Goal: Task Accomplishment & Management: Use online tool/utility

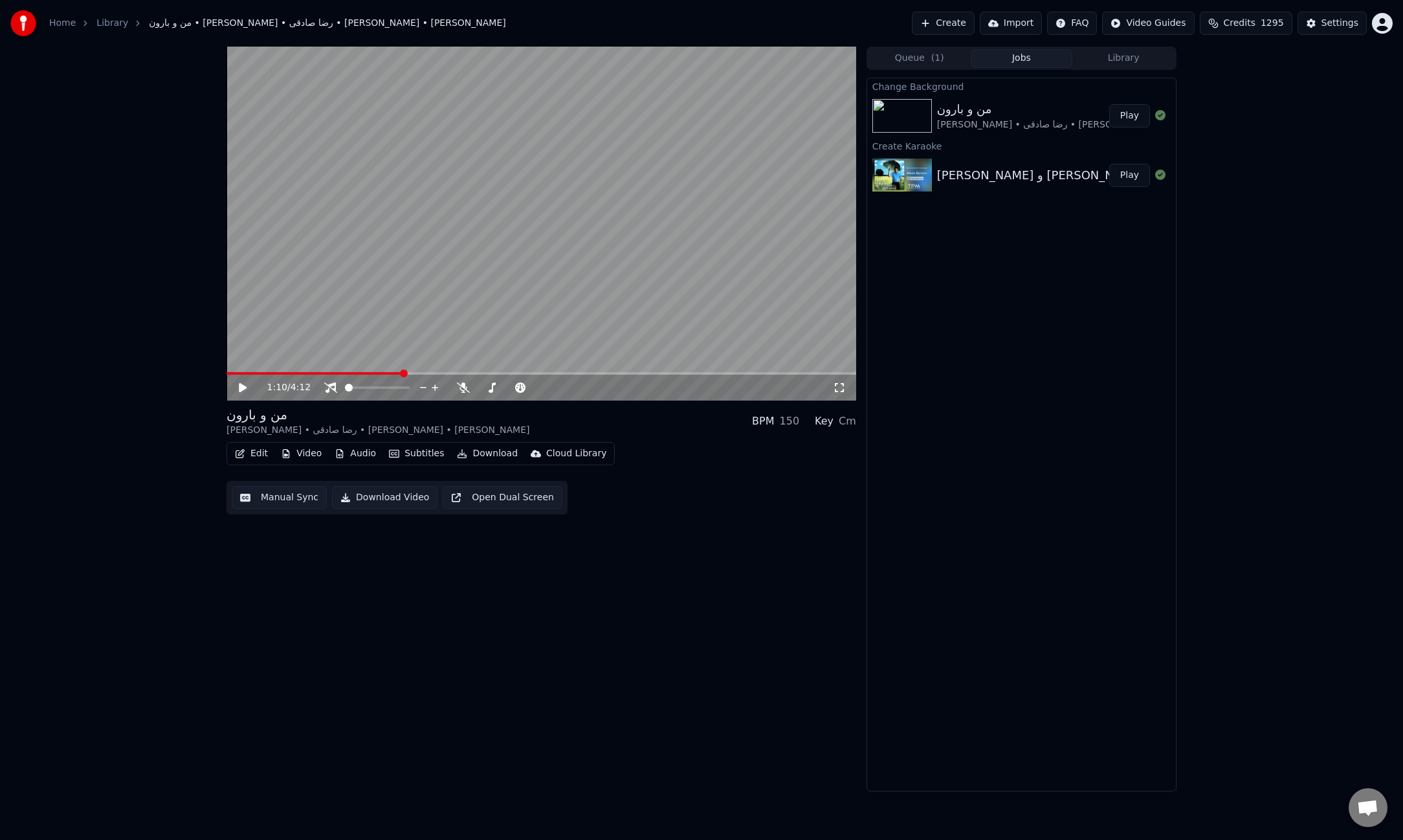
click at [1125, 121] on button "Play" at bounding box center [1129, 116] width 41 height 23
click at [329, 388] on icon at bounding box center [330, 387] width 13 height 11
click at [460, 391] on icon at bounding box center [463, 387] width 13 height 11
click at [259, 456] on button "Edit" at bounding box center [251, 453] width 43 height 18
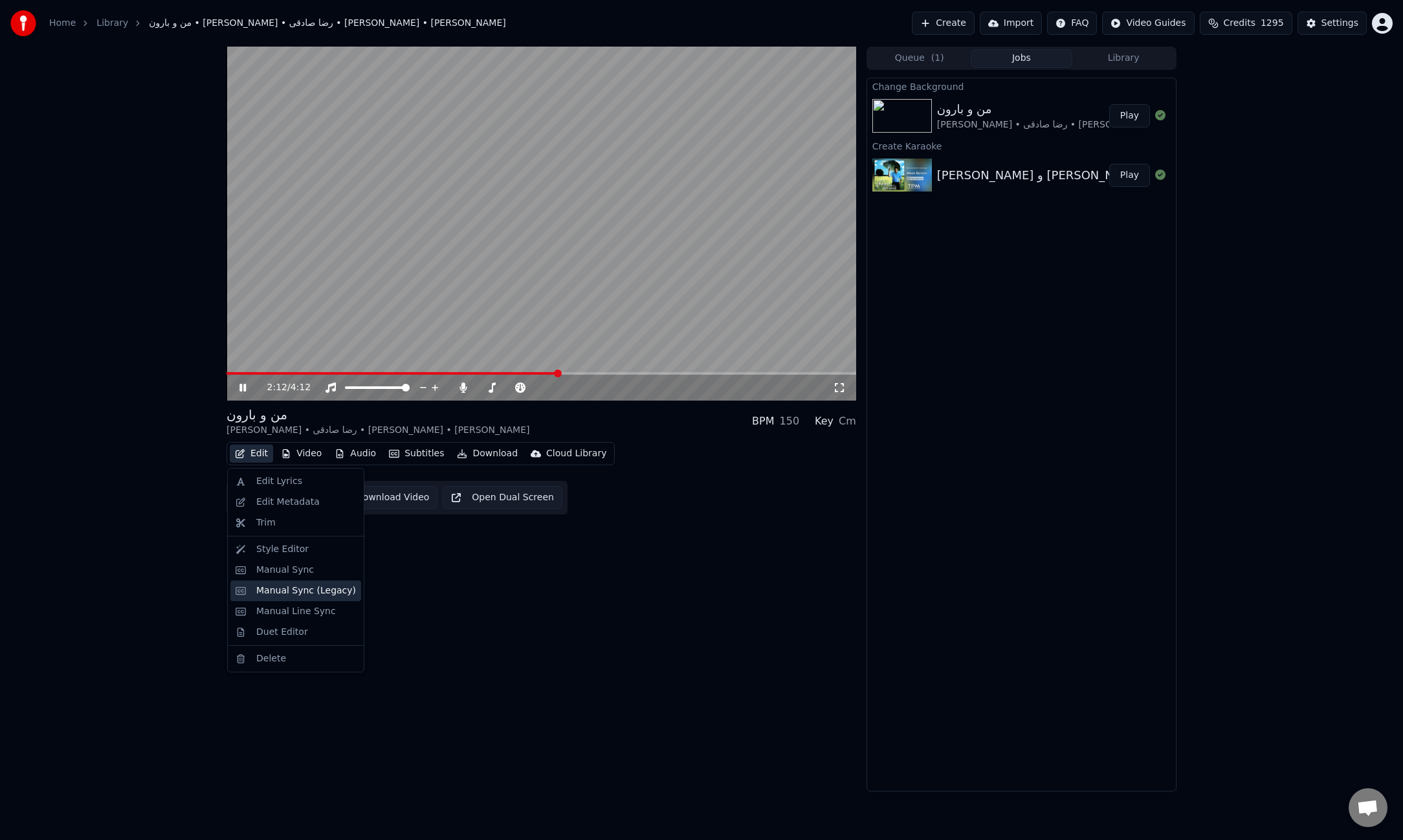
click at [306, 596] on div "Manual Sync (Legacy)" at bounding box center [306, 590] width 100 height 13
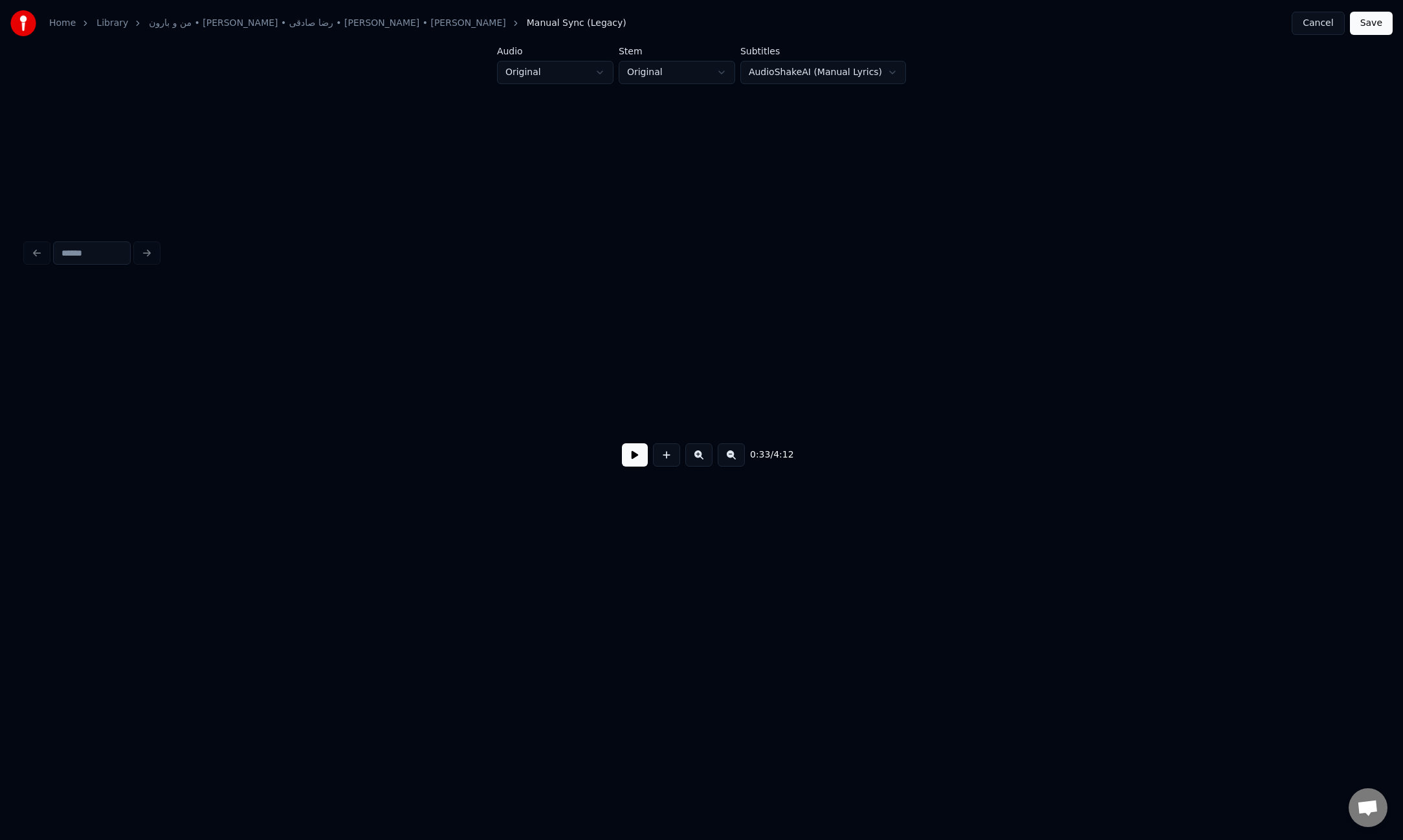
scroll to position [0, 3209]
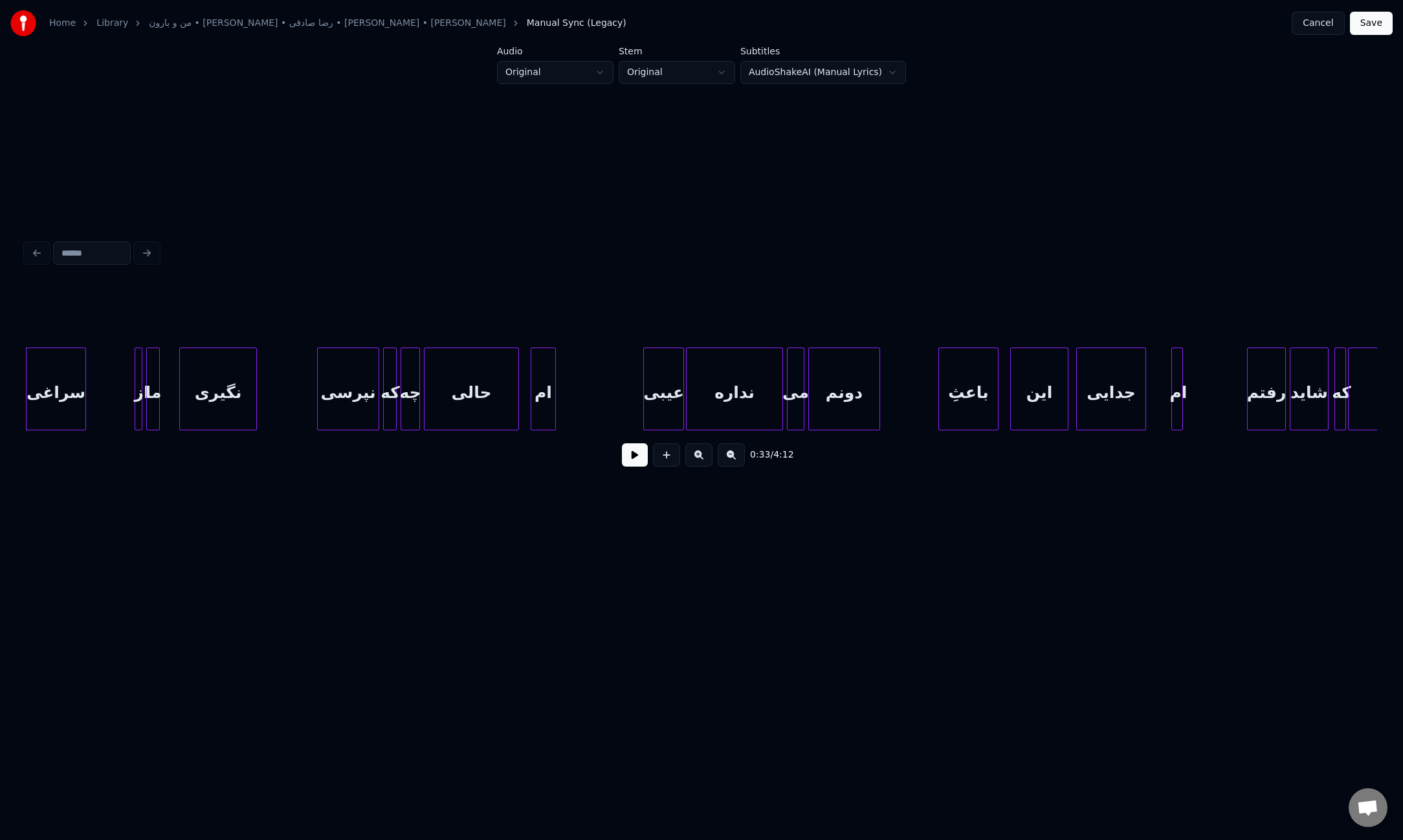
click at [645, 382] on div at bounding box center [646, 389] width 4 height 82
click at [136, 387] on div "از" at bounding box center [148, 389] width 27 height 83
click at [92, 388] on div "از" at bounding box center [98, 392] width 26 height 88
click at [114, 390] on div "از" at bounding box center [101, 389] width 27 height 83
click at [141, 395] on div at bounding box center [142, 389] width 4 height 82
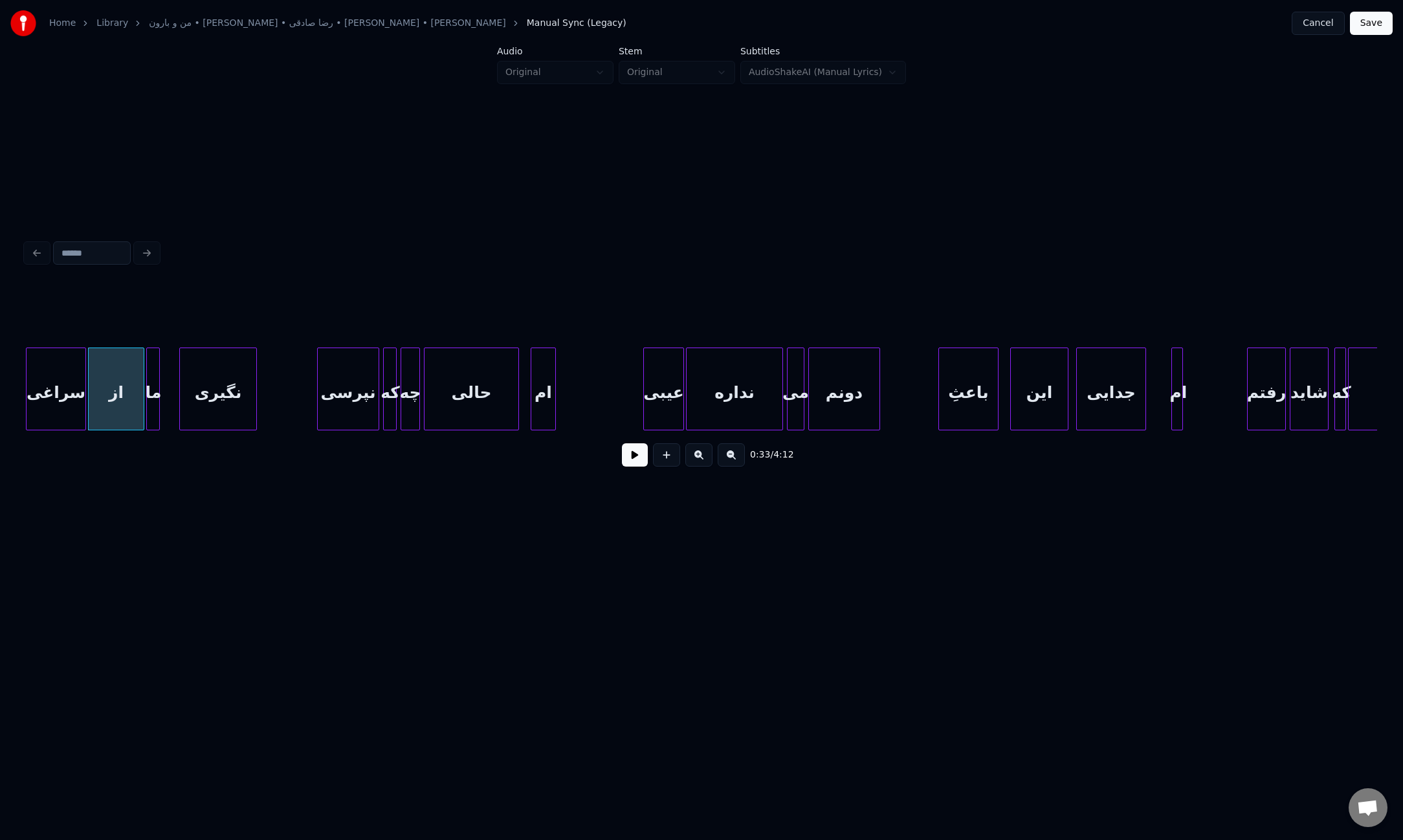
click at [158, 405] on div at bounding box center [158, 389] width 4 height 82
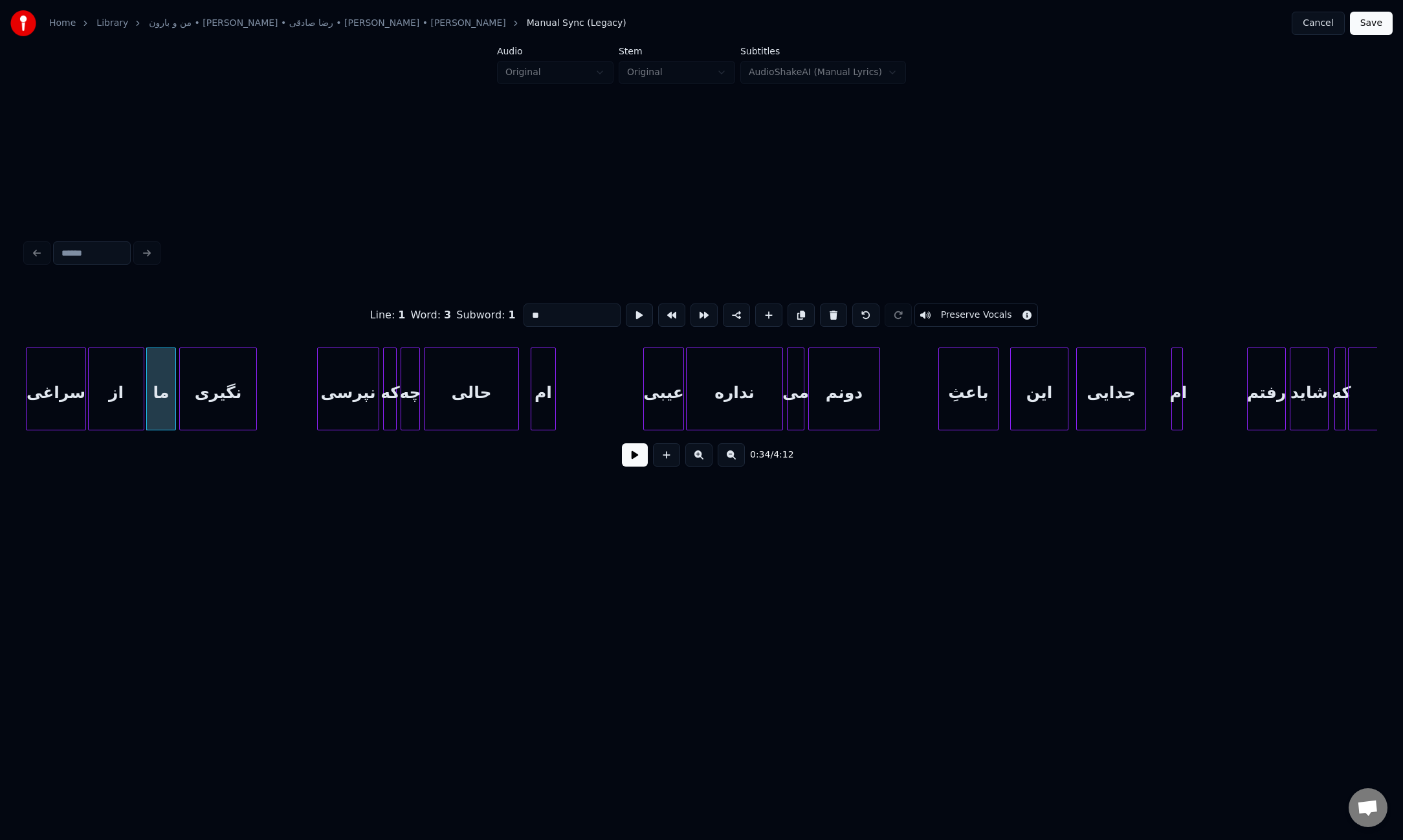
click at [173, 405] on div at bounding box center [173, 389] width 4 height 82
click at [71, 401] on div "سراغی" at bounding box center [56, 392] width 59 height 88
type input "*****"
click at [626, 459] on button at bounding box center [635, 455] width 26 height 23
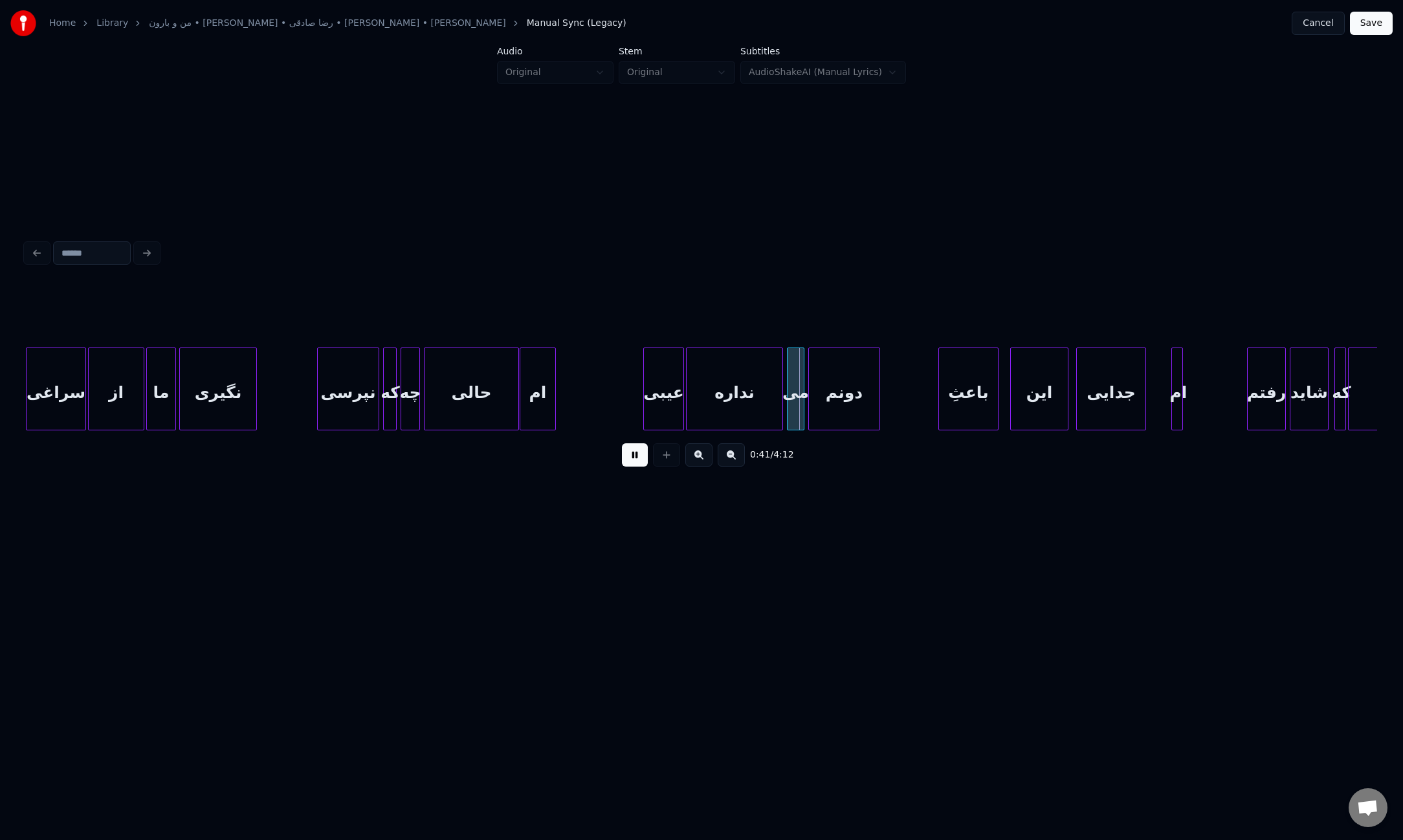
click at [522, 387] on div at bounding box center [522, 389] width 4 height 82
click at [1149, 412] on div at bounding box center [1148, 389] width 4 height 82
click at [1002, 405] on div at bounding box center [1004, 389] width 4 height 82
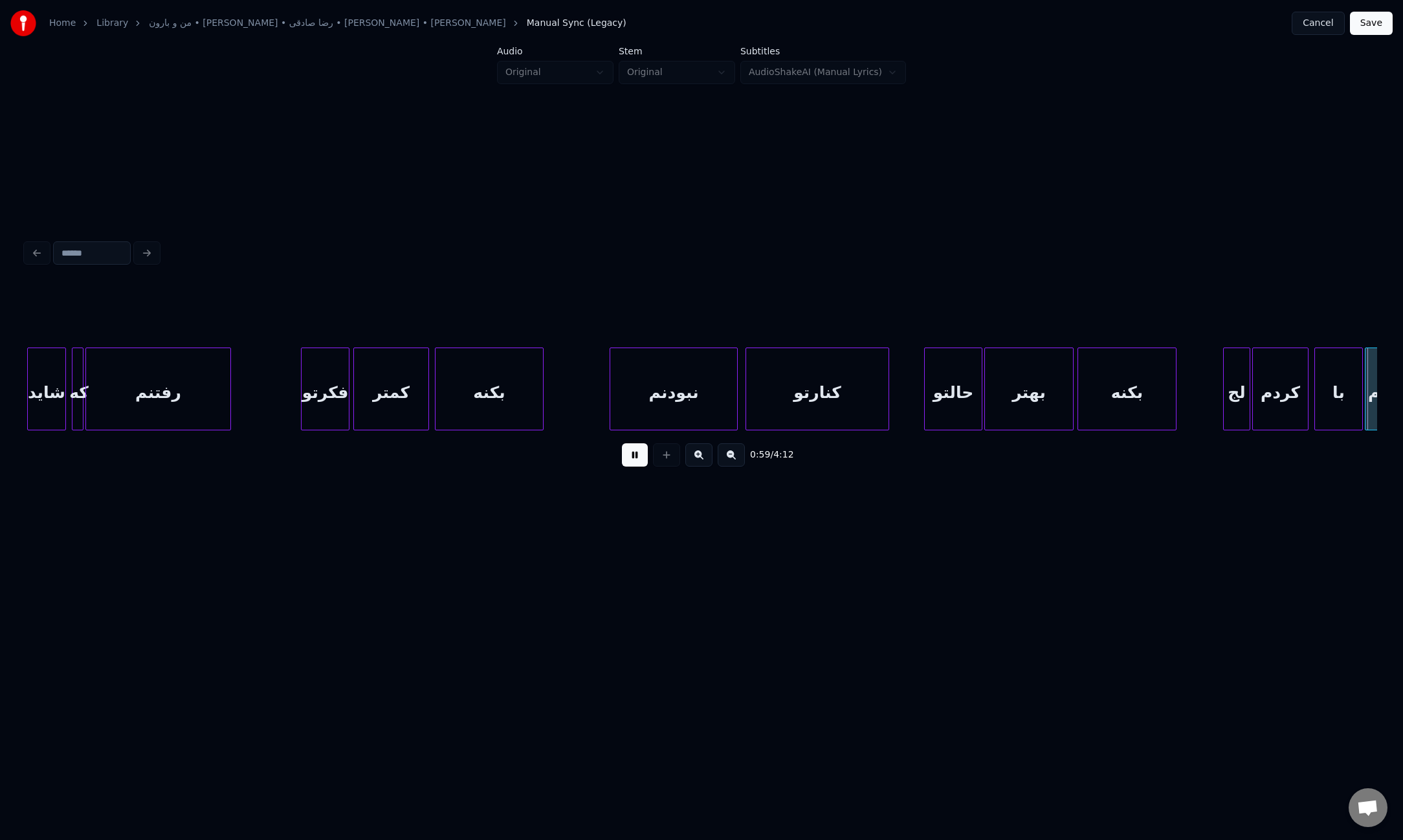
scroll to position [0, 5824]
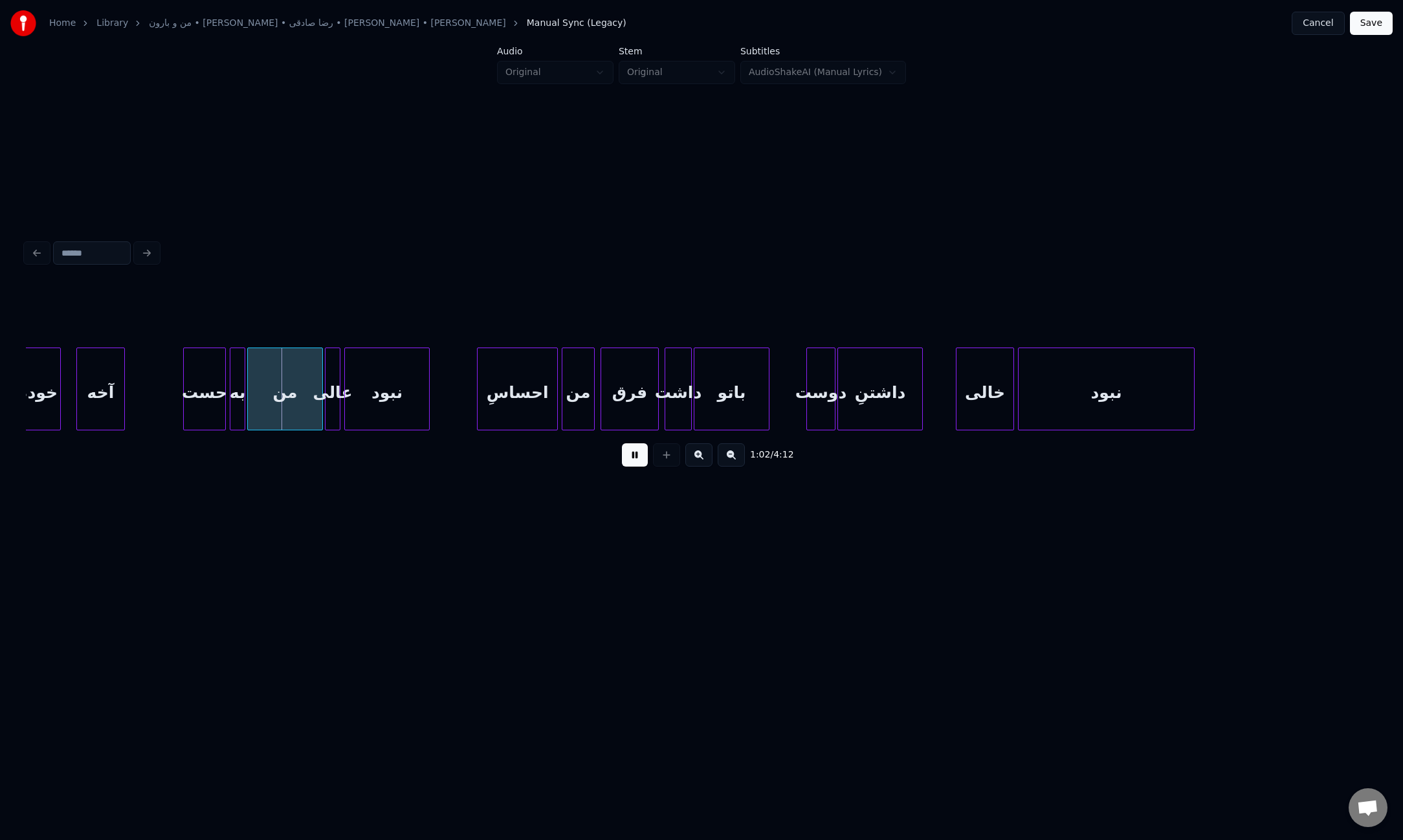
click at [480, 402] on div at bounding box center [480, 389] width 4 height 82
click at [641, 464] on button at bounding box center [635, 455] width 26 height 23
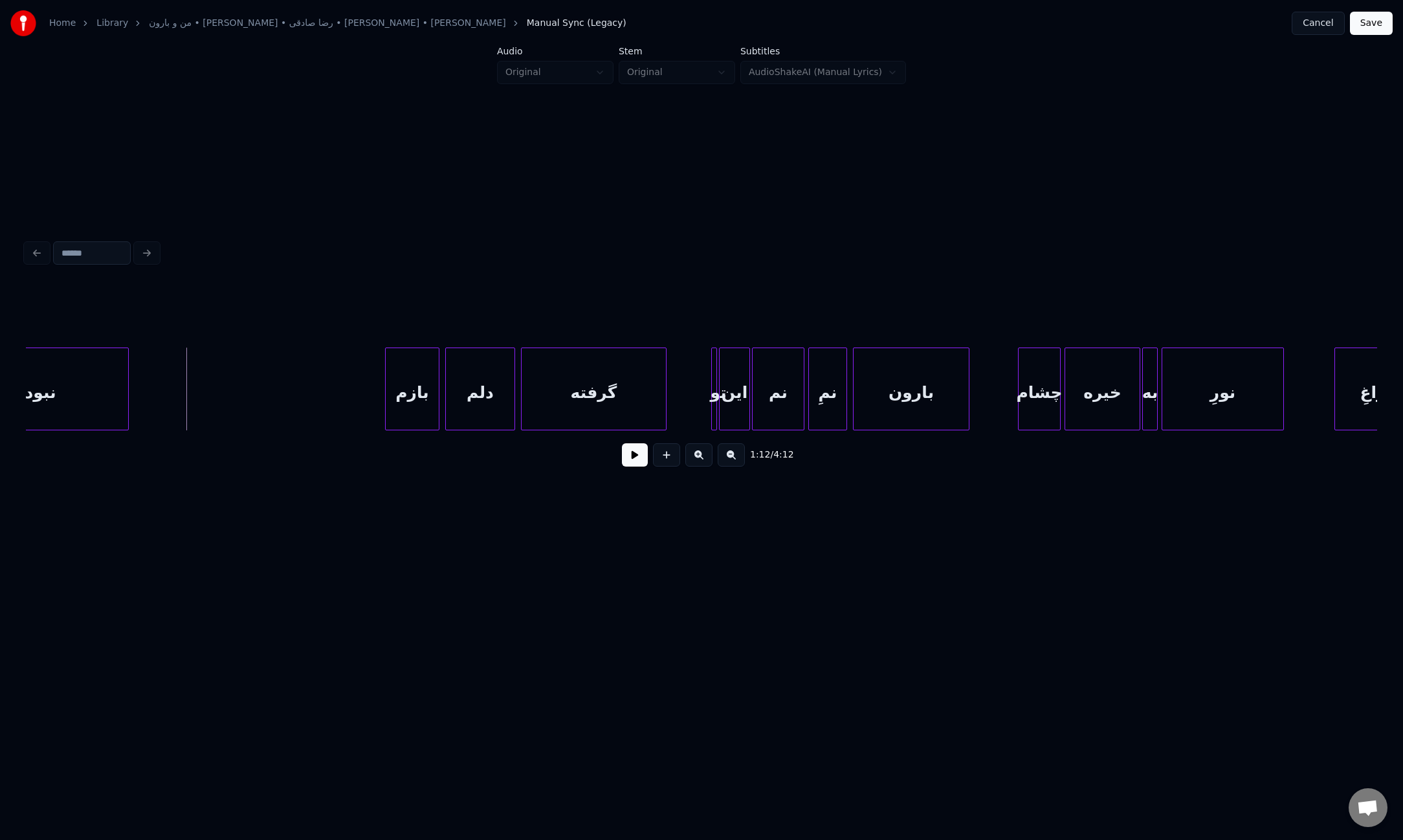
scroll to position [0, 6895]
click at [635, 463] on button at bounding box center [635, 455] width 26 height 23
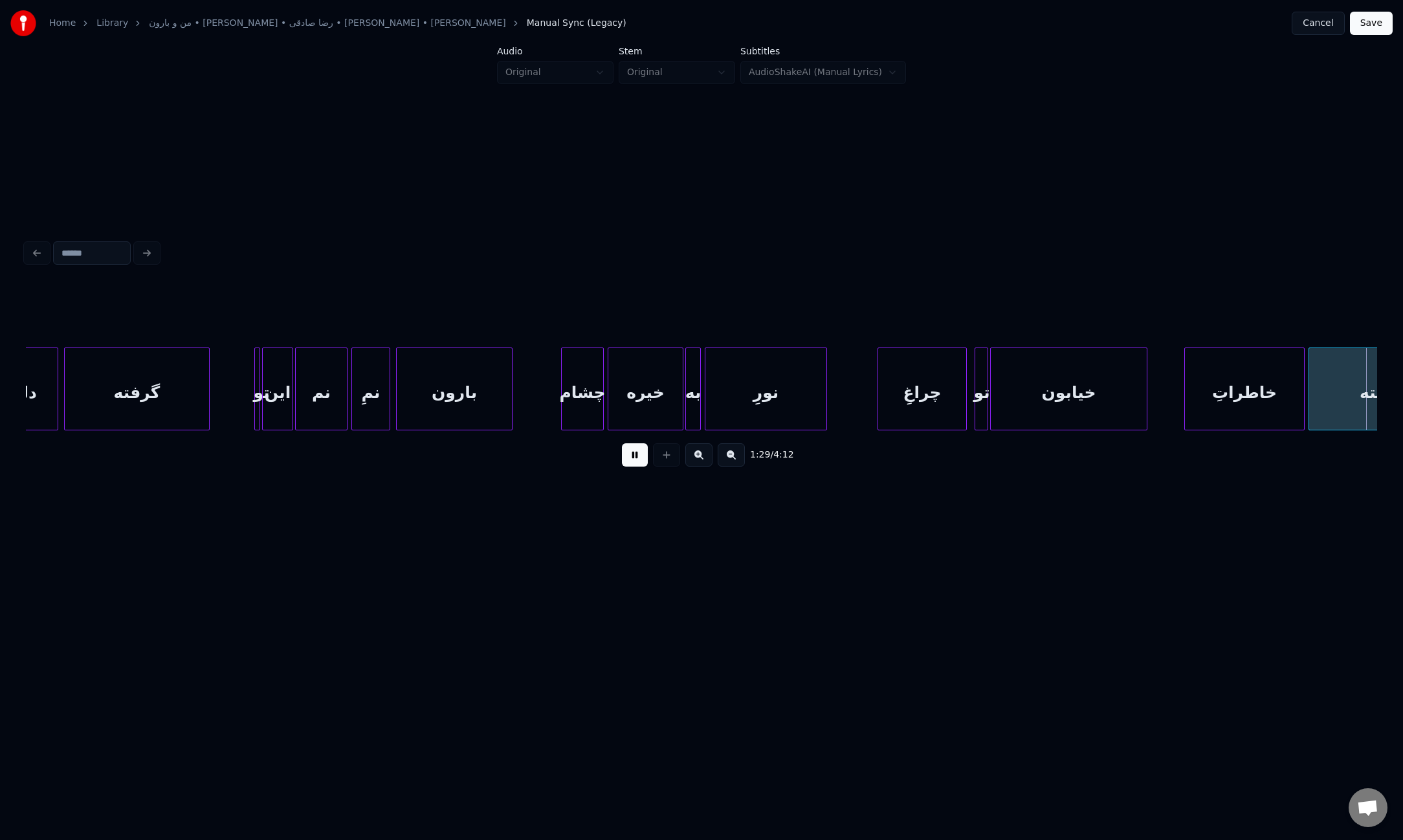
scroll to position [0, 8698]
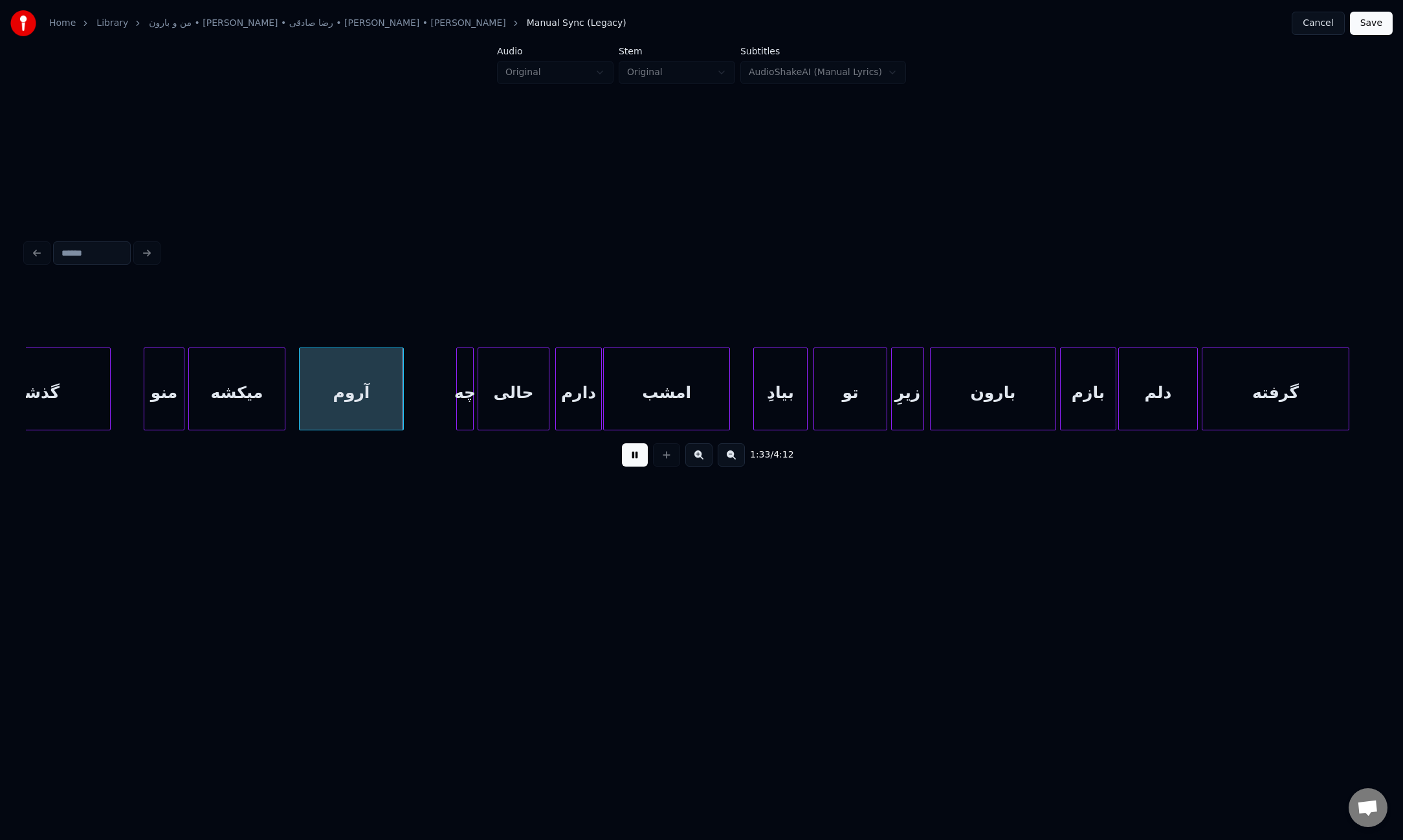
click at [606, 391] on div at bounding box center [605, 389] width 4 height 82
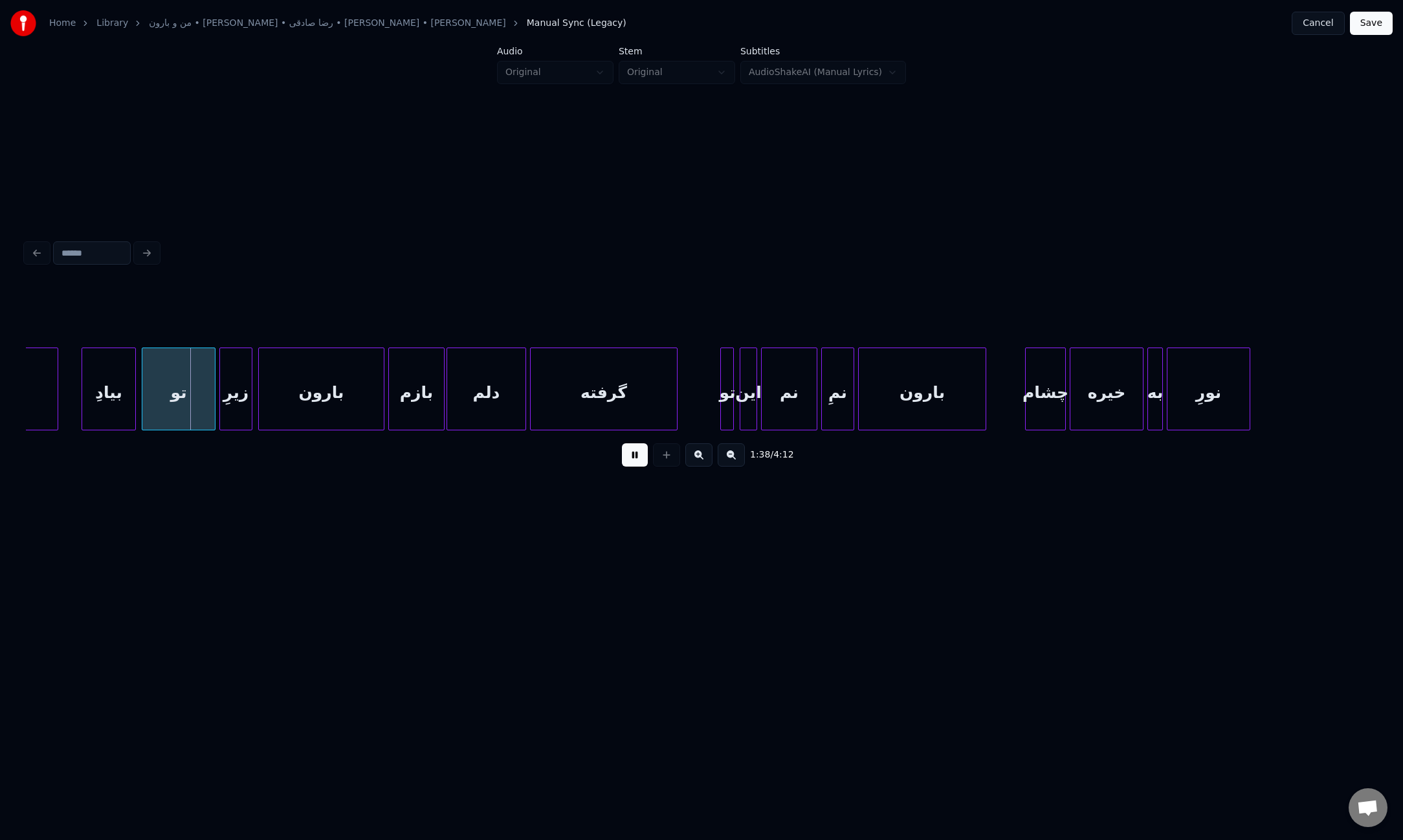
scroll to position [0, 9404]
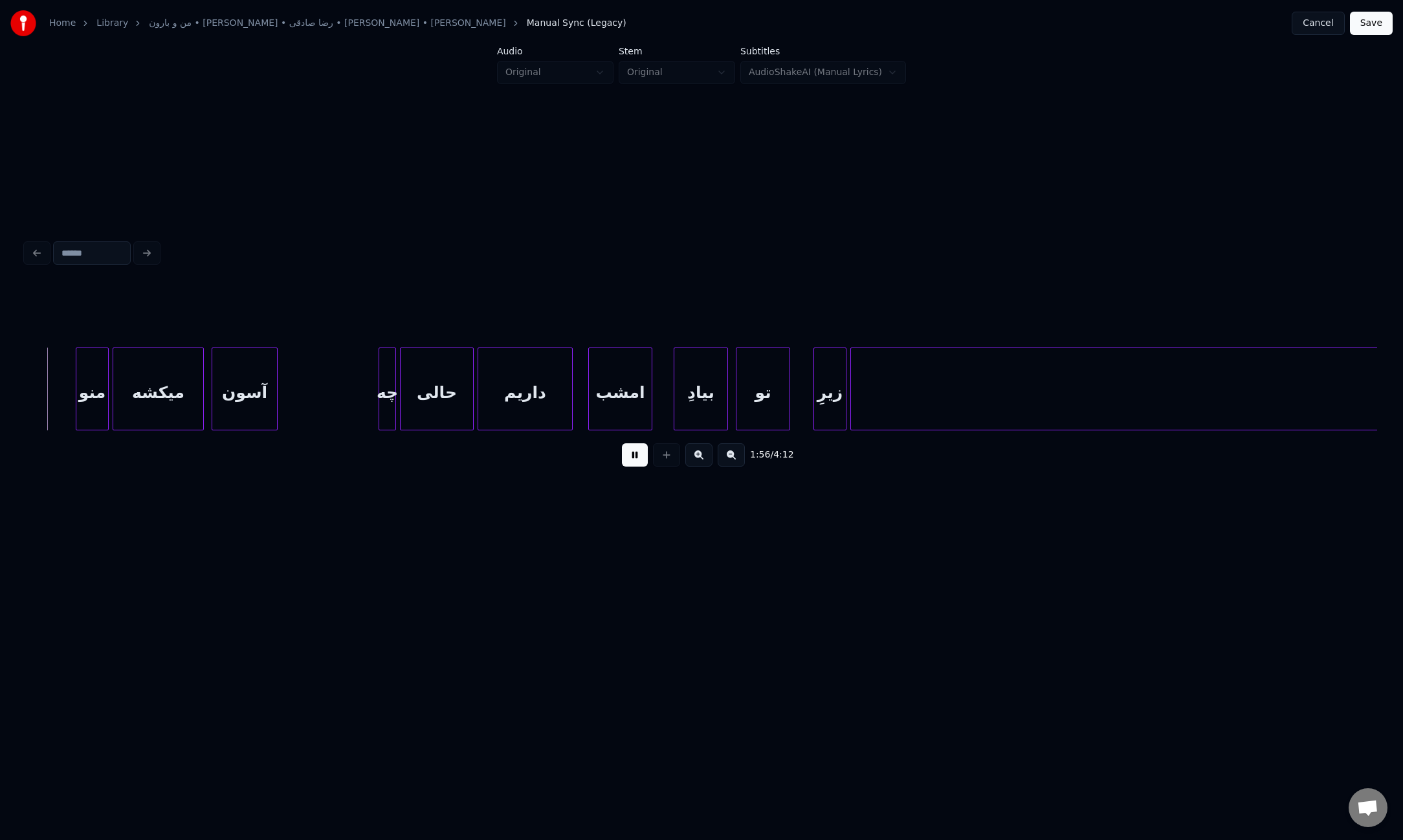
scroll to position [0, 11278]
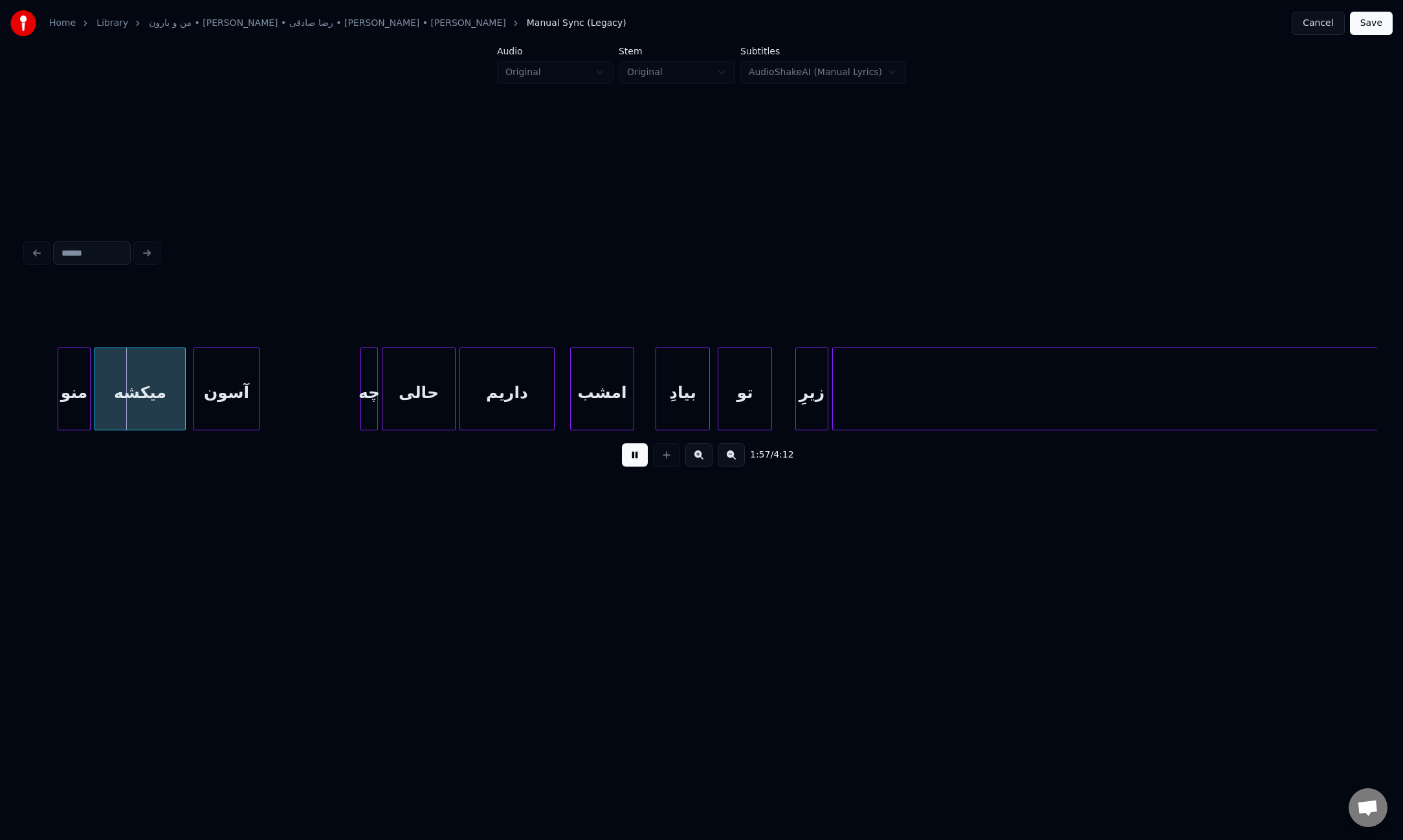
click at [636, 467] on button at bounding box center [635, 455] width 26 height 23
click at [558, 395] on div at bounding box center [558, 389] width 4 height 82
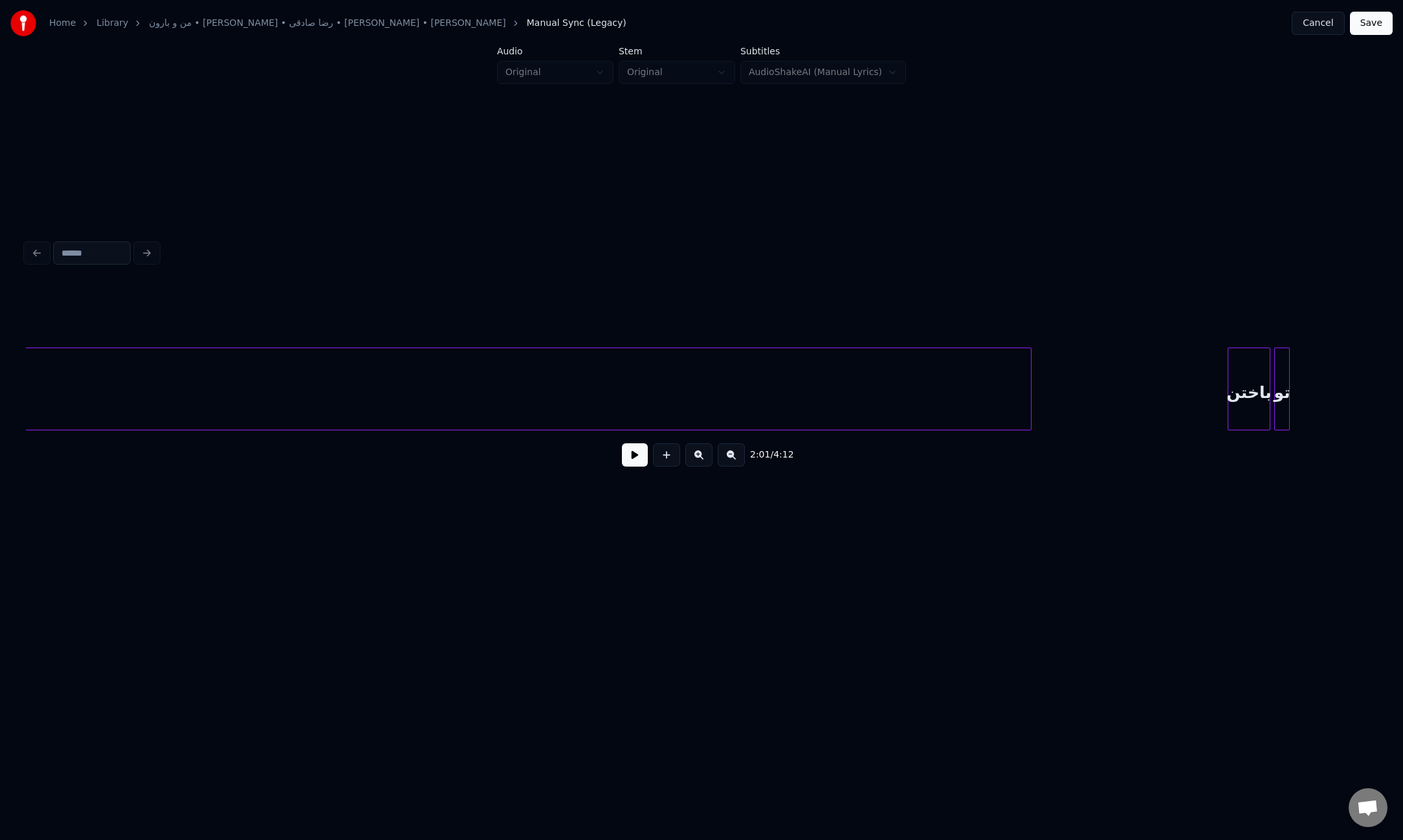
scroll to position [0, 13539]
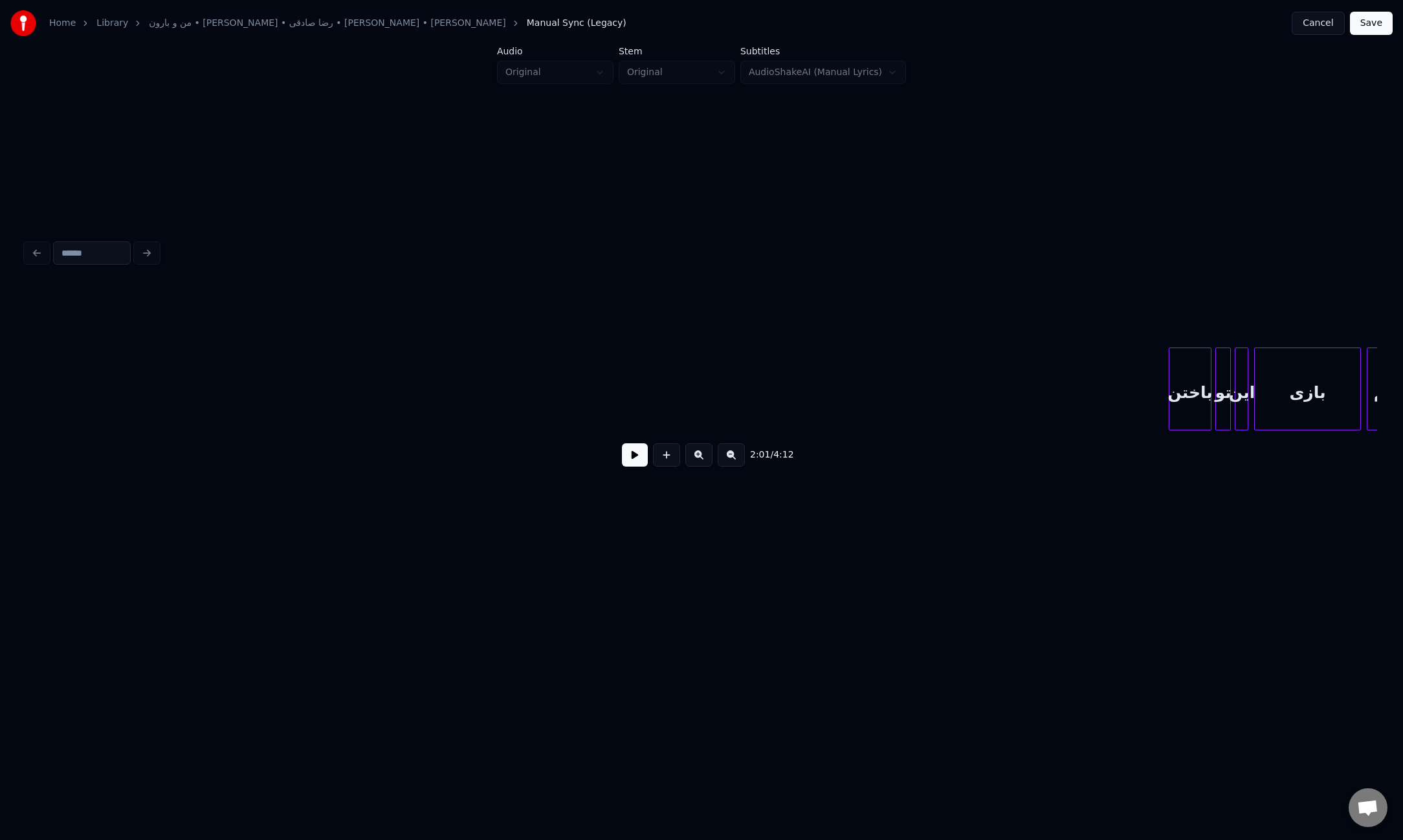
click at [0, 412] on div "Home Library من و بارون • بابک جهانبخش • رضا صادقی • [PERSON_NAME] • [PERSON_NA…" at bounding box center [701, 304] width 1403 height 609
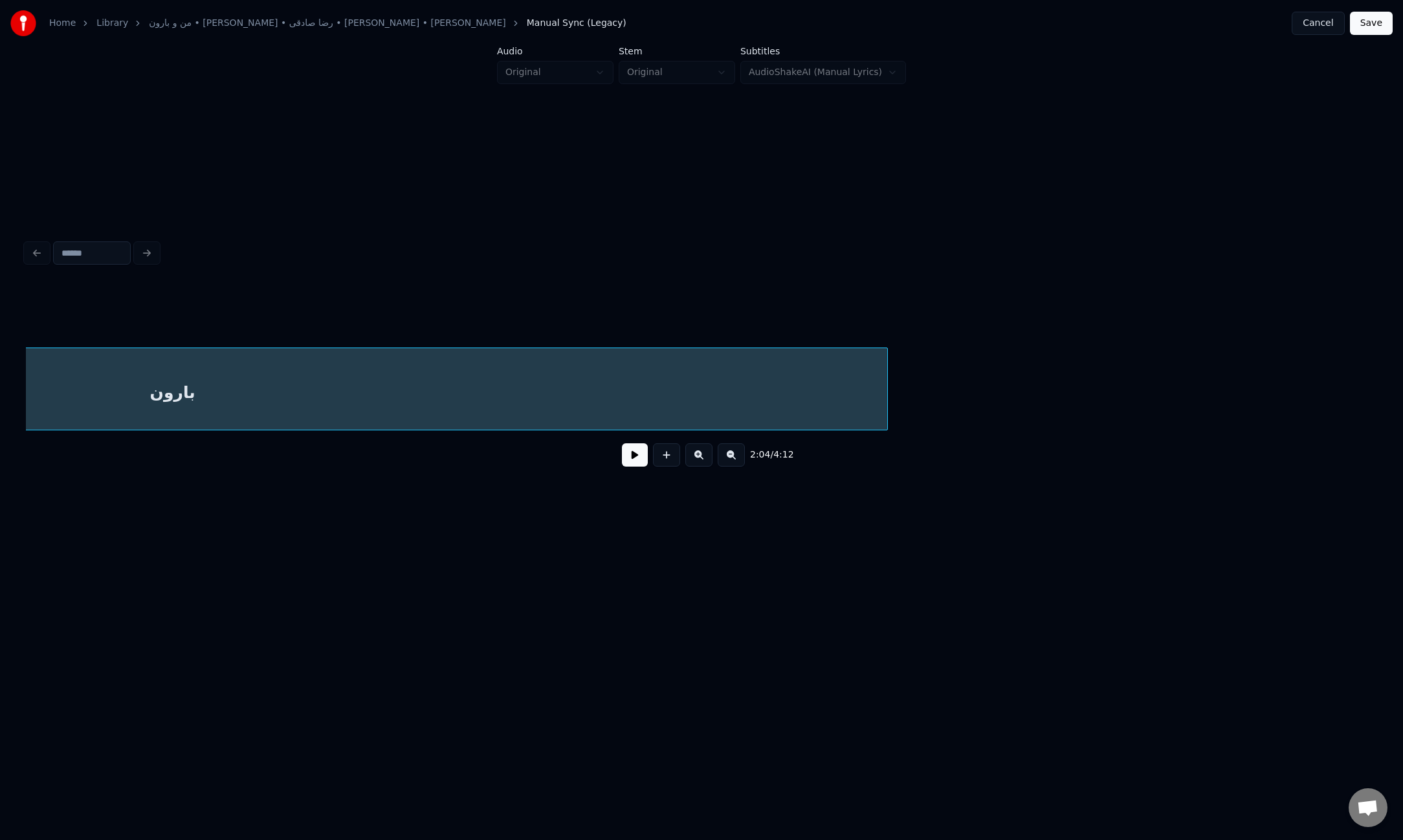
scroll to position [0, 12712]
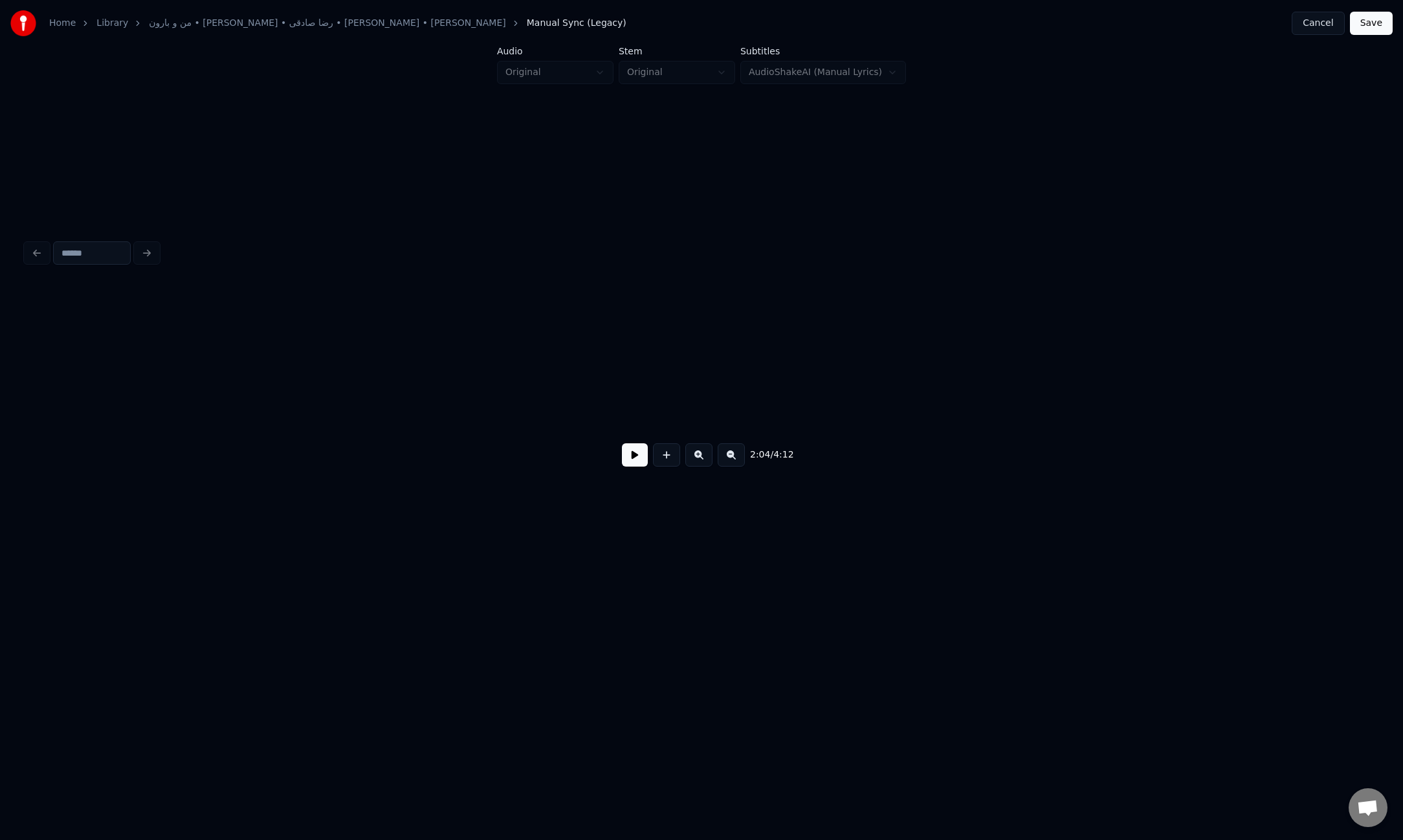
click at [0, 395] on div "Home Library من و بارون • بابک جهانبخش • رضا صادقی • [PERSON_NAME] • [PERSON_NA…" at bounding box center [701, 304] width 1403 height 609
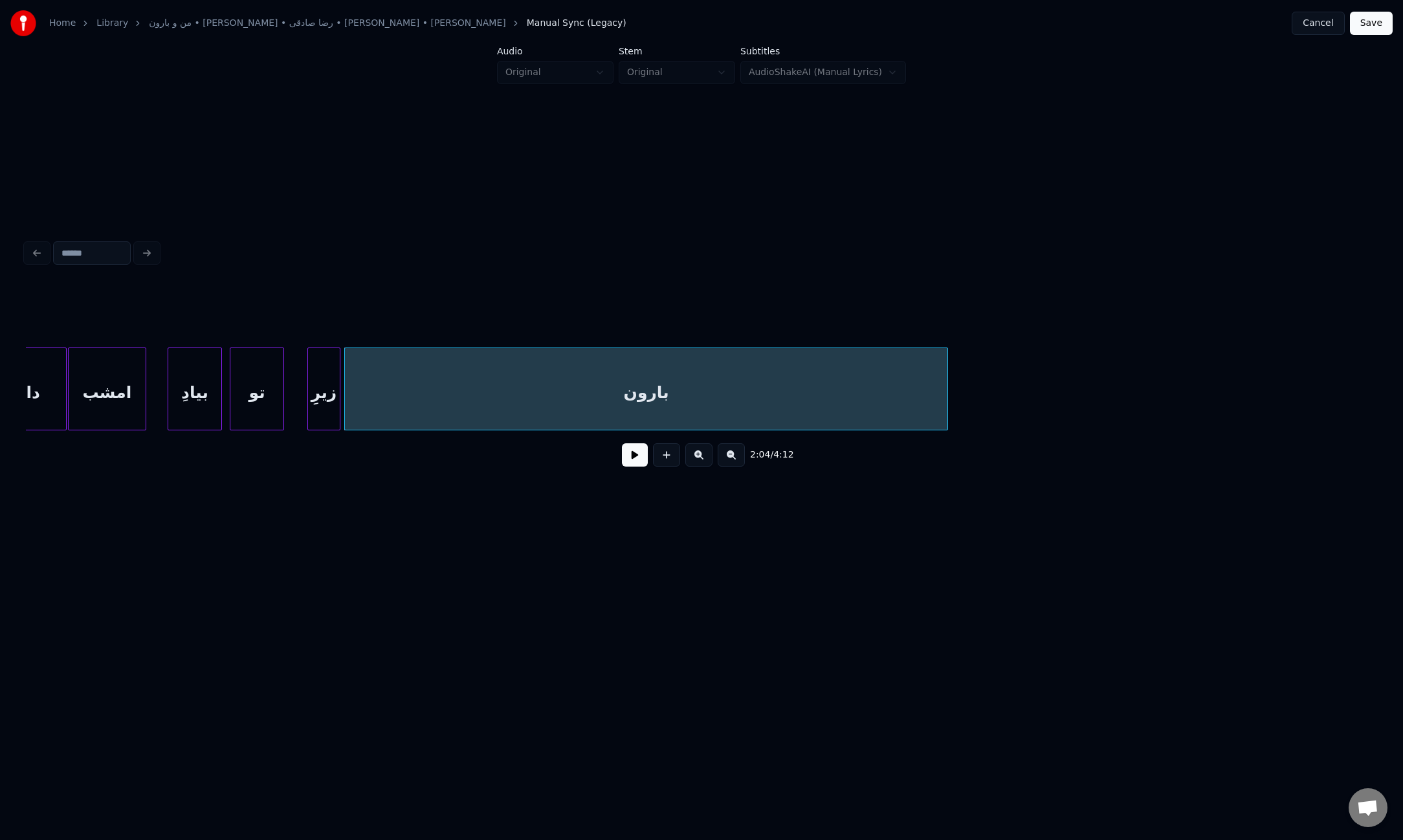
scroll to position [0, 11696]
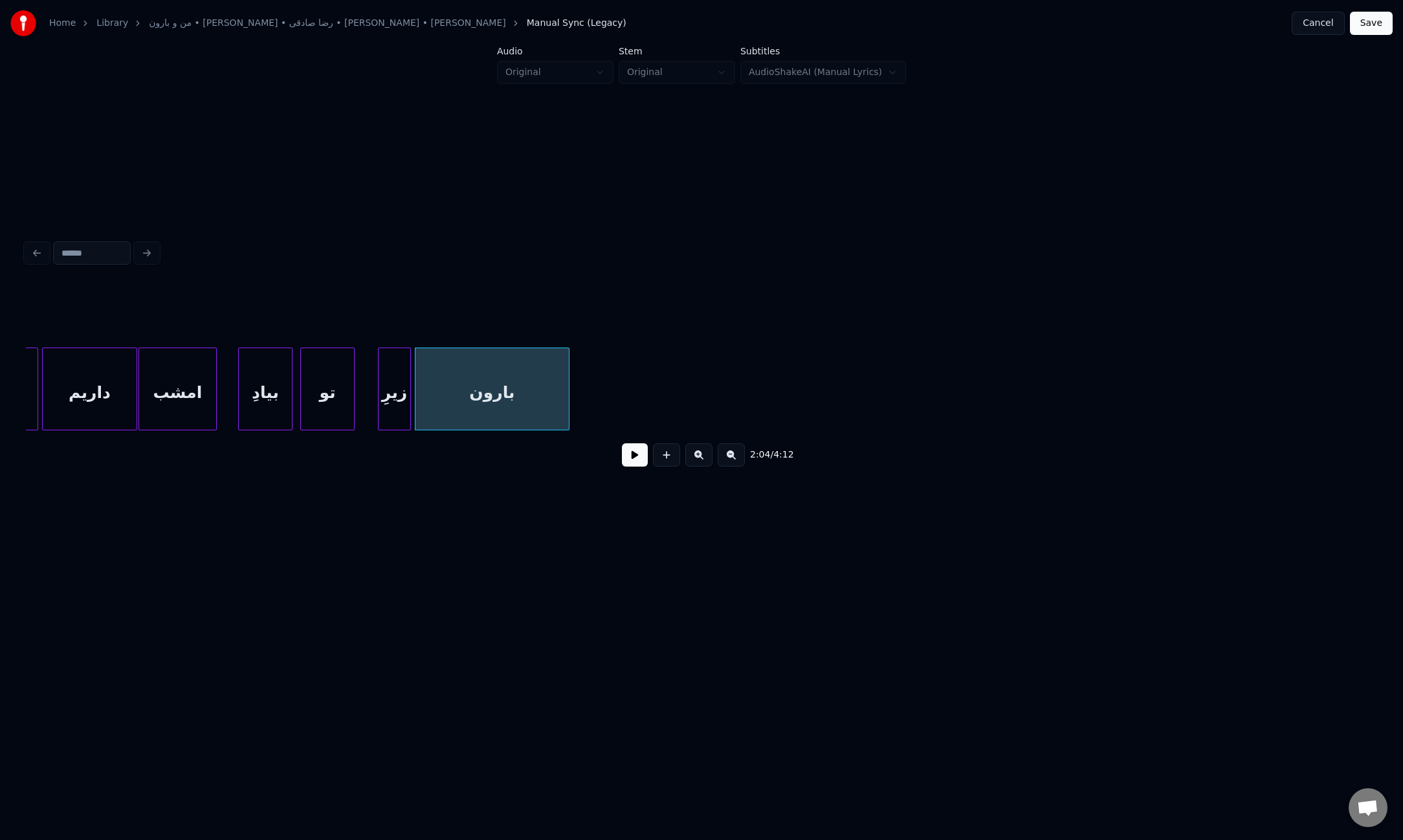
click at [565, 389] on div at bounding box center [567, 389] width 4 height 82
click at [633, 460] on button at bounding box center [635, 455] width 26 height 23
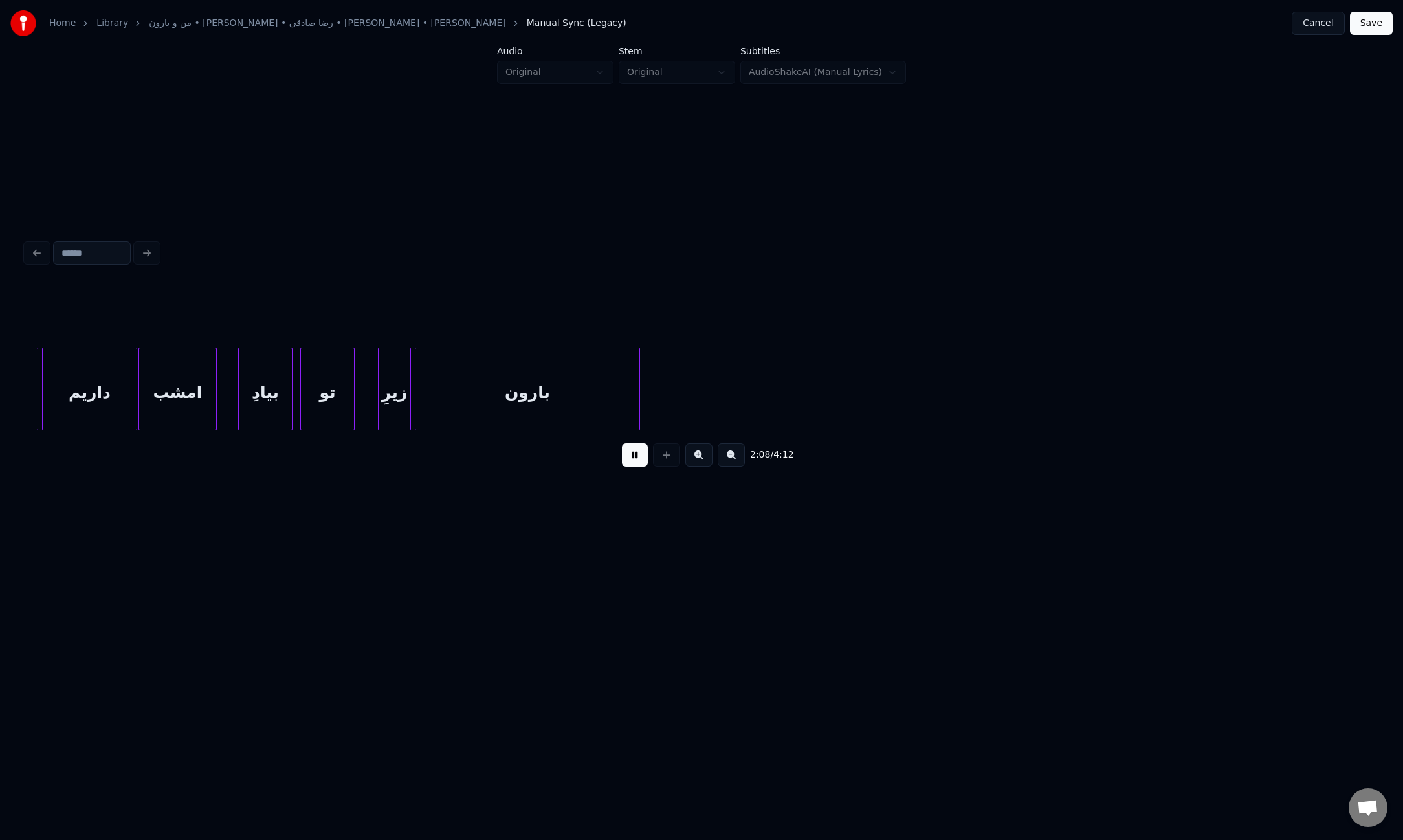
click at [637, 400] on div at bounding box center [637, 389] width 4 height 82
click at [639, 457] on button at bounding box center [635, 455] width 26 height 23
click at [1385, 23] on button "Save" at bounding box center [1371, 23] width 43 height 23
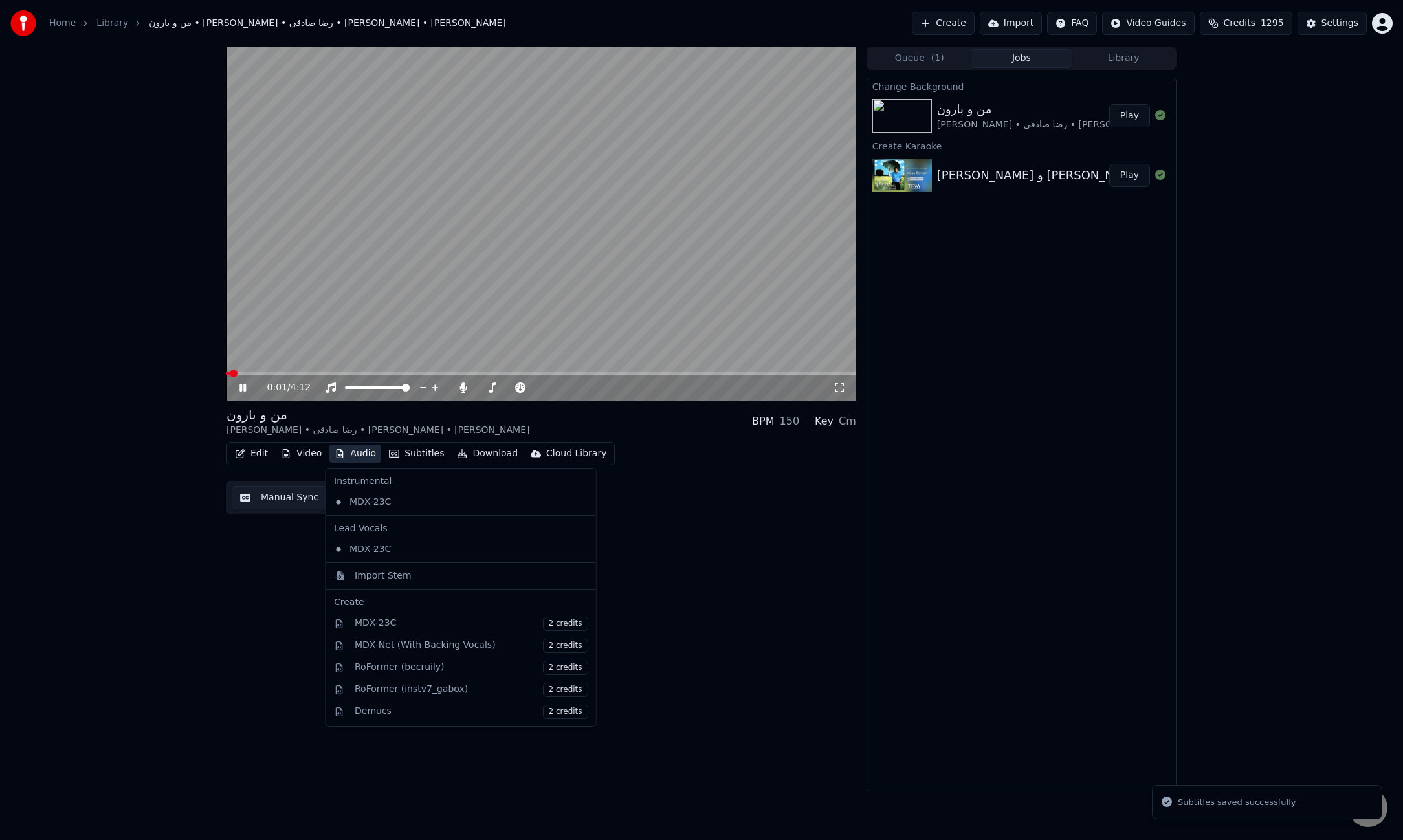
click at [364, 454] on button "Audio" at bounding box center [356, 453] width 52 height 18
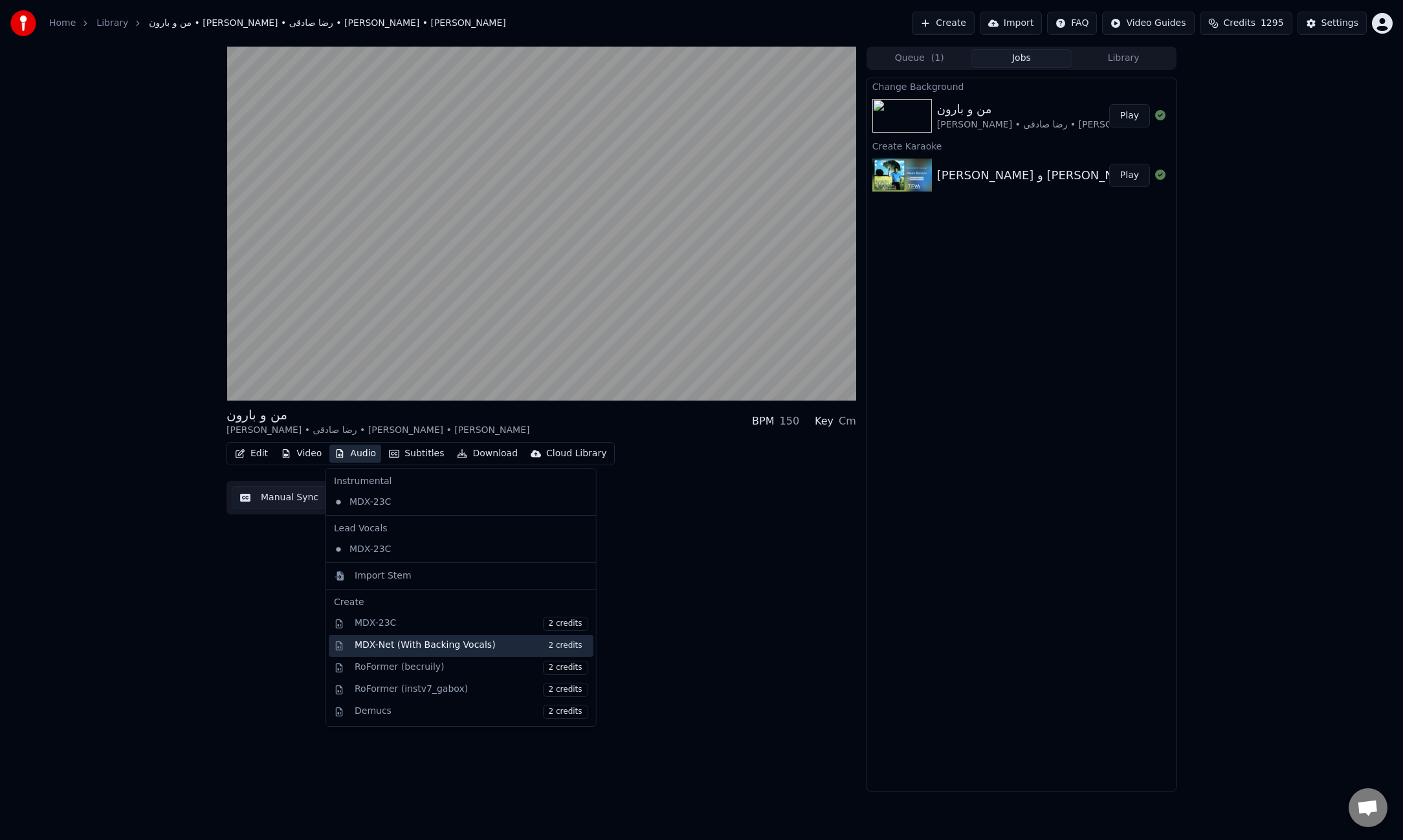
click at [447, 649] on div "MDX-Net (With Backing Vocals) 2 credits" at bounding box center [471, 645] width 233 height 14
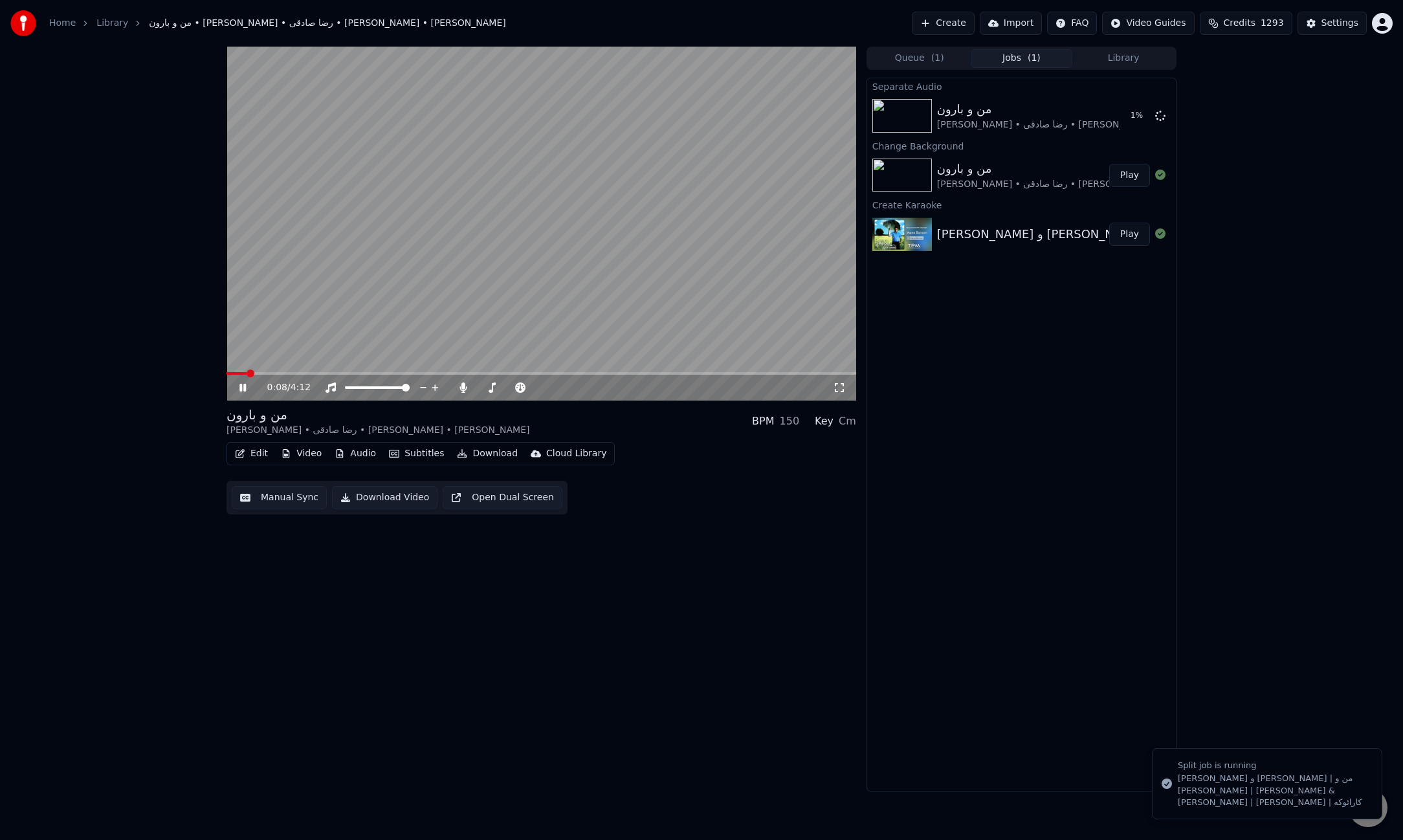
click at [554, 374] on span at bounding box center [541, 373] width 629 height 3
click at [603, 374] on span at bounding box center [541, 373] width 629 height 3
click at [700, 372] on span at bounding box center [541, 373] width 629 height 3
click at [752, 372] on span at bounding box center [541, 373] width 629 height 3
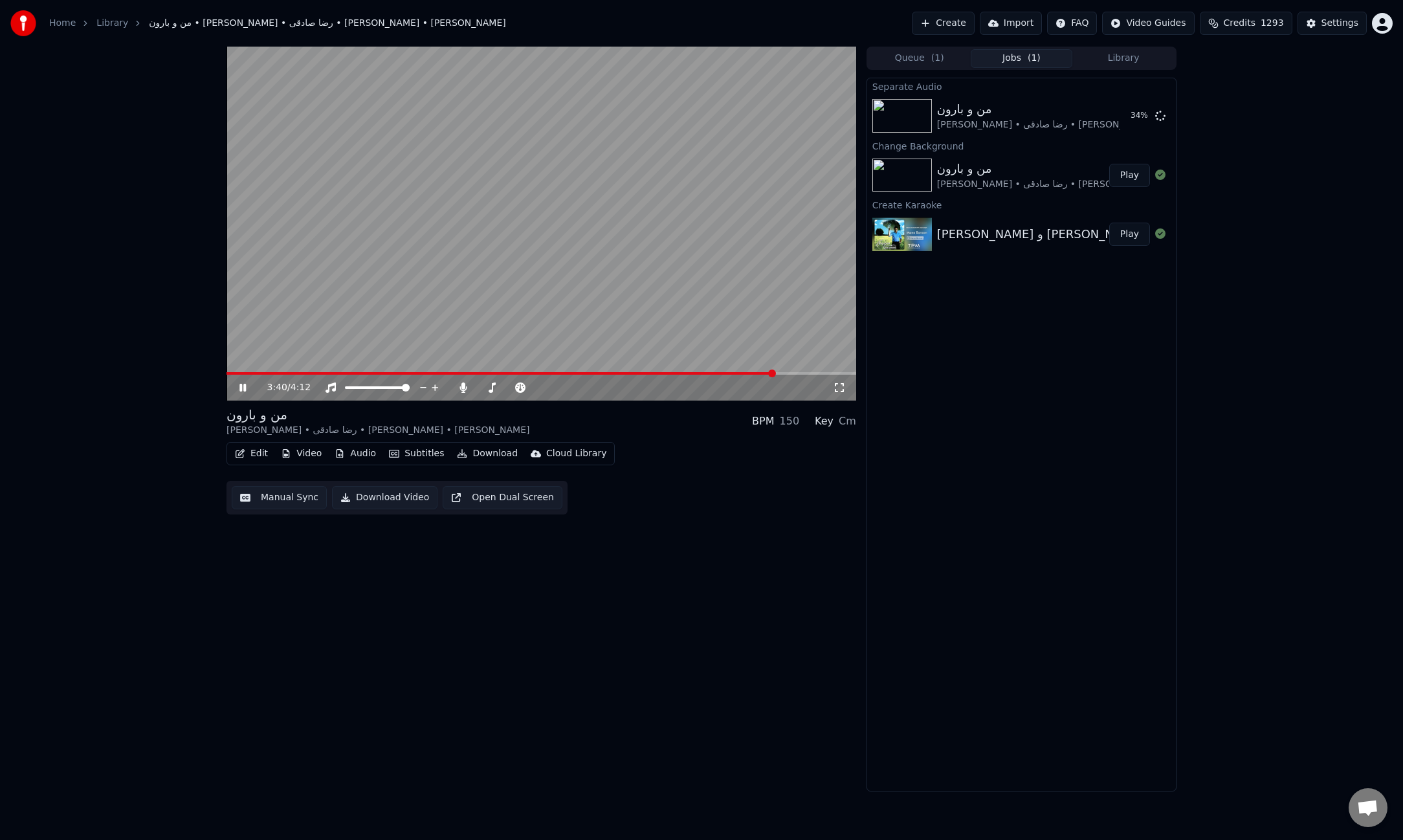
click at [775, 372] on span at bounding box center [541, 373] width 629 height 3
click at [805, 372] on span at bounding box center [541, 373] width 629 height 3
click at [584, 223] on video at bounding box center [541, 223] width 629 height 354
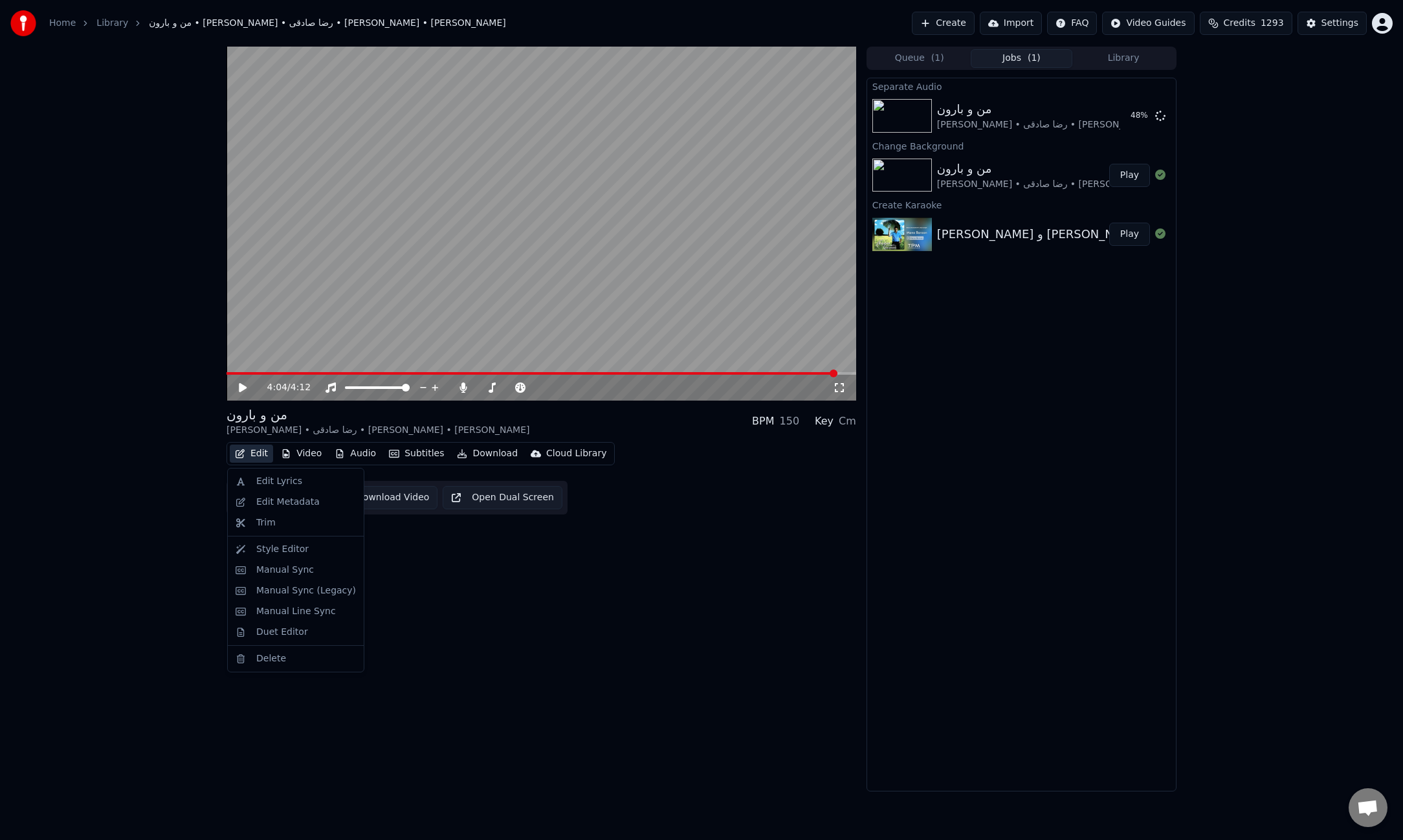
click at [255, 454] on button "Edit" at bounding box center [251, 453] width 43 height 18
click at [262, 474] on div "Edit Lyrics" at bounding box center [296, 481] width 131 height 21
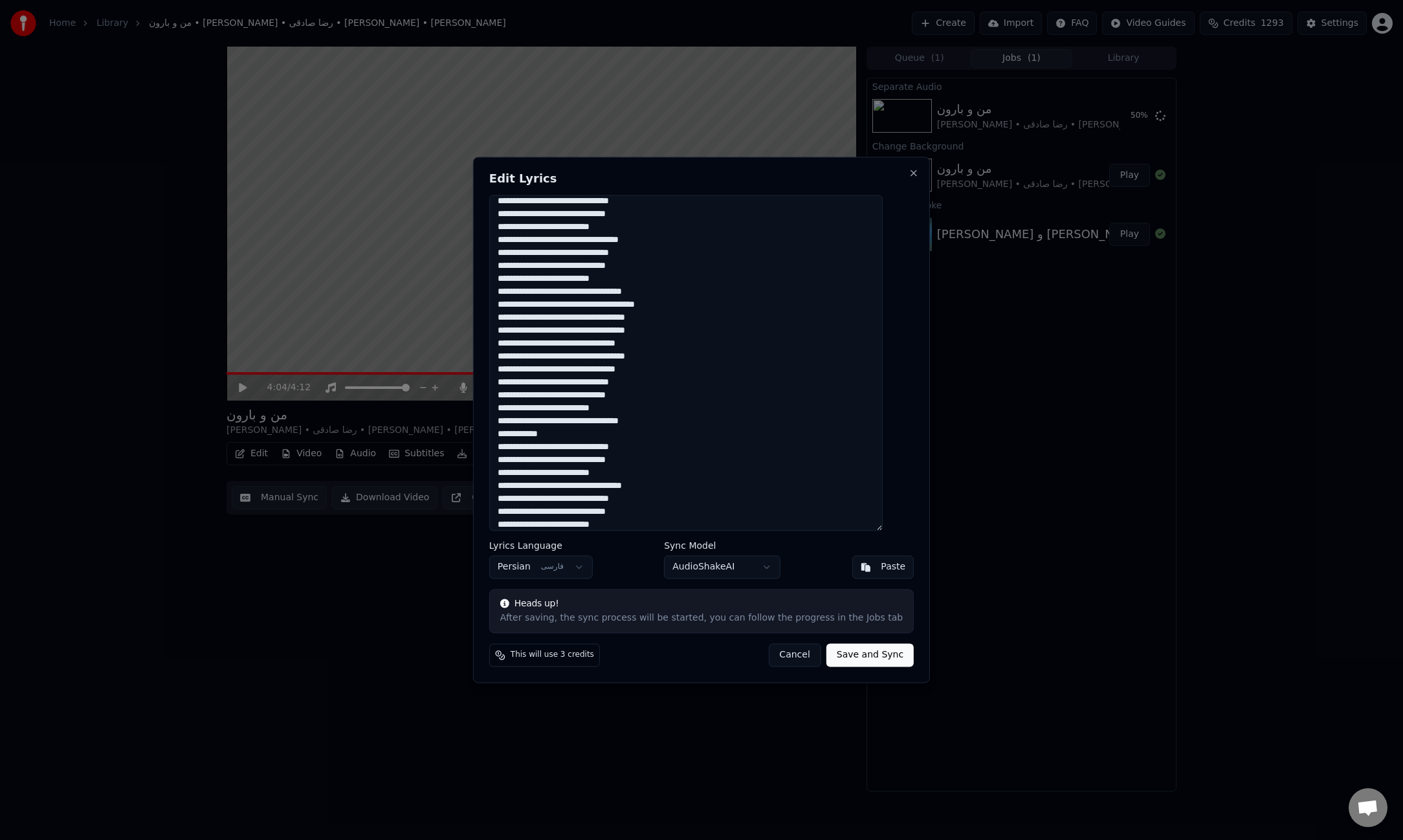
scroll to position [102, 0]
click at [793, 656] on button "Cancel" at bounding box center [794, 655] width 53 height 23
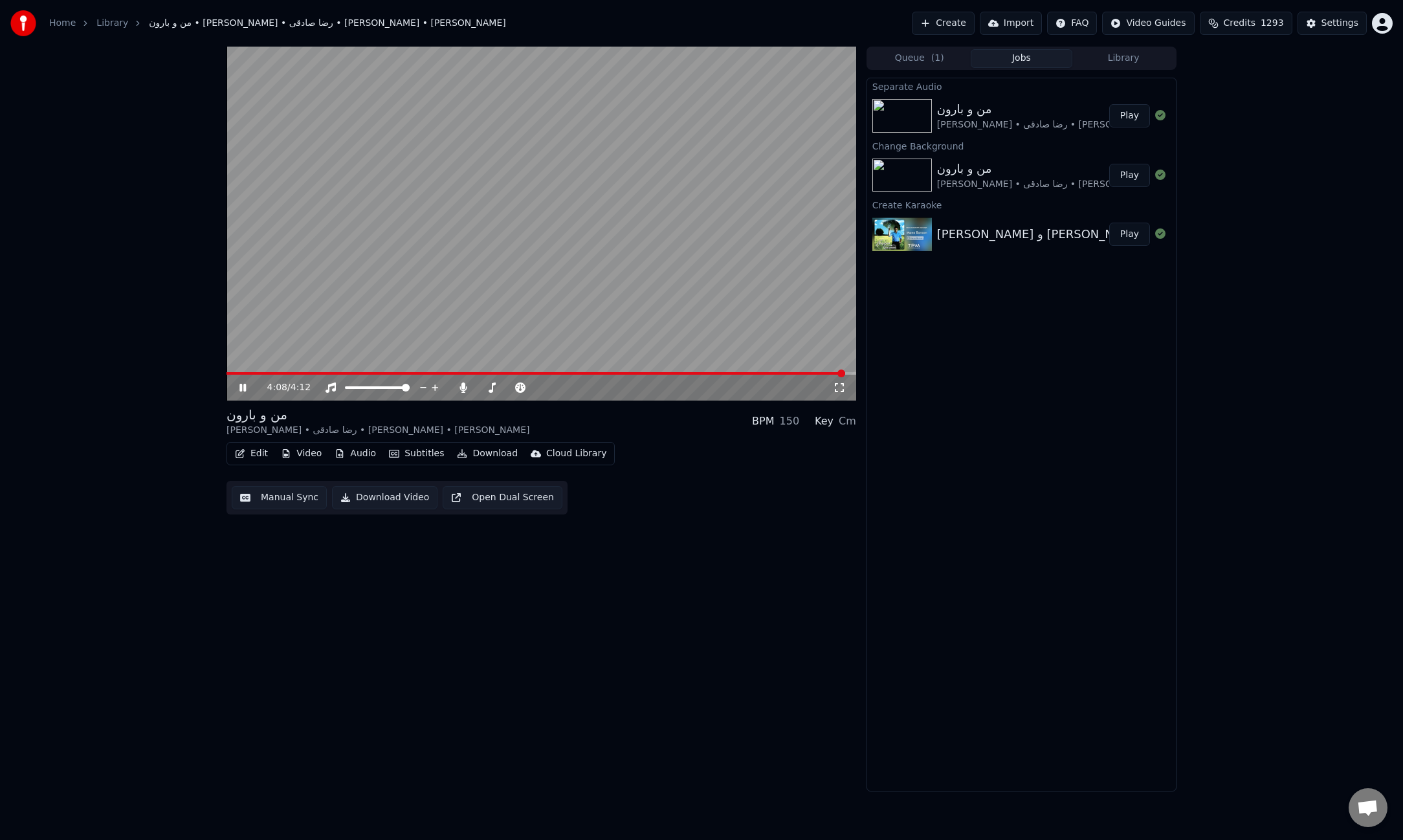
click at [272, 373] on span at bounding box center [536, 373] width 619 height 3
click at [468, 388] on icon at bounding box center [463, 387] width 13 height 11
click at [322, 373] on span at bounding box center [541, 373] width 629 height 3
click at [304, 373] on span at bounding box center [265, 373] width 77 height 3
click at [371, 373] on span at bounding box center [541, 373] width 629 height 3
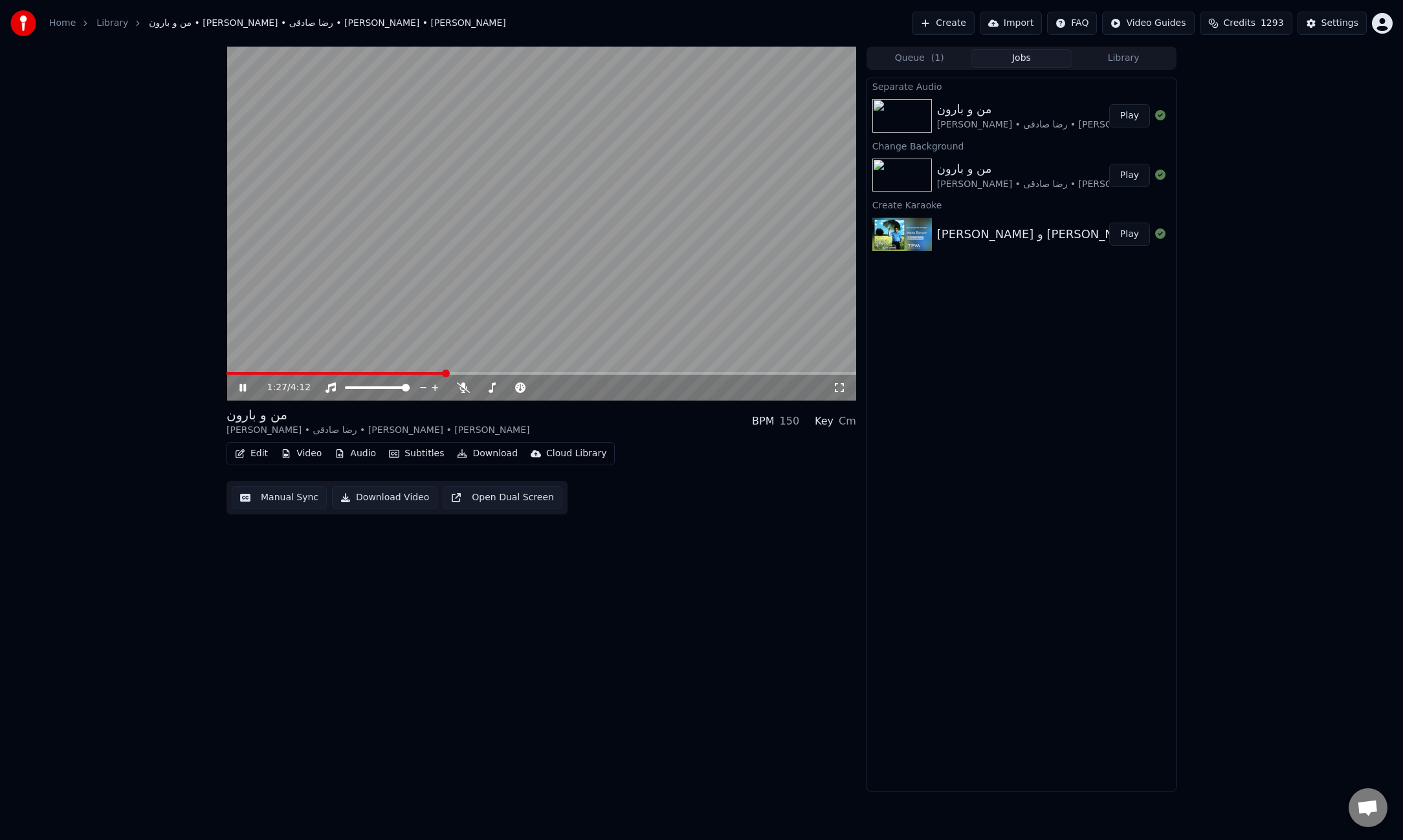
click at [582, 280] on video at bounding box center [541, 223] width 629 height 354
click at [748, 288] on video at bounding box center [541, 223] width 629 height 354
click at [495, 374] on span at bounding box center [541, 373] width 629 height 3
click at [540, 373] on span at bounding box center [541, 373] width 629 height 3
click at [571, 373] on span at bounding box center [541, 373] width 629 height 3
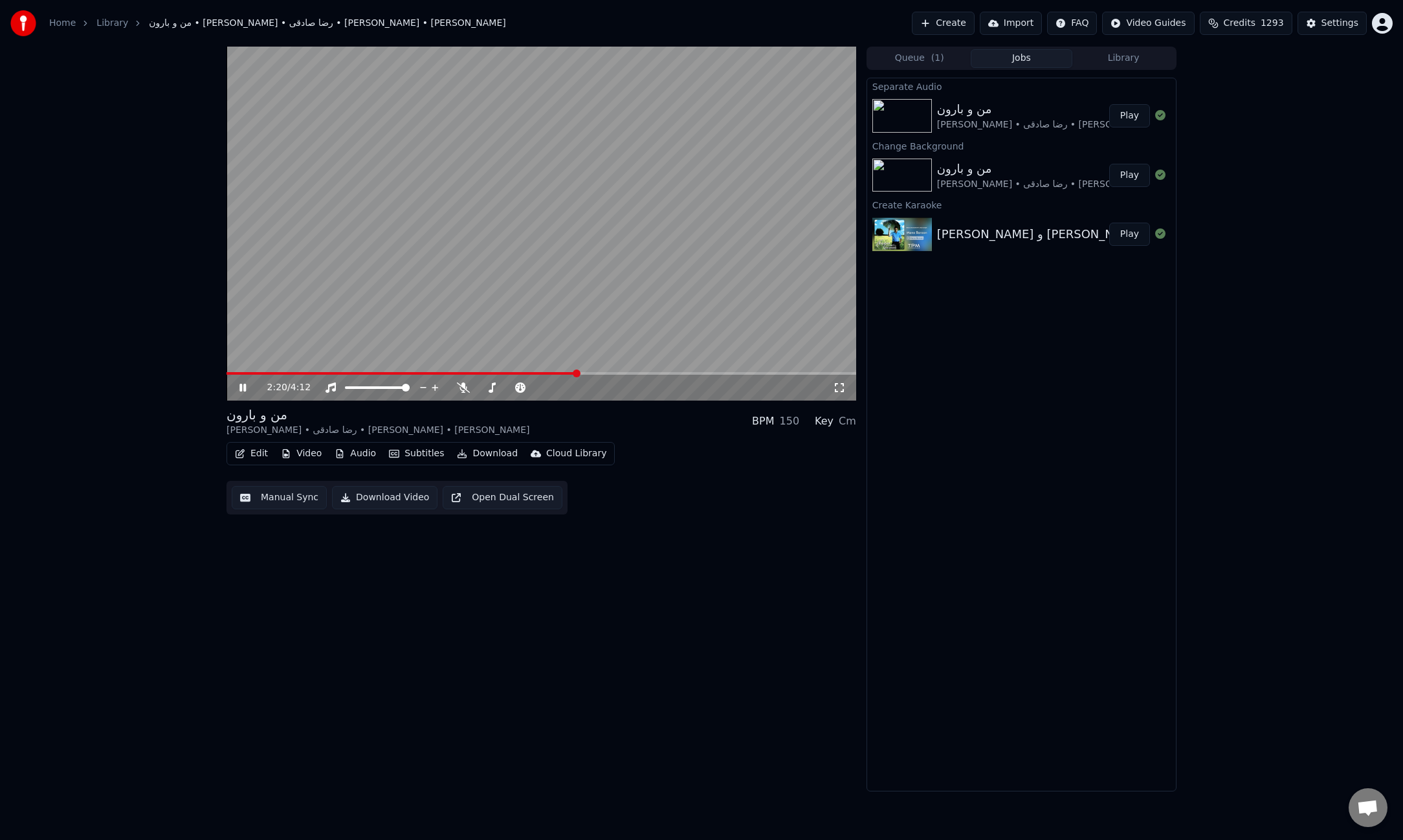
click at [615, 373] on span at bounding box center [541, 373] width 629 height 3
click at [364, 452] on button "Audio" at bounding box center [356, 453] width 52 height 18
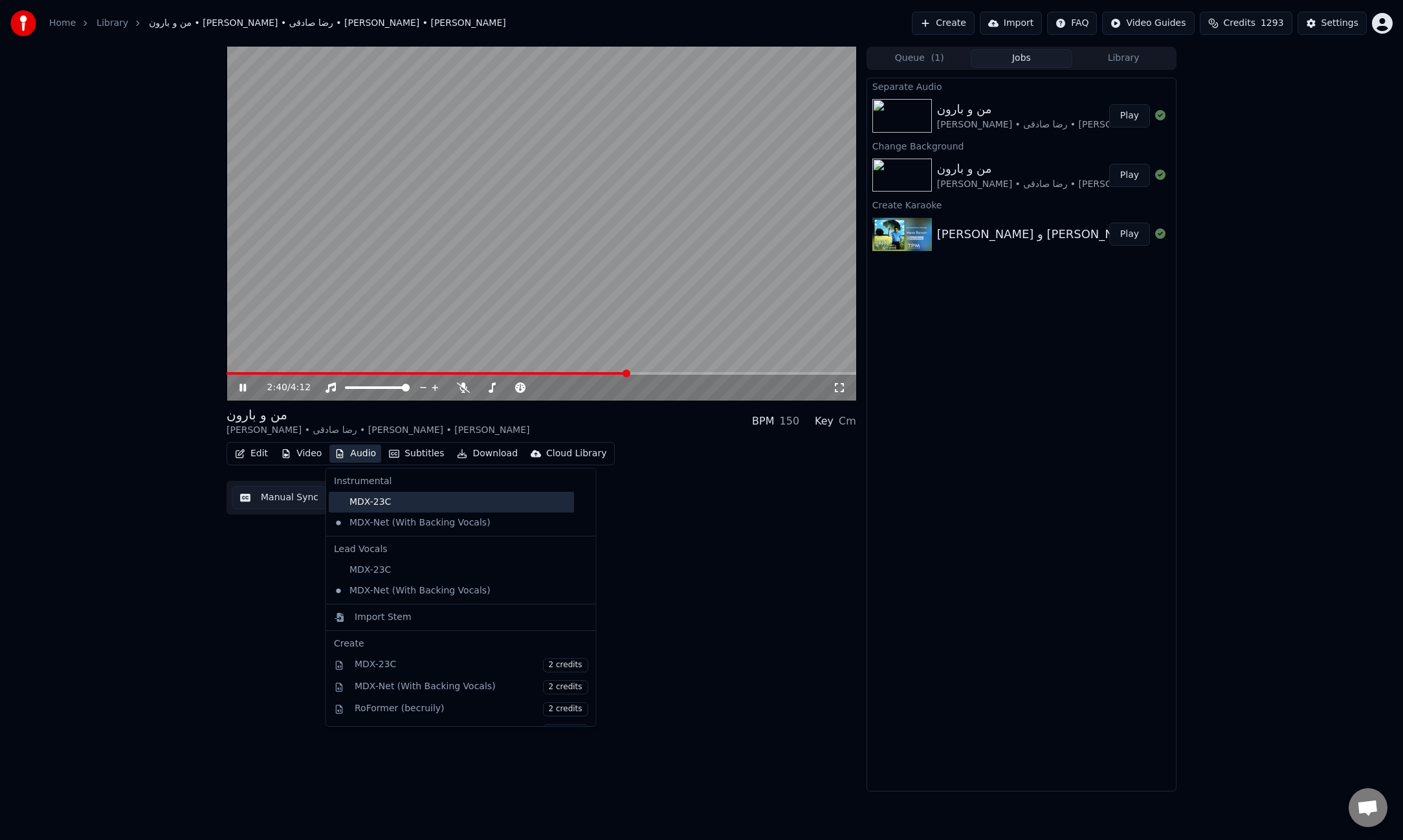
click at [395, 506] on div "MDX-23C" at bounding box center [451, 502] width 245 height 21
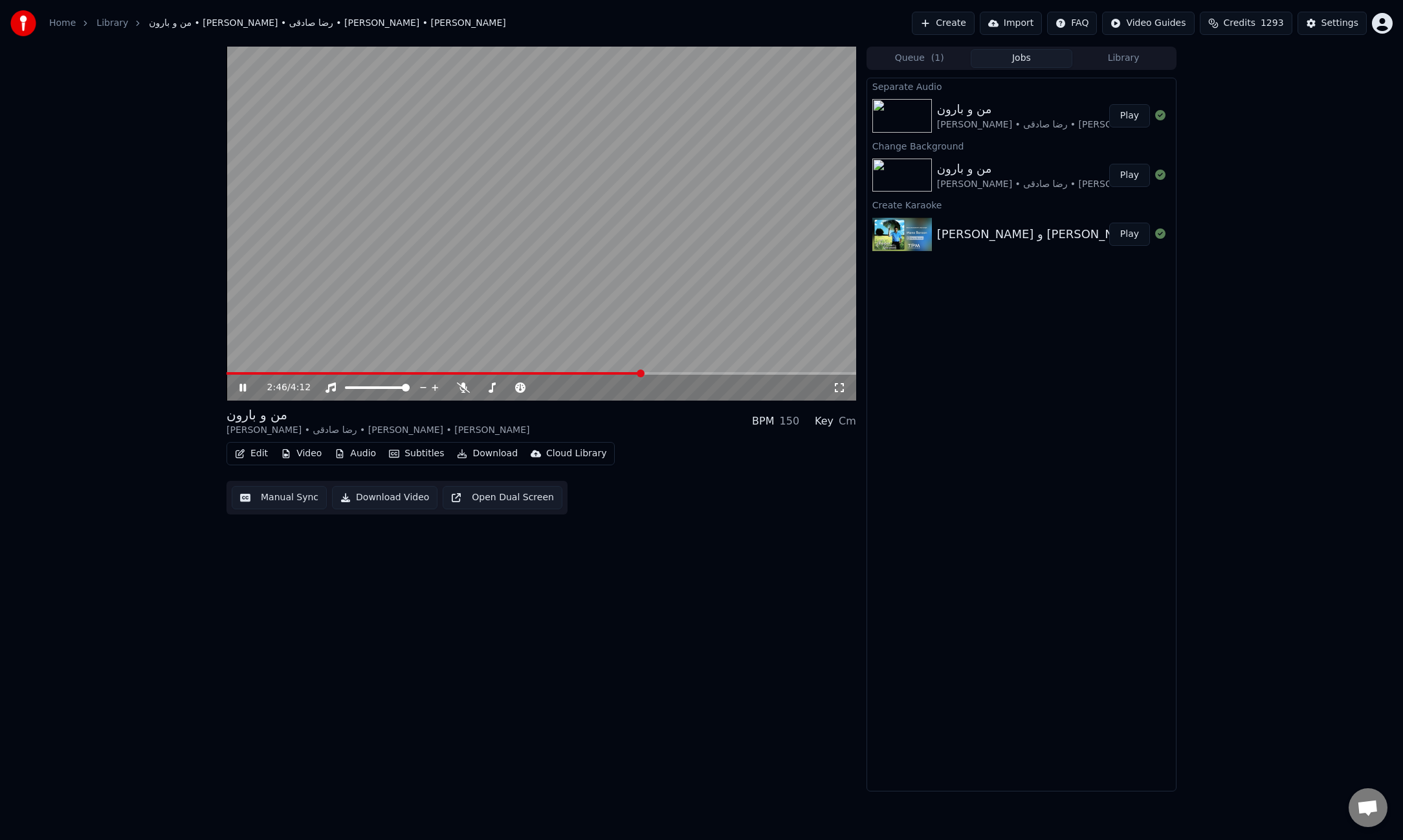
click at [254, 456] on button "Edit" at bounding box center [251, 453] width 43 height 18
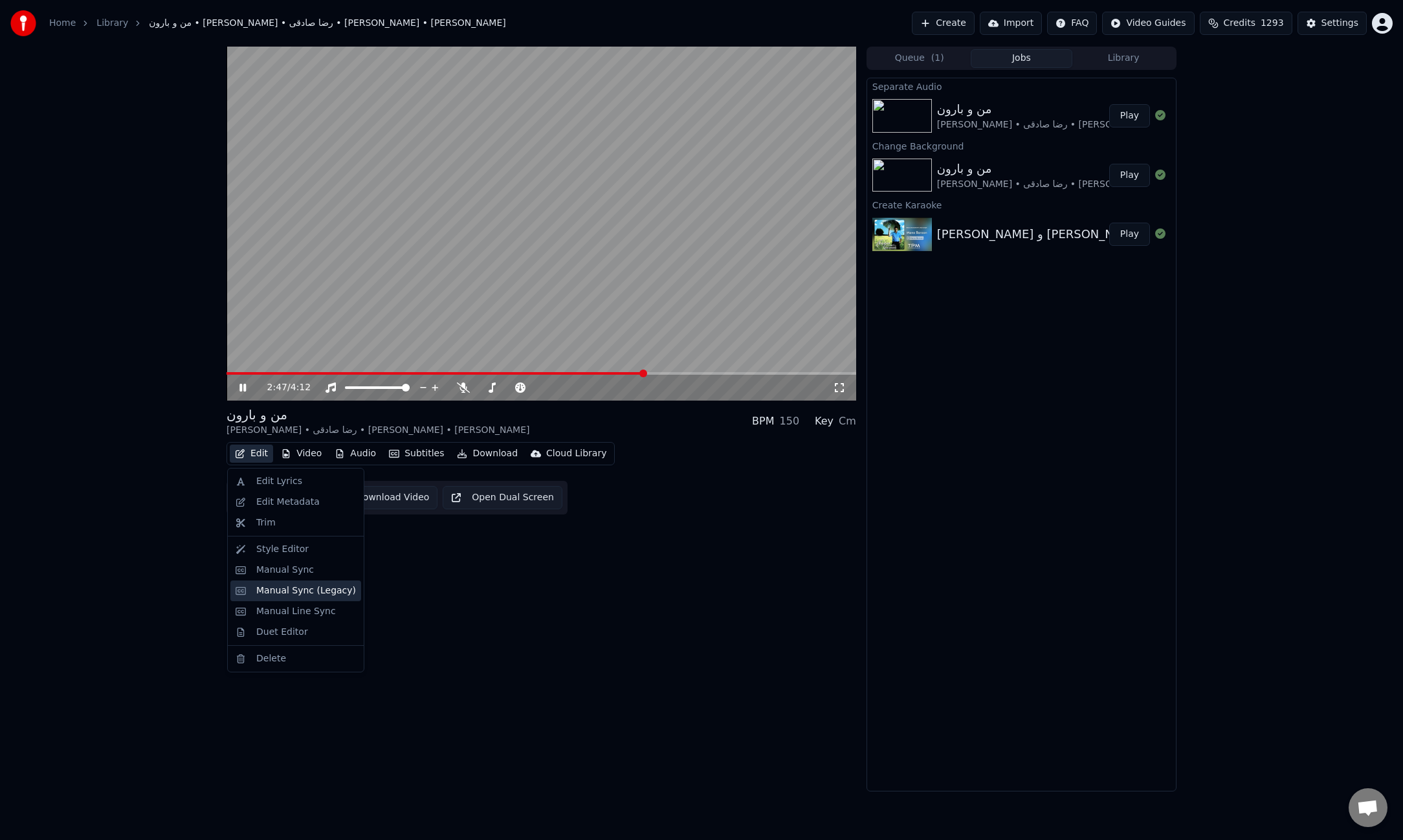
click at [299, 589] on div "Manual Sync (Legacy)" at bounding box center [306, 590] width 100 height 13
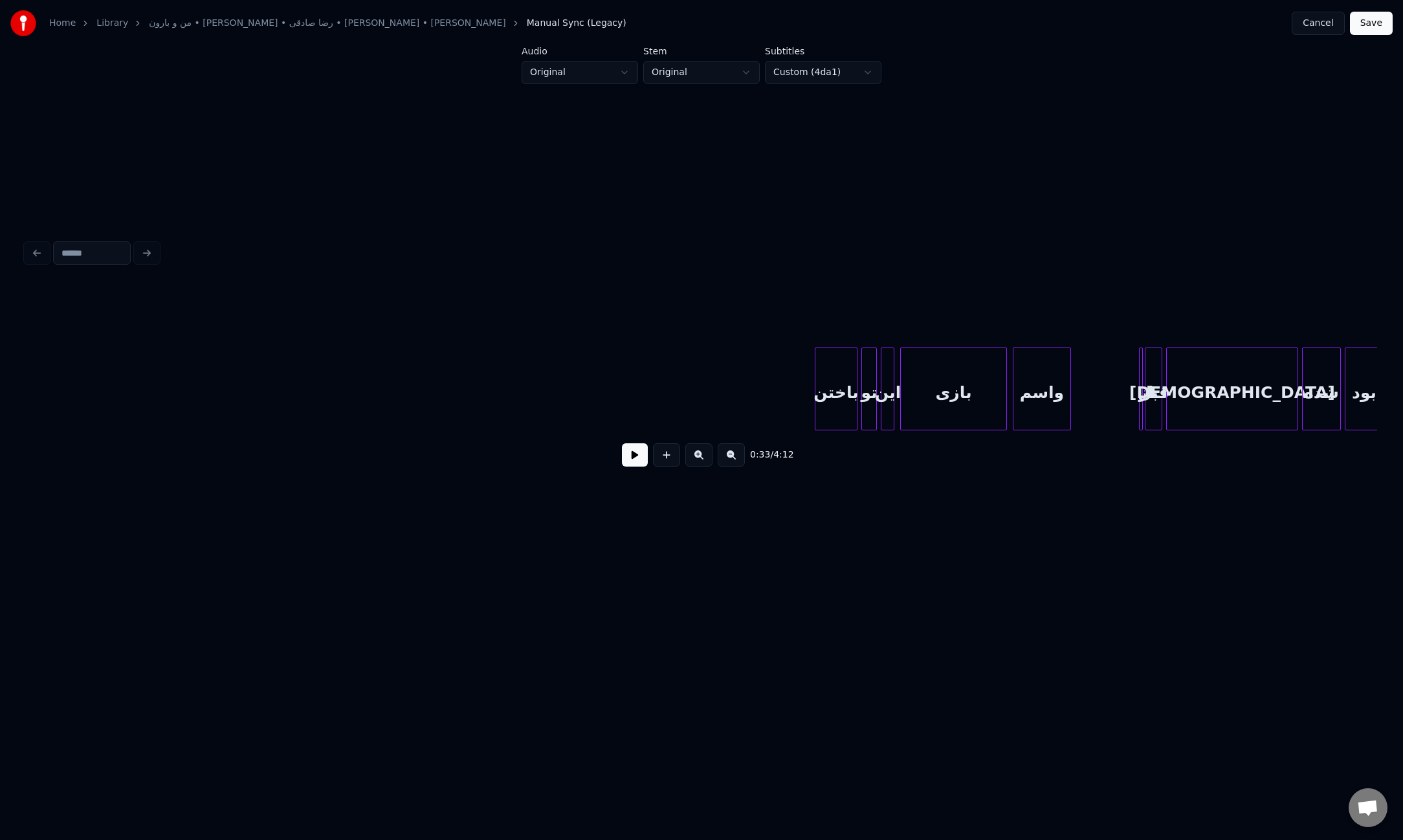
scroll to position [0, 14203]
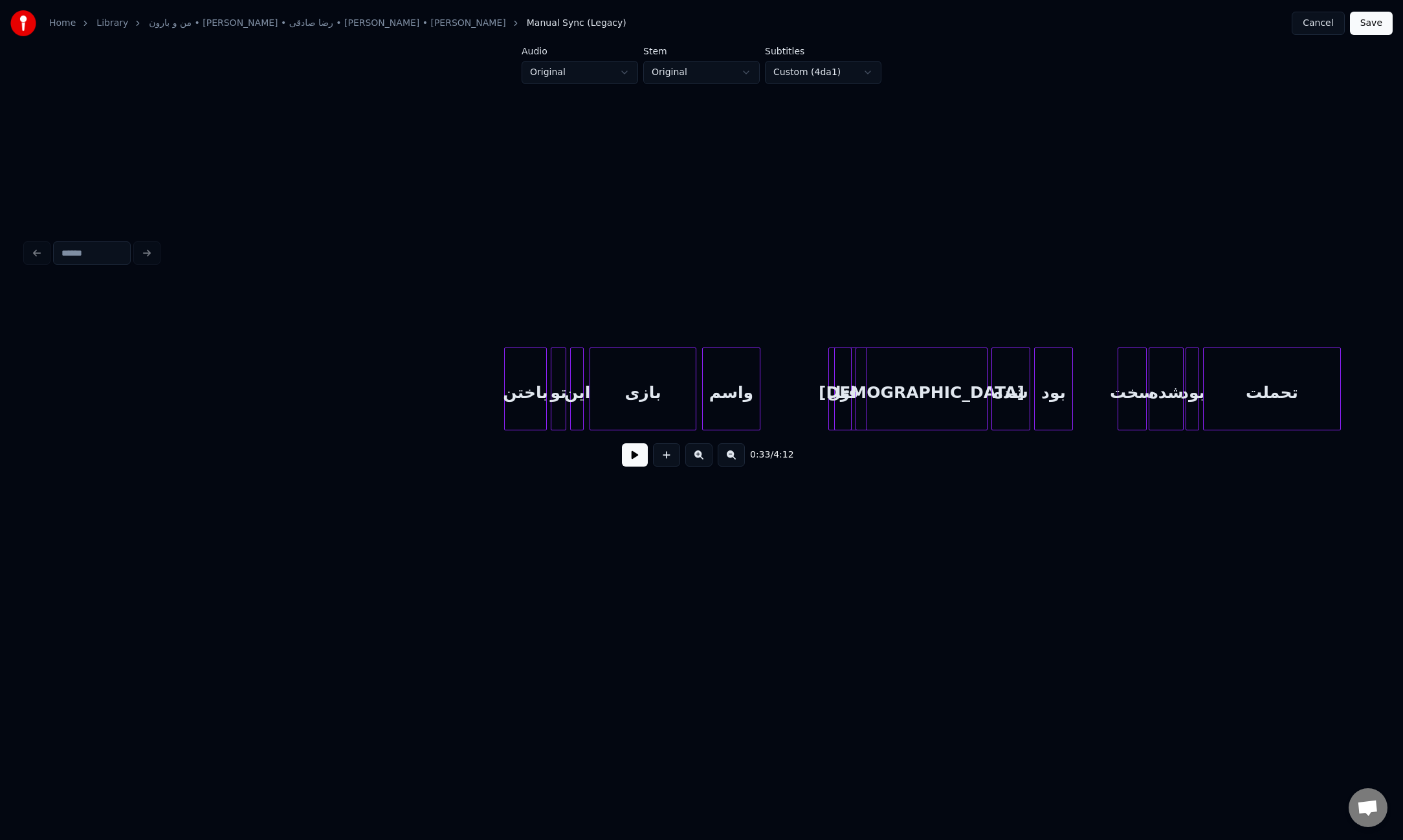
click at [865, 410] on div at bounding box center [865, 389] width 4 height 82
click at [863, 415] on div at bounding box center [865, 389] width 4 height 82
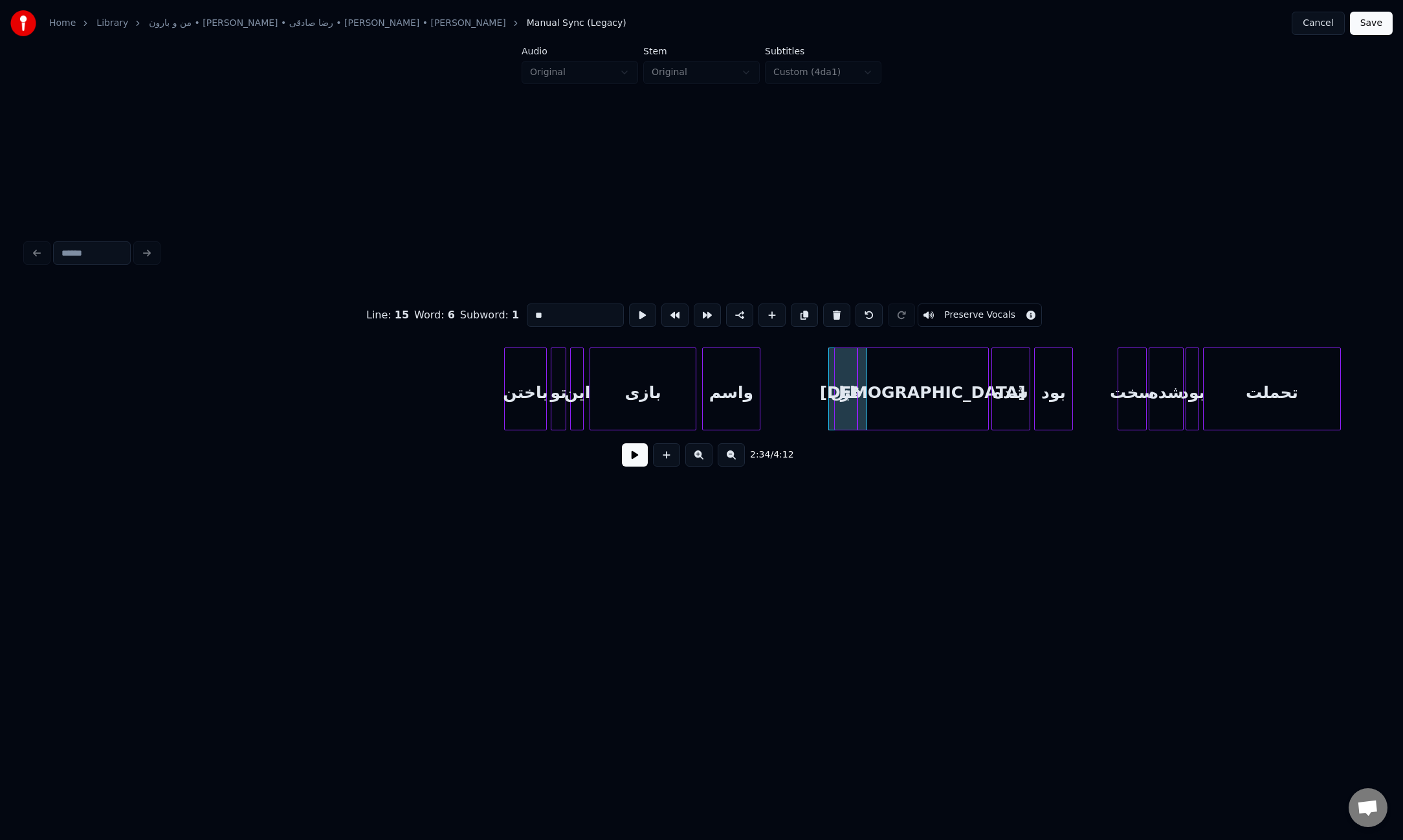
click at [862, 419] on div "[DEMOGRAPHIC_DATA]" at bounding box center [922, 392] width 131 height 88
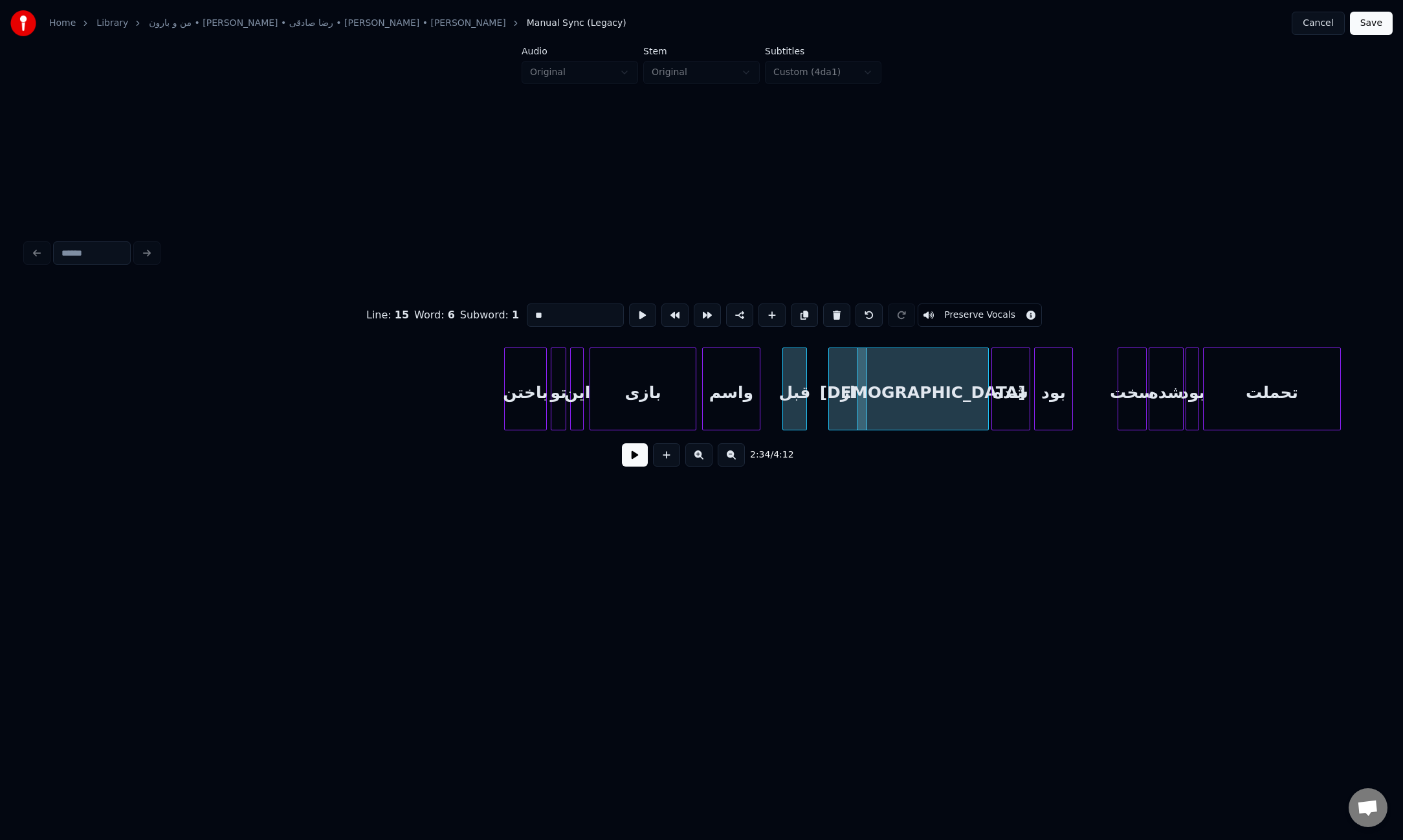
click at [791, 417] on div "قبل" at bounding box center [794, 392] width 23 height 88
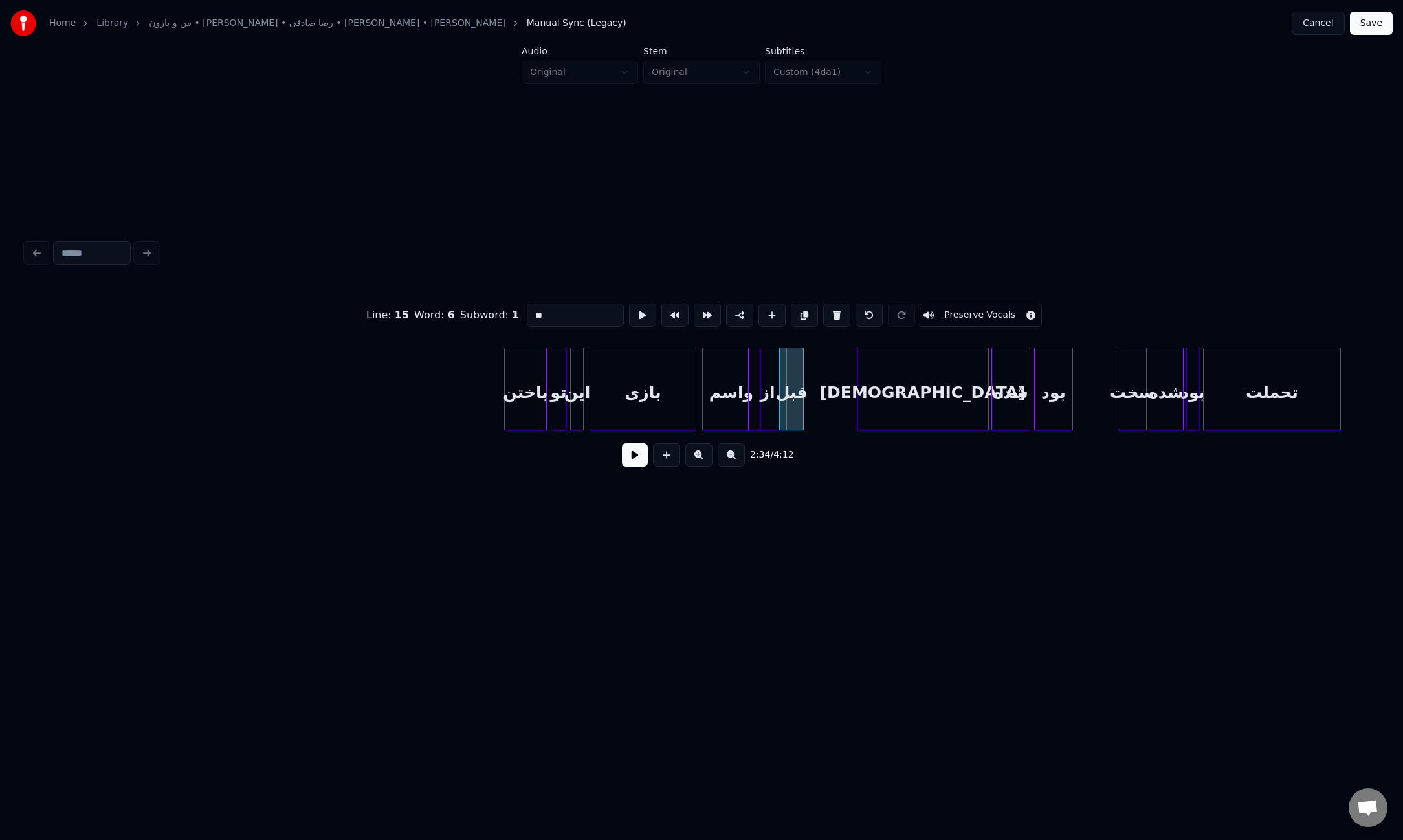
click at [760, 415] on div "از" at bounding box center [767, 392] width 37 height 88
click at [838, 417] on div "قبل" at bounding box center [835, 392] width 23 height 88
click at [802, 416] on div "از" at bounding box center [802, 392] width 37 height 88
click at [801, 407] on div at bounding box center [802, 389] width 4 height 82
click at [629, 460] on button at bounding box center [635, 455] width 26 height 23
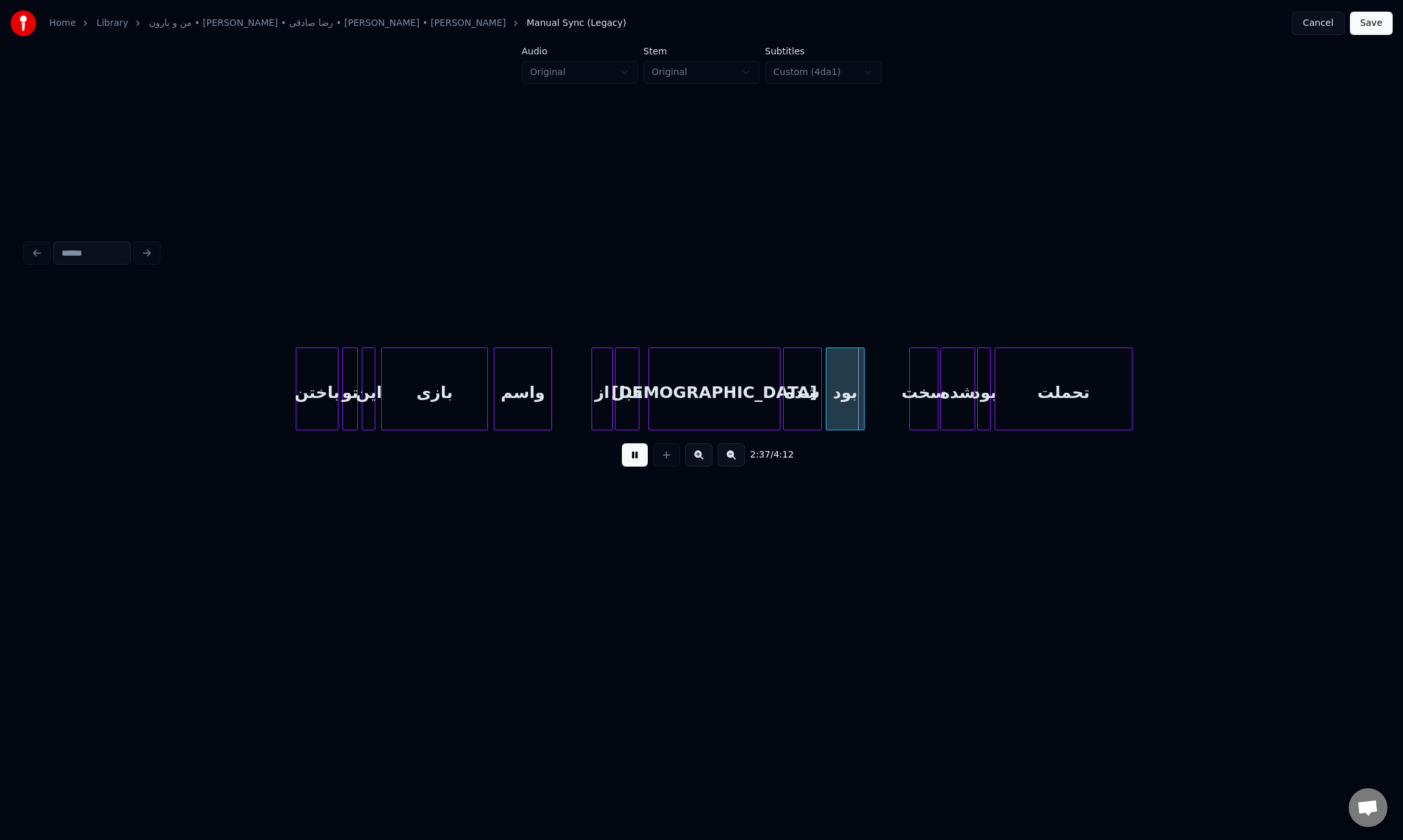
scroll to position [0, 14500]
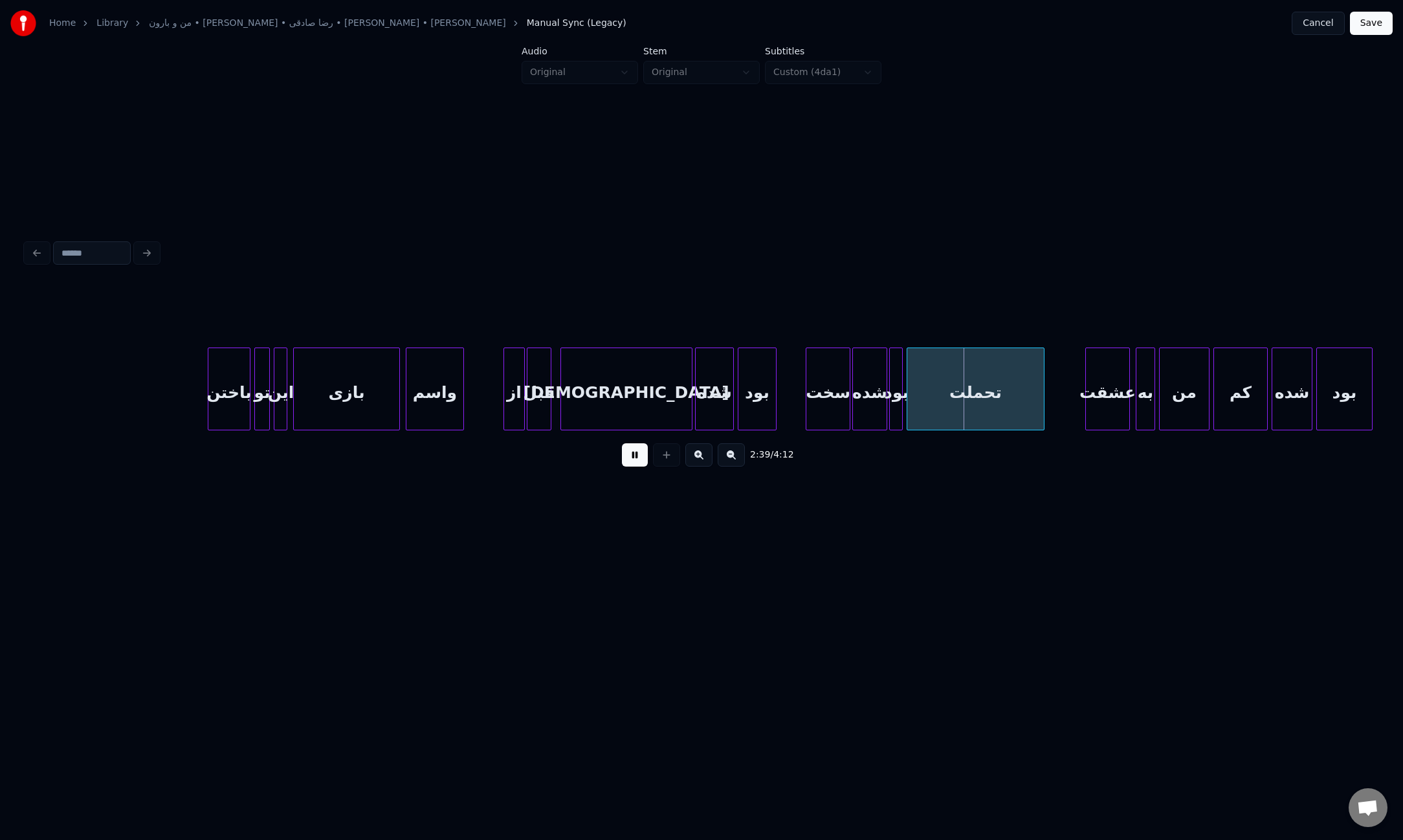
click at [806, 386] on div at bounding box center [808, 389] width 4 height 82
click at [1046, 392] on div at bounding box center [1047, 389] width 4 height 82
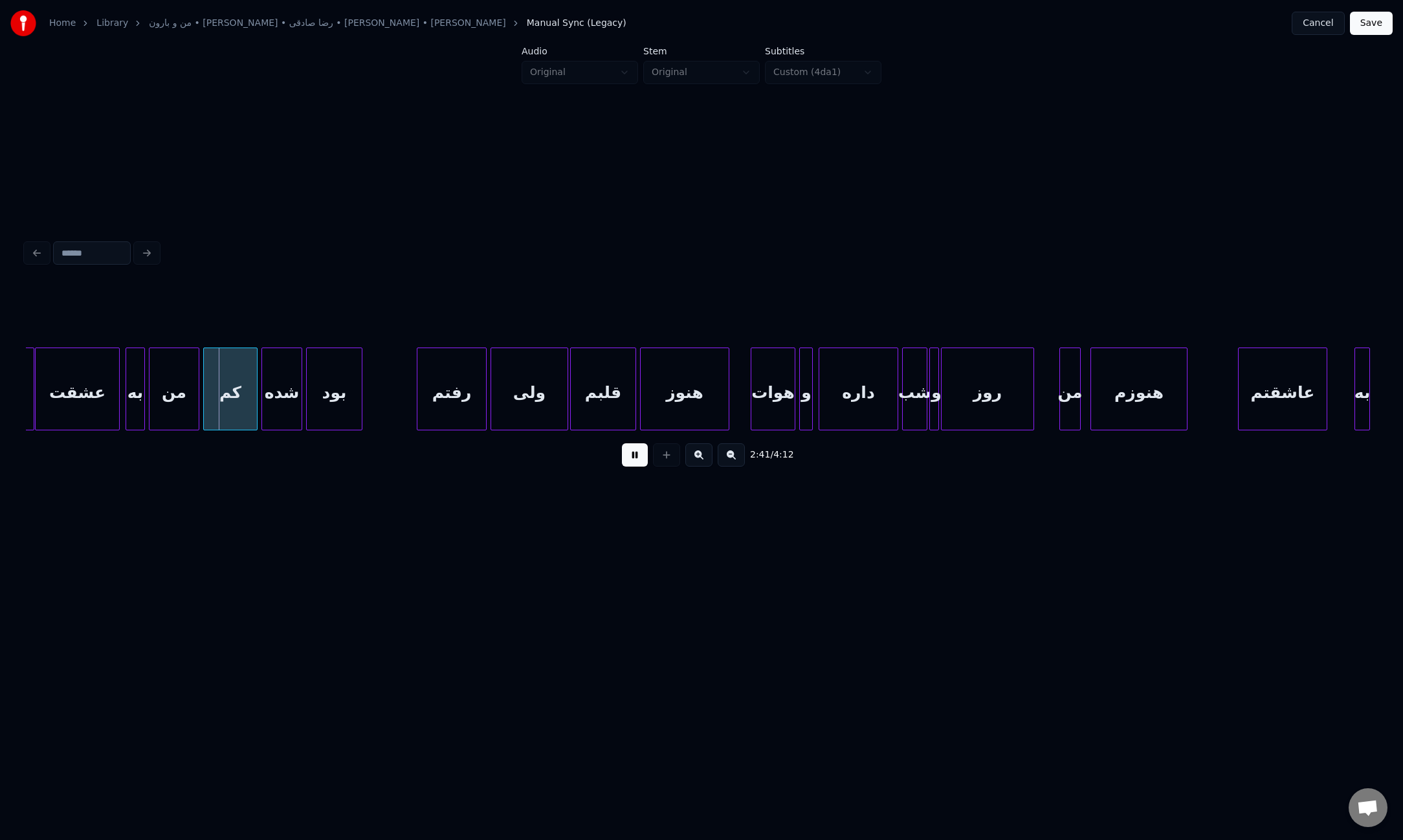
scroll to position [0, 15522]
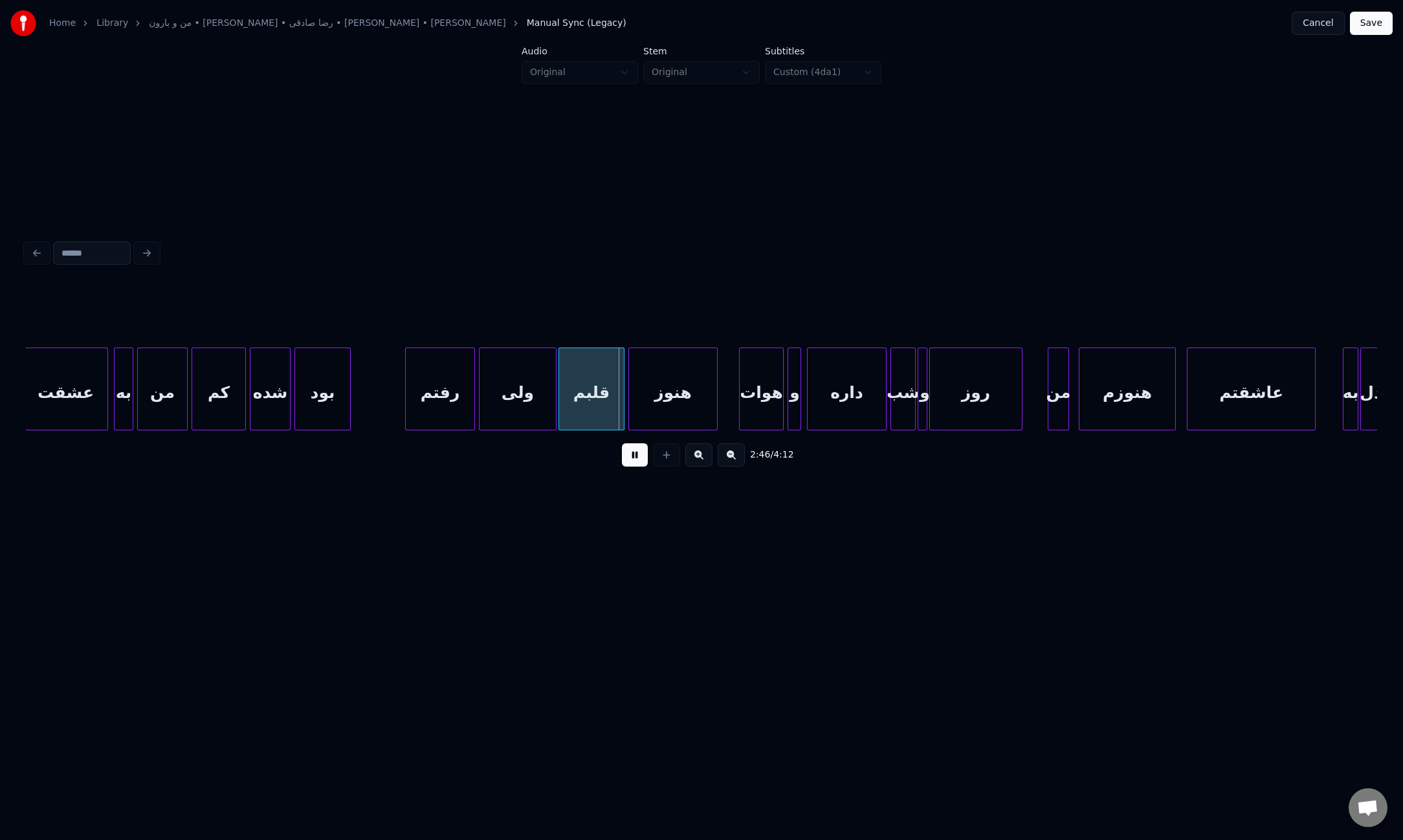
click at [1188, 407] on div at bounding box center [1190, 389] width 4 height 82
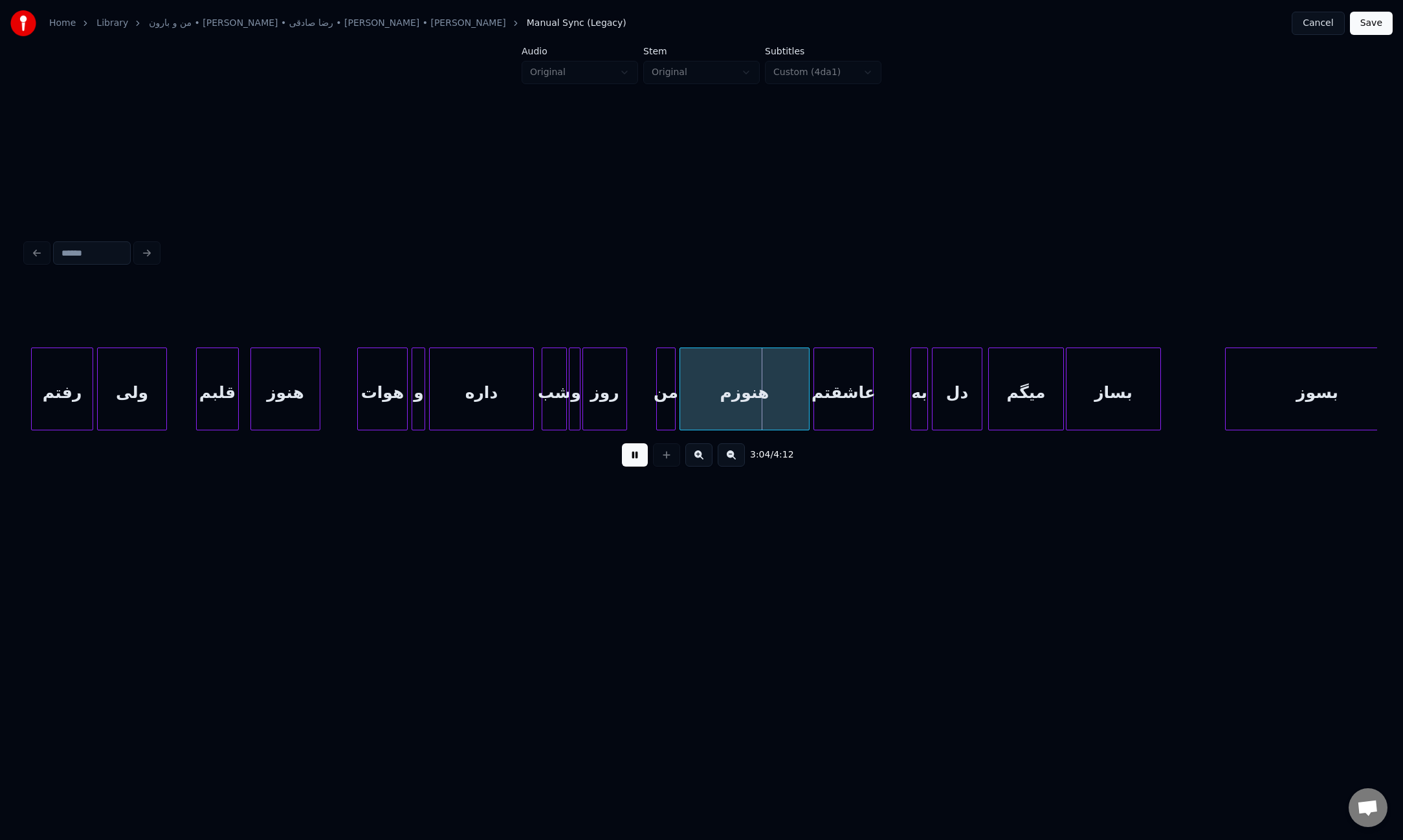
scroll to position [0, 17190]
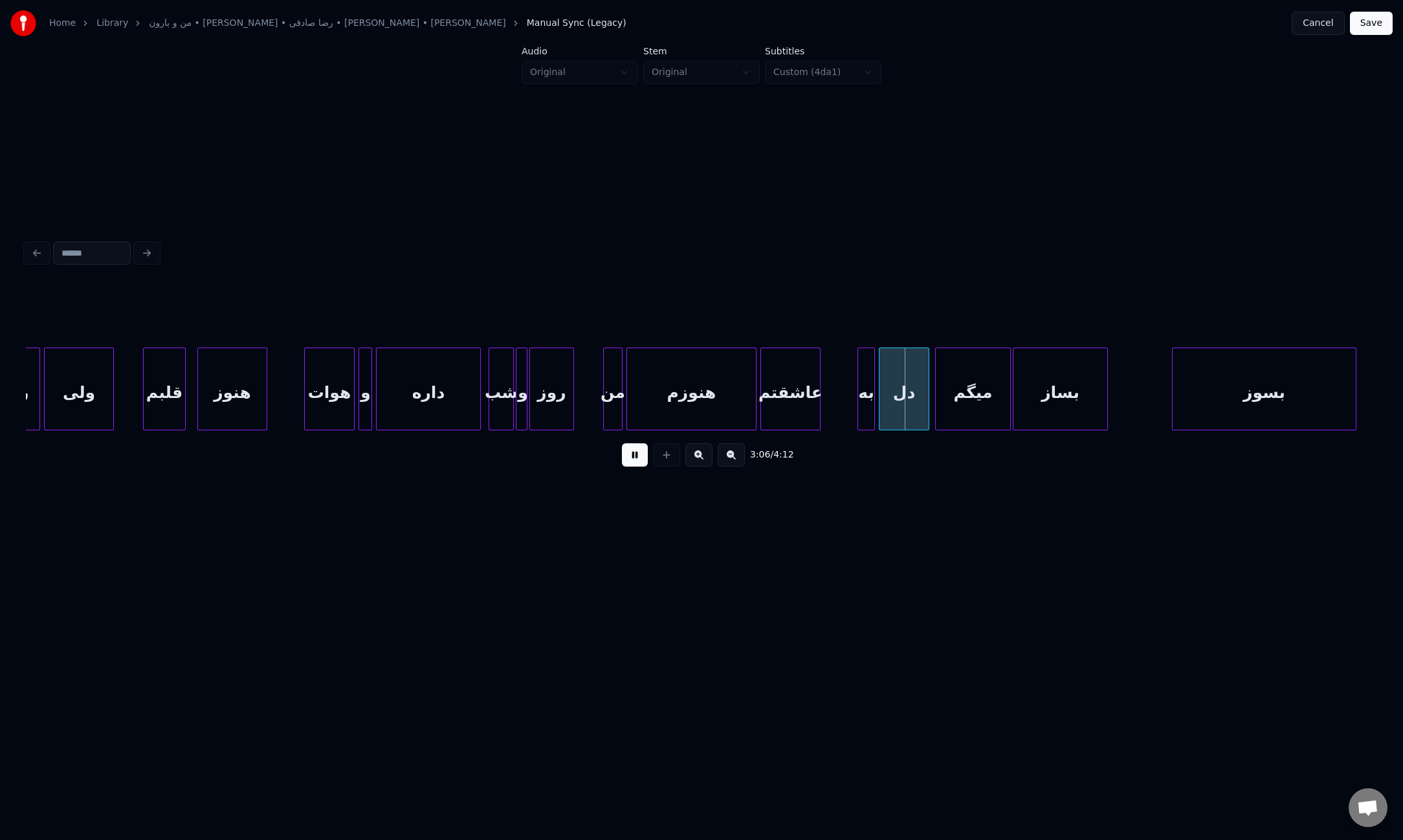
click at [756, 391] on div "هنوزم" at bounding box center [691, 389] width 130 height 83
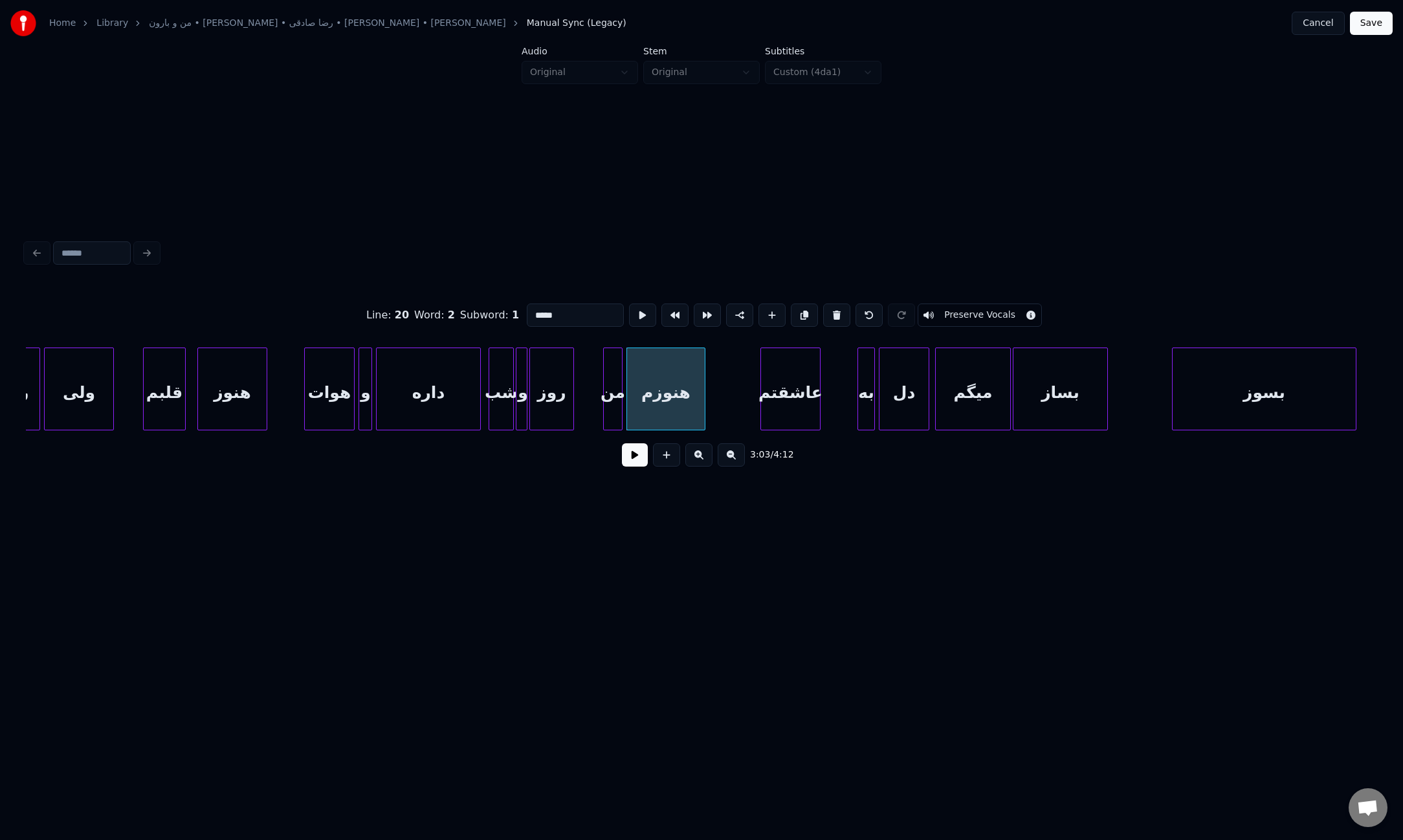
click at [701, 391] on div at bounding box center [702, 389] width 4 height 82
click at [707, 385] on div at bounding box center [709, 389] width 4 height 82
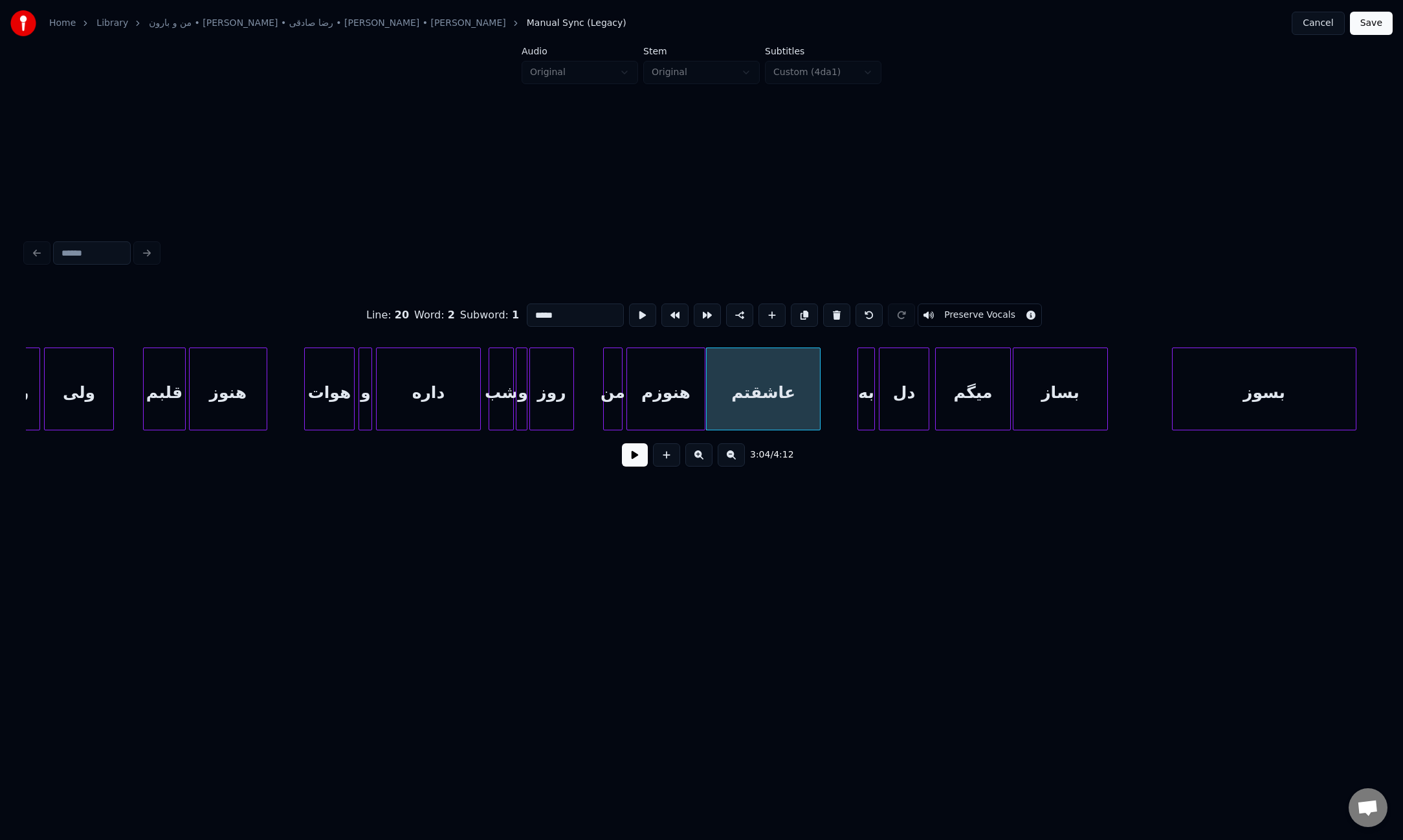
click at [190, 403] on div at bounding box center [191, 389] width 4 height 82
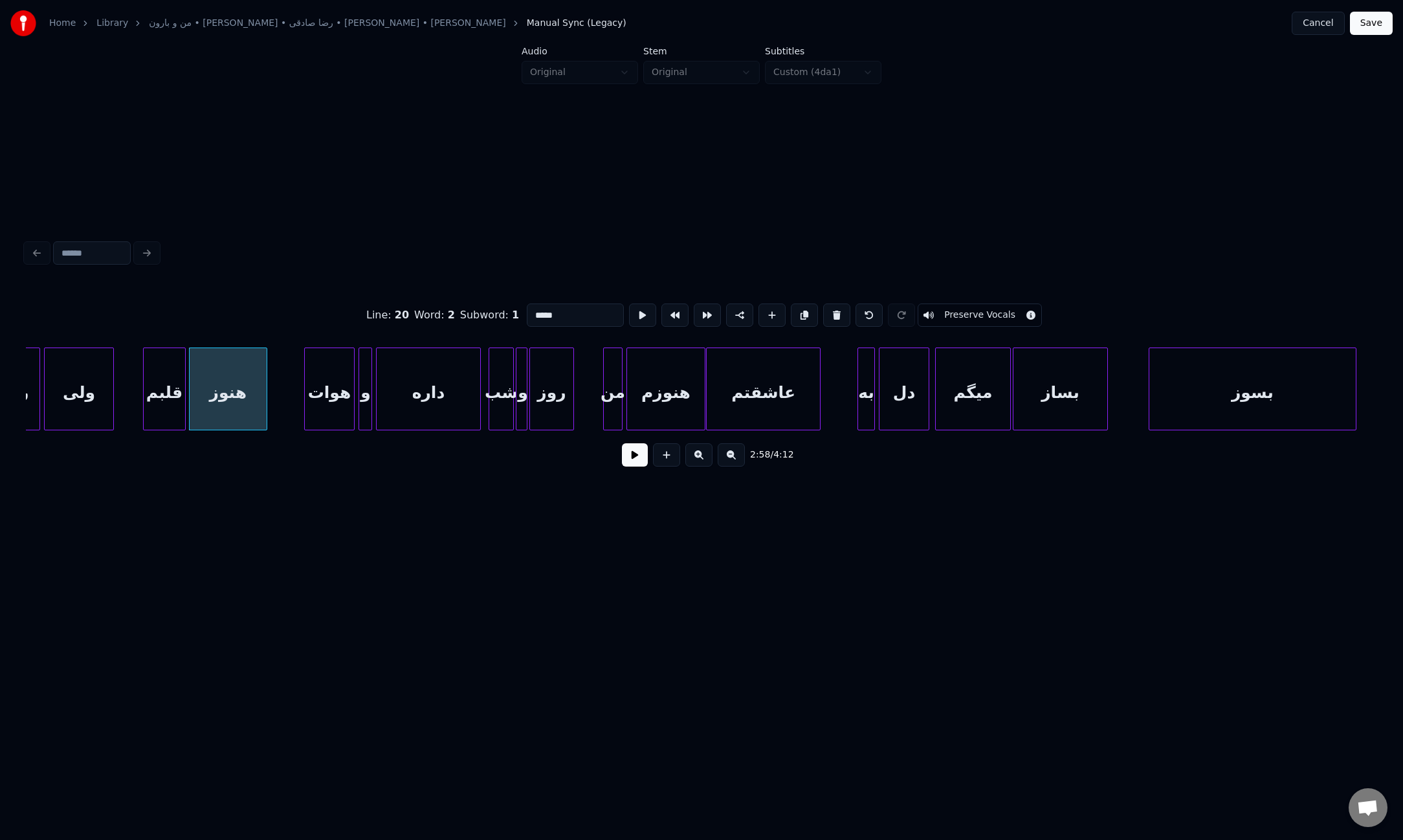
click at [1151, 384] on div at bounding box center [1151, 389] width 4 height 82
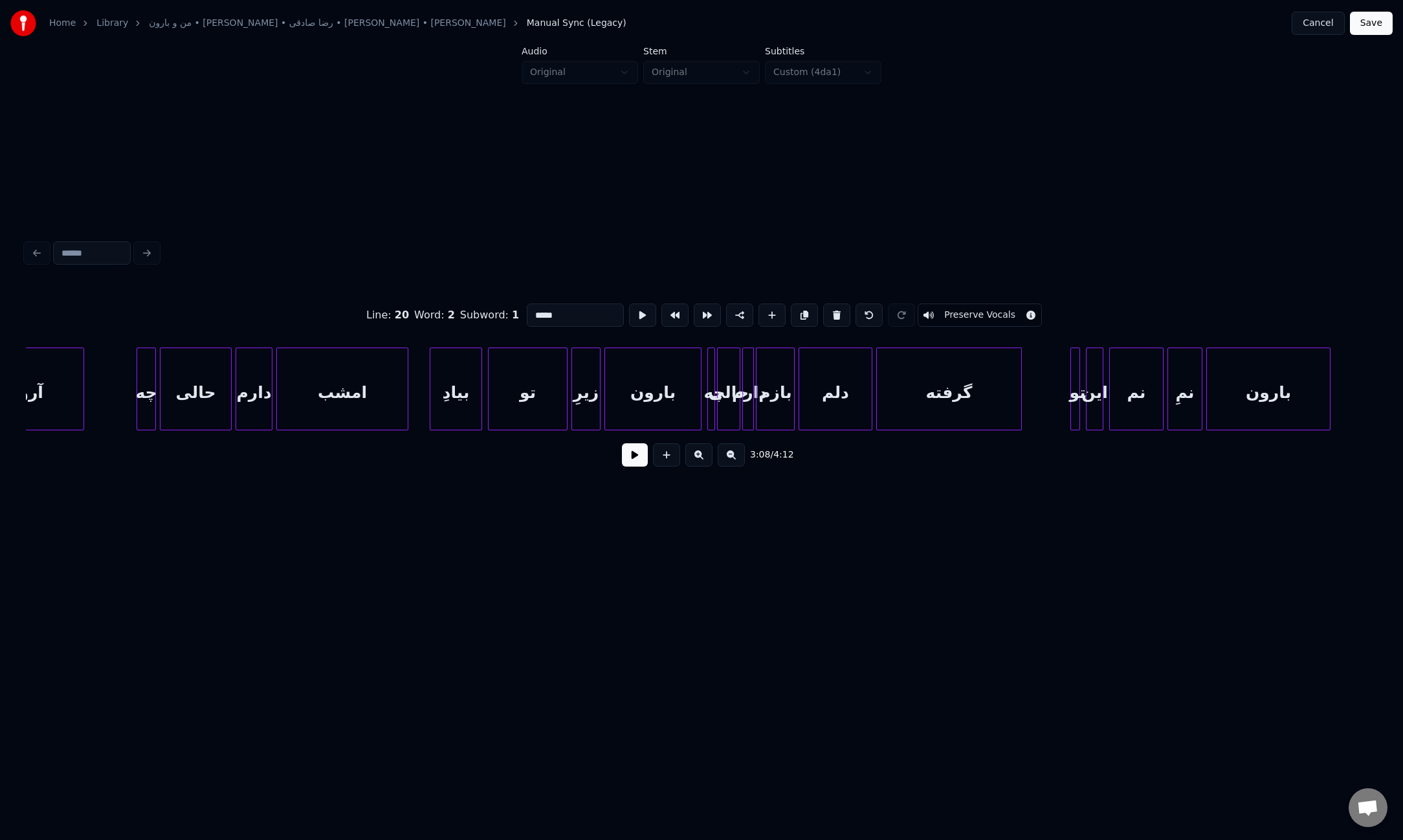
scroll to position [0, 20344]
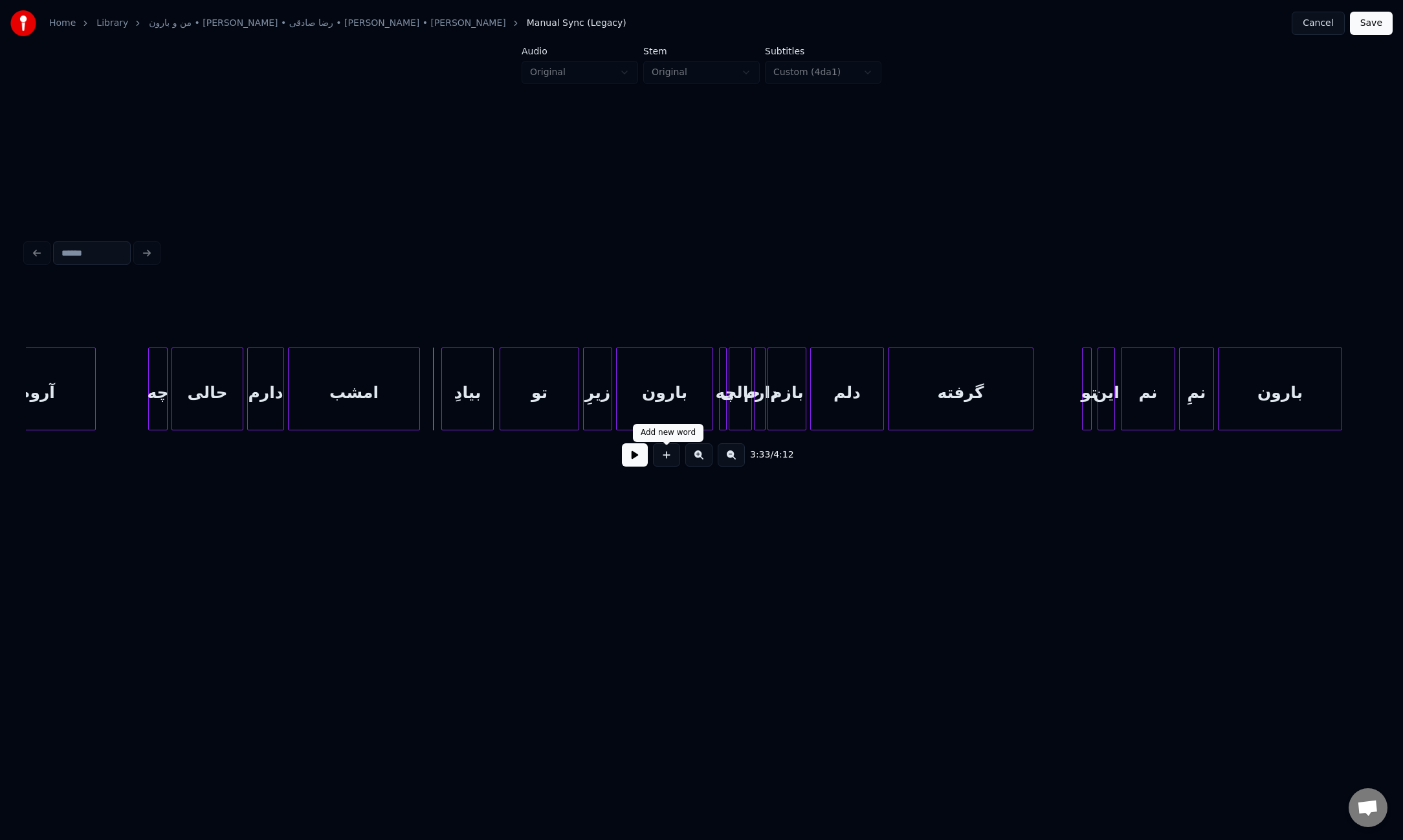
click at [644, 467] on button at bounding box center [635, 455] width 26 height 23
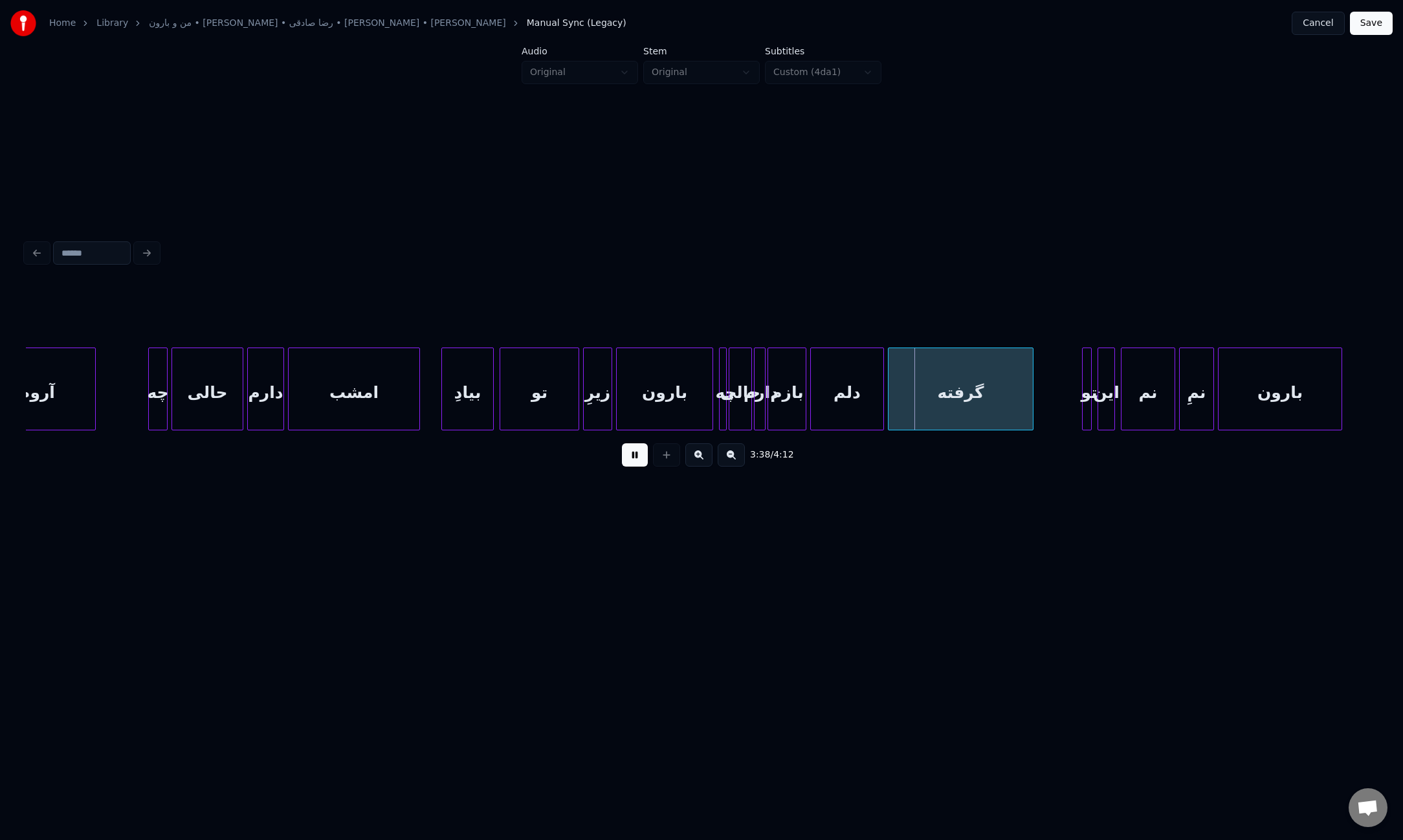
click at [622, 443] on button at bounding box center [635, 455] width 26 height 23
click at [693, 392] on div "بارون" at bounding box center [665, 392] width 96 height 88
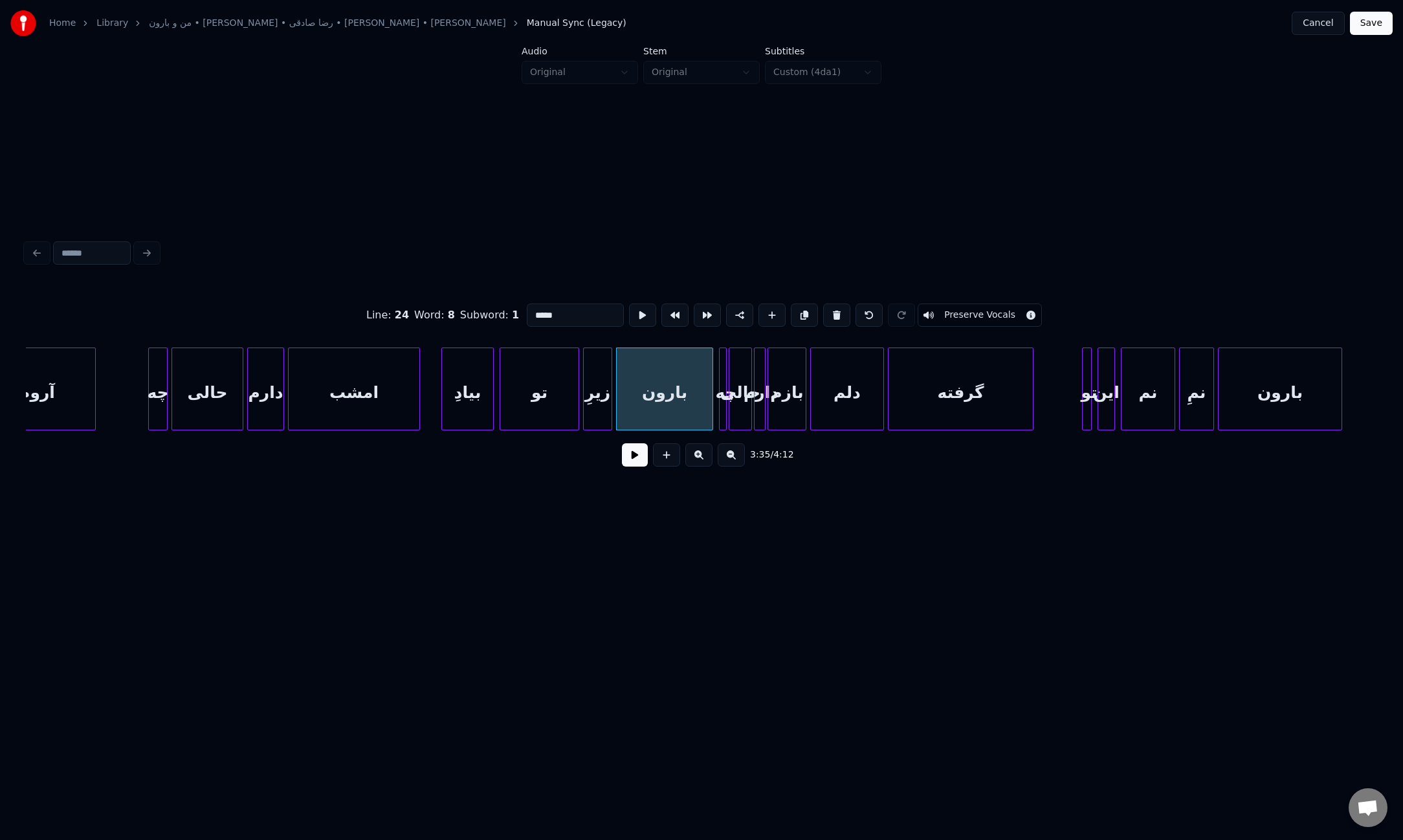
click at [633, 457] on button at bounding box center [635, 455] width 26 height 23
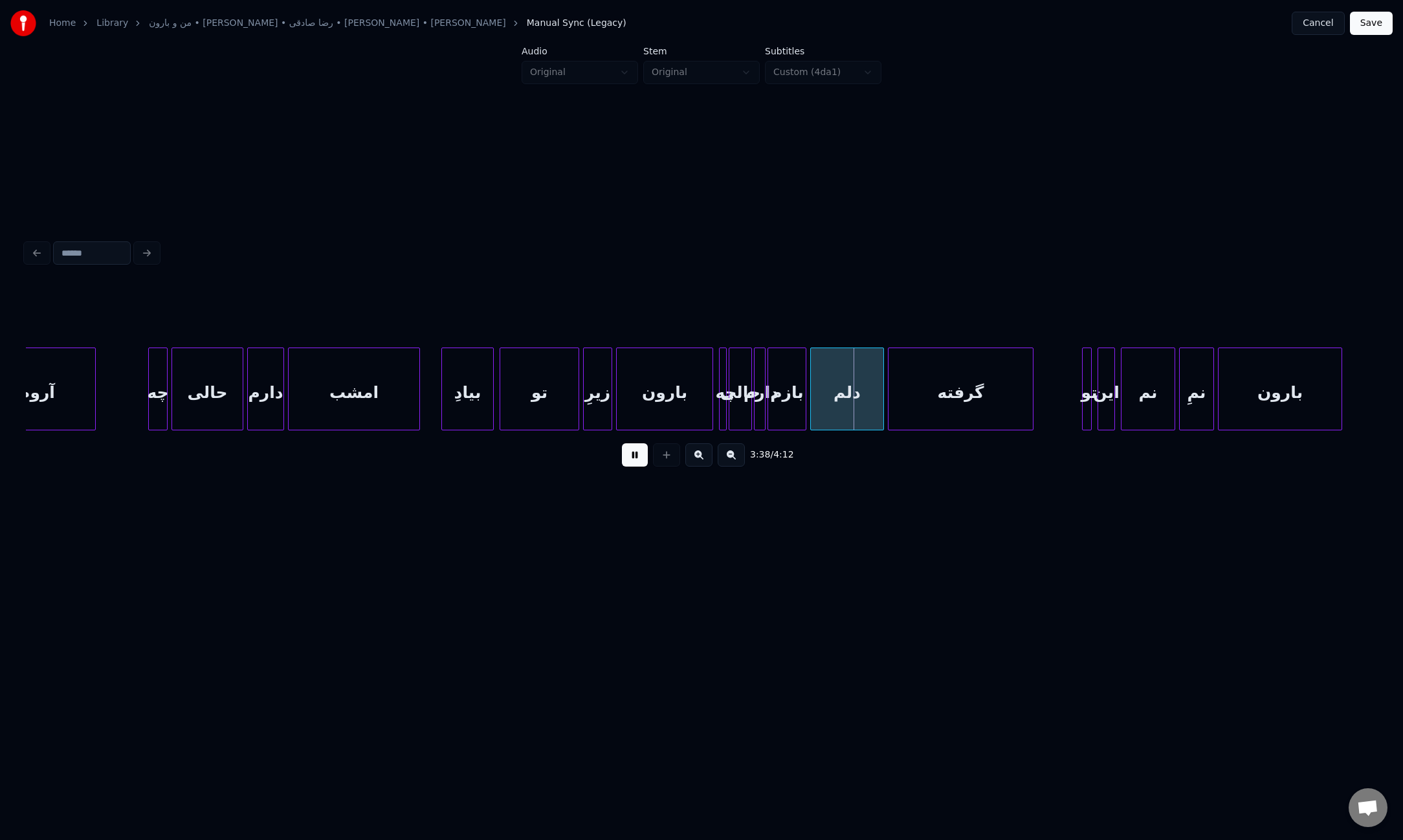
drag, startPoint x: 633, startPoint y: 457, endPoint x: 733, endPoint y: 405, distance: 112.7
click at [633, 457] on button at bounding box center [635, 455] width 26 height 23
click at [740, 394] on div "حالی" at bounding box center [740, 392] width 22 height 88
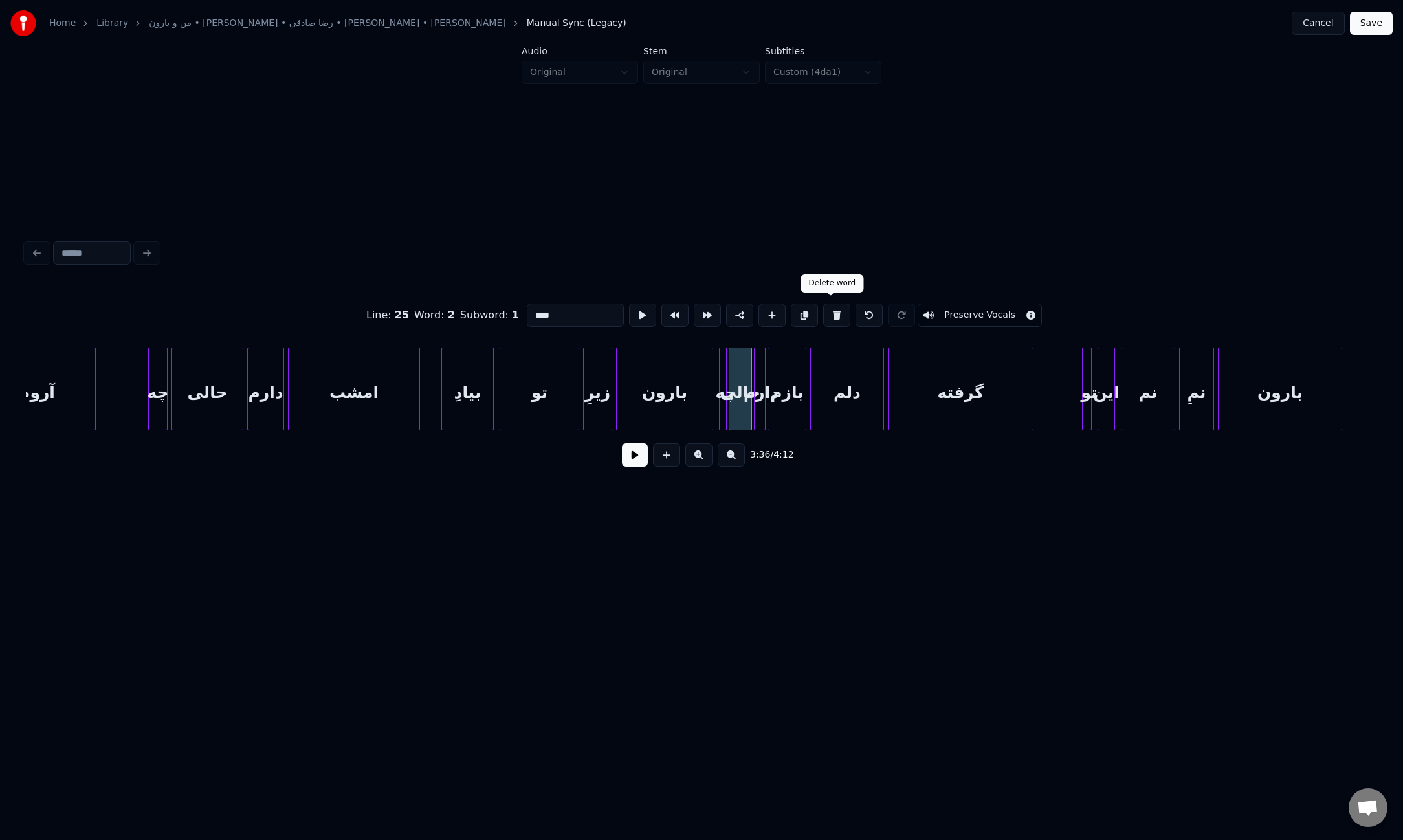
click at [829, 314] on button at bounding box center [836, 315] width 27 height 23
click at [825, 314] on button at bounding box center [836, 315] width 27 height 23
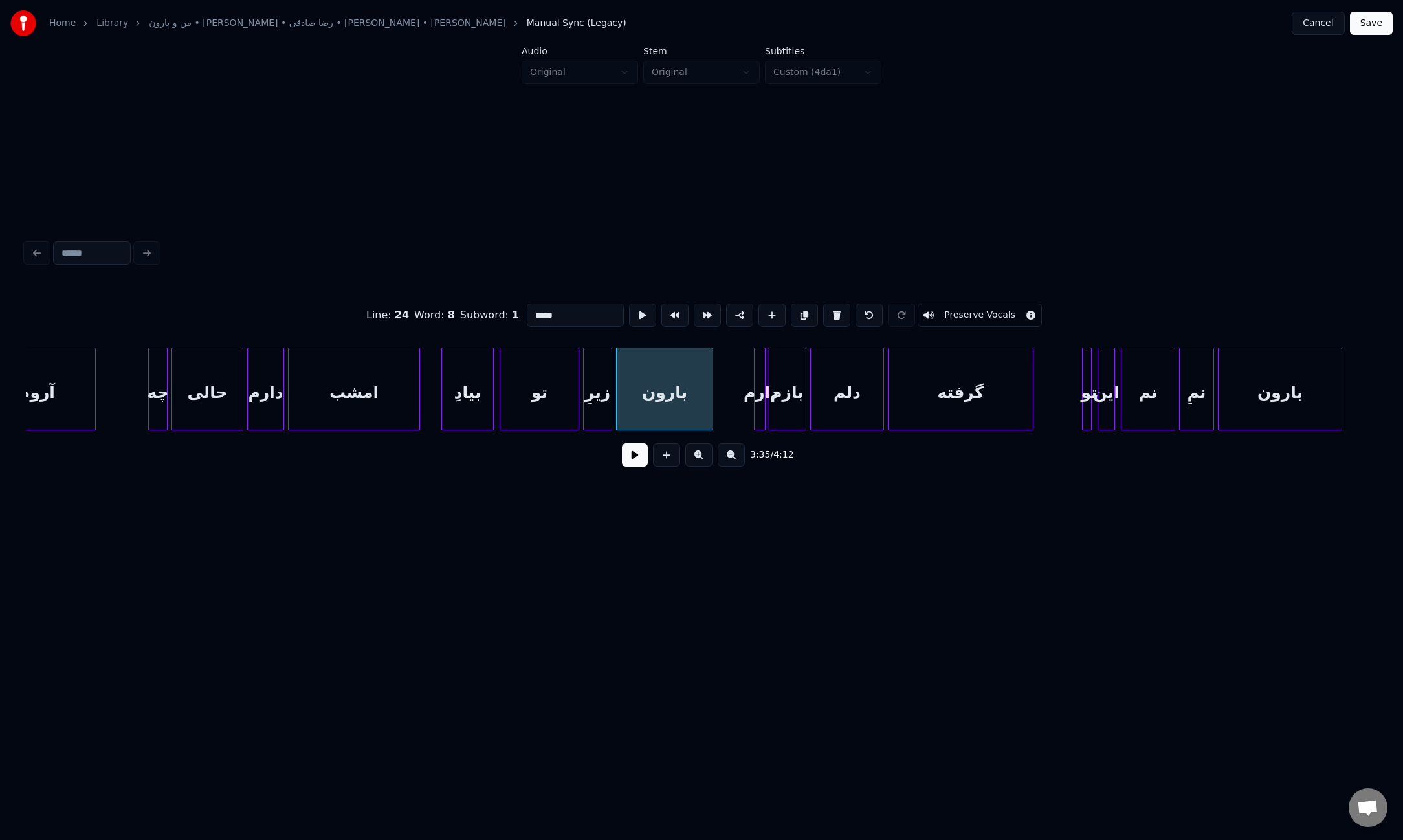
click at [758, 401] on div "دارم" at bounding box center [760, 392] width 13 height 88
click at [832, 313] on button at bounding box center [836, 315] width 27 height 23
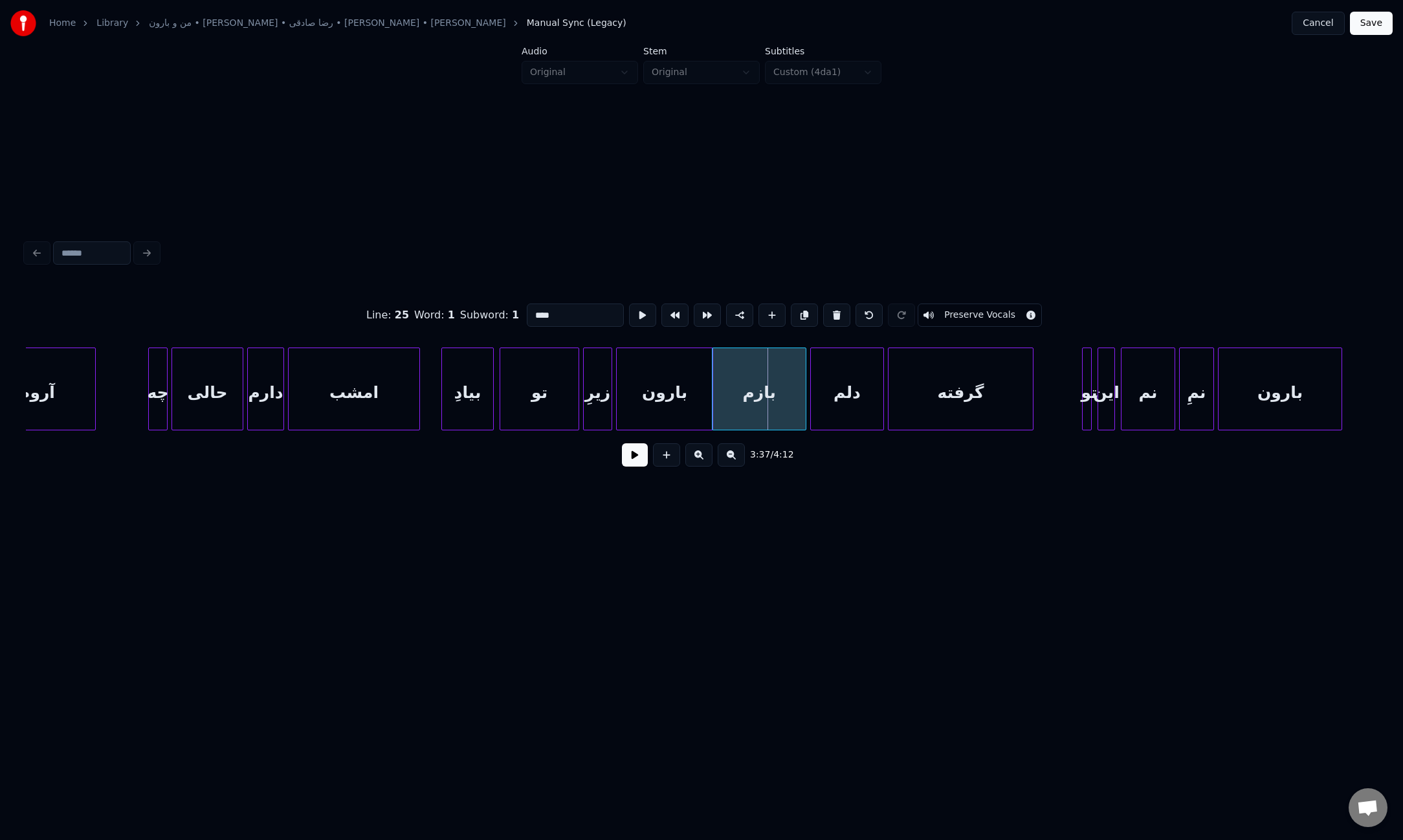
click at [712, 394] on div at bounding box center [714, 389] width 4 height 82
click at [661, 401] on div "بارون" at bounding box center [665, 392] width 96 height 88
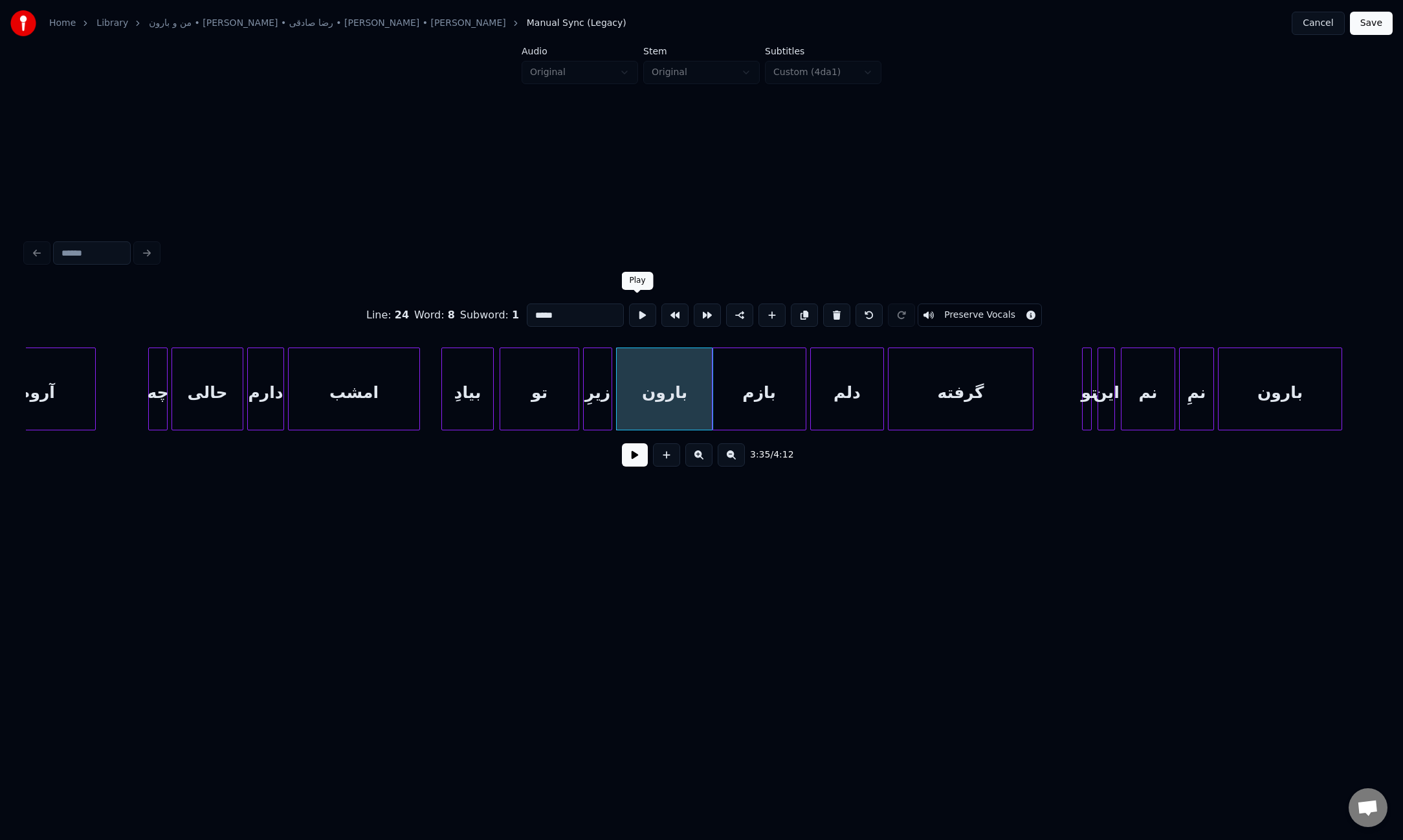
click at [641, 315] on button at bounding box center [642, 315] width 27 height 23
click at [738, 385] on div "بازم" at bounding box center [759, 392] width 93 height 88
type input "****"
click at [625, 467] on button at bounding box center [635, 455] width 26 height 23
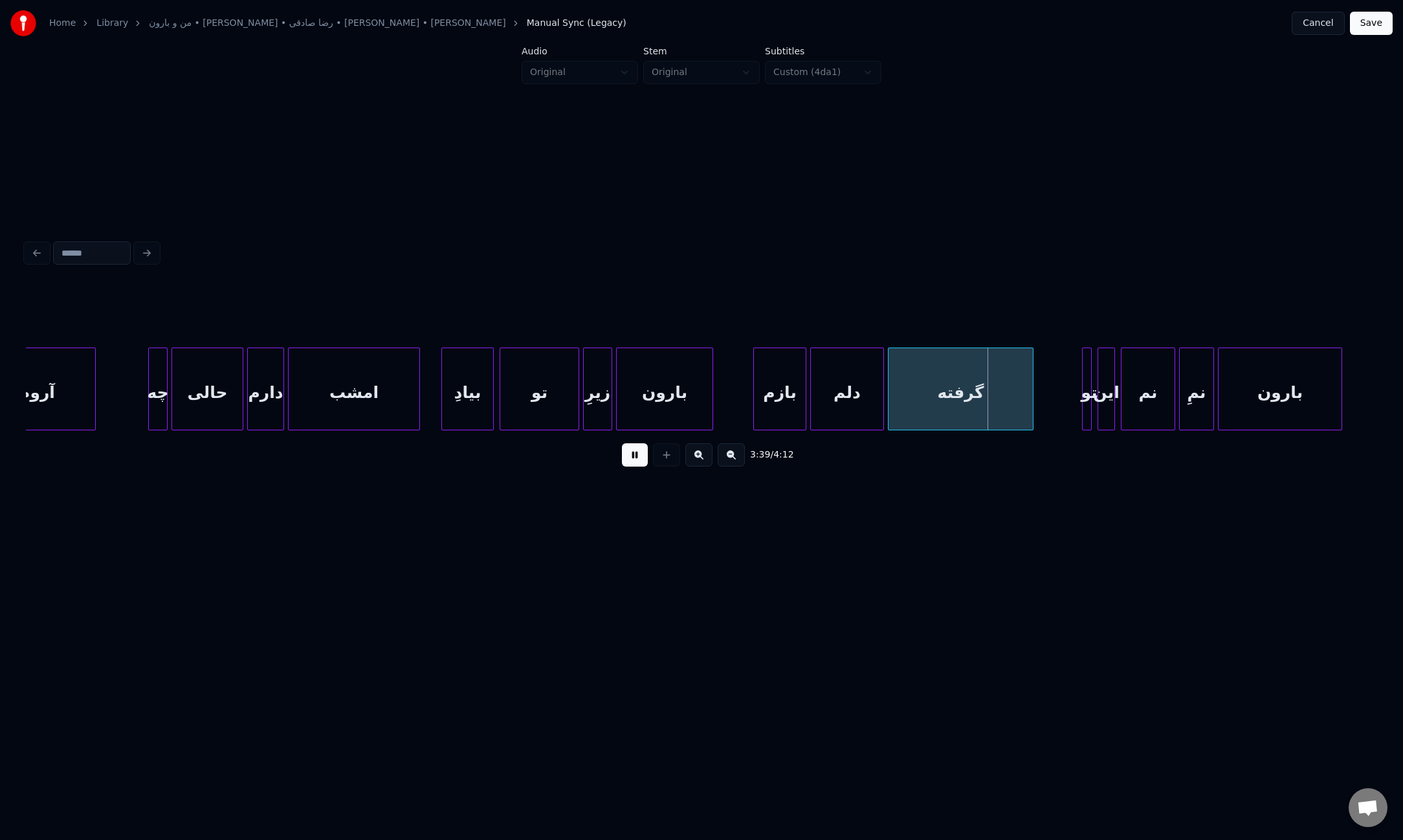
click at [756, 385] on div at bounding box center [756, 389] width 4 height 82
click at [740, 405] on div at bounding box center [742, 389] width 4 height 82
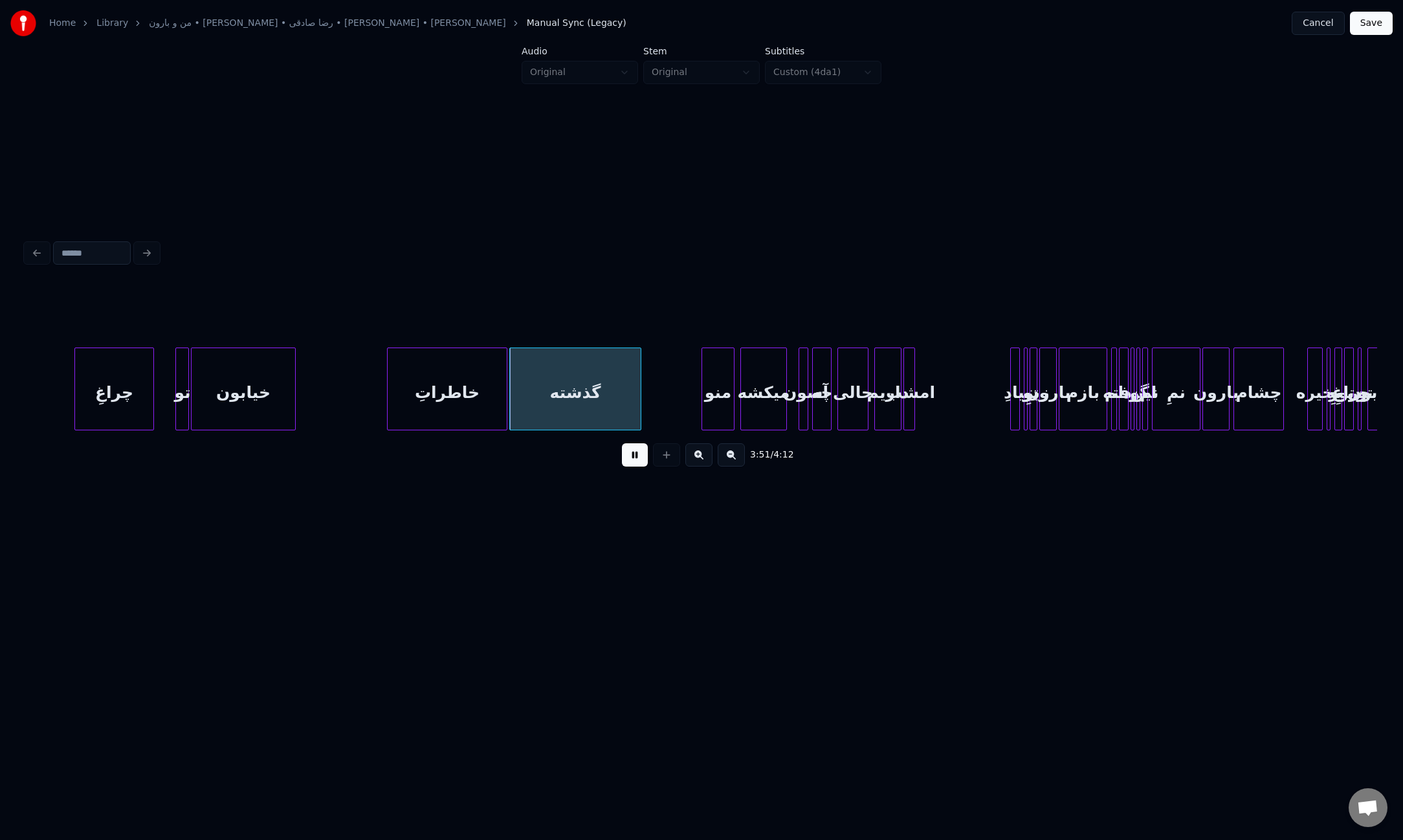
scroll to position [0, 21973]
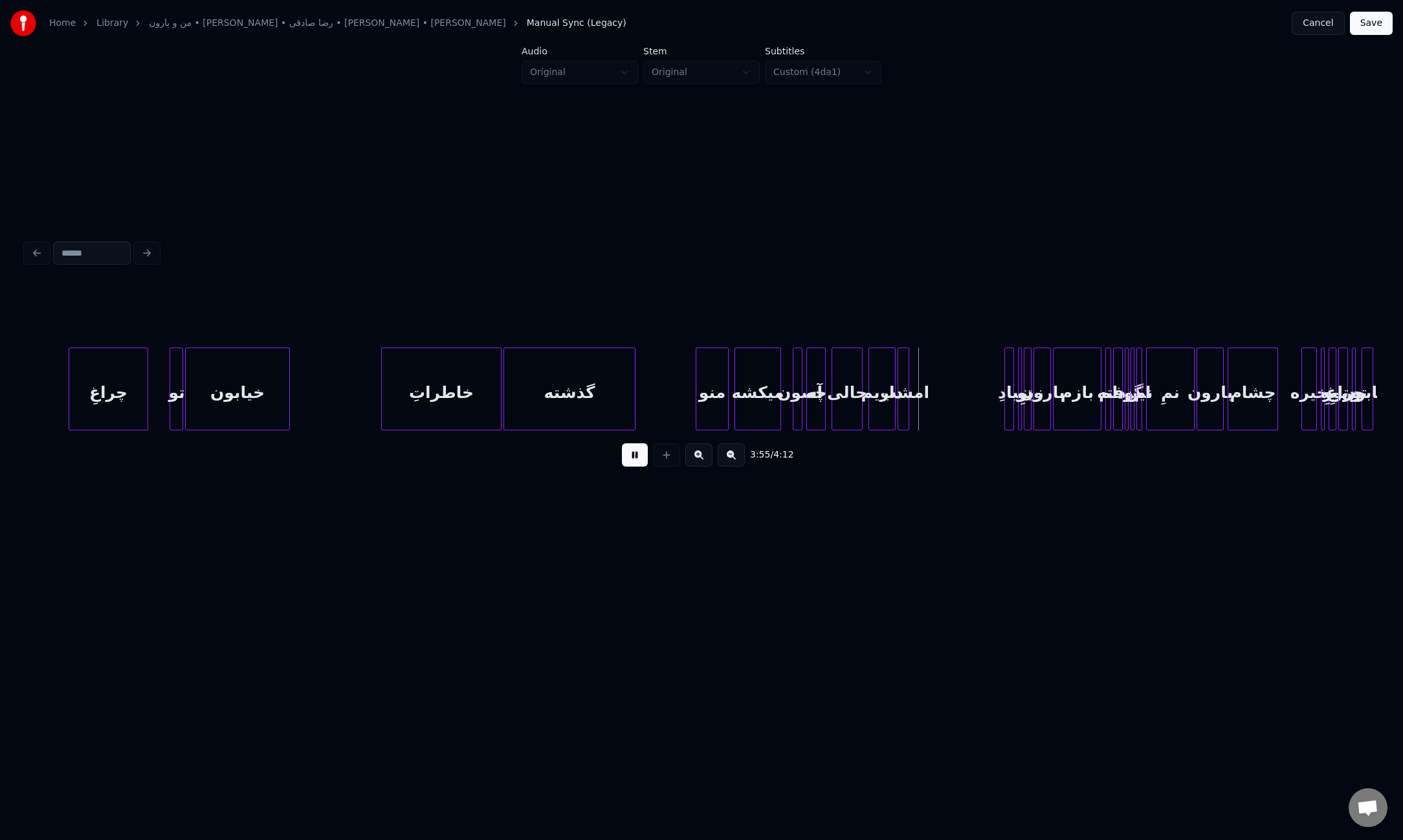
click at [633, 459] on button at bounding box center [635, 455] width 26 height 23
click at [821, 412] on div at bounding box center [823, 389] width 4 height 82
click at [1006, 404] on div at bounding box center [1007, 389] width 4 height 82
click at [829, 307] on button at bounding box center [836, 315] width 27 height 23
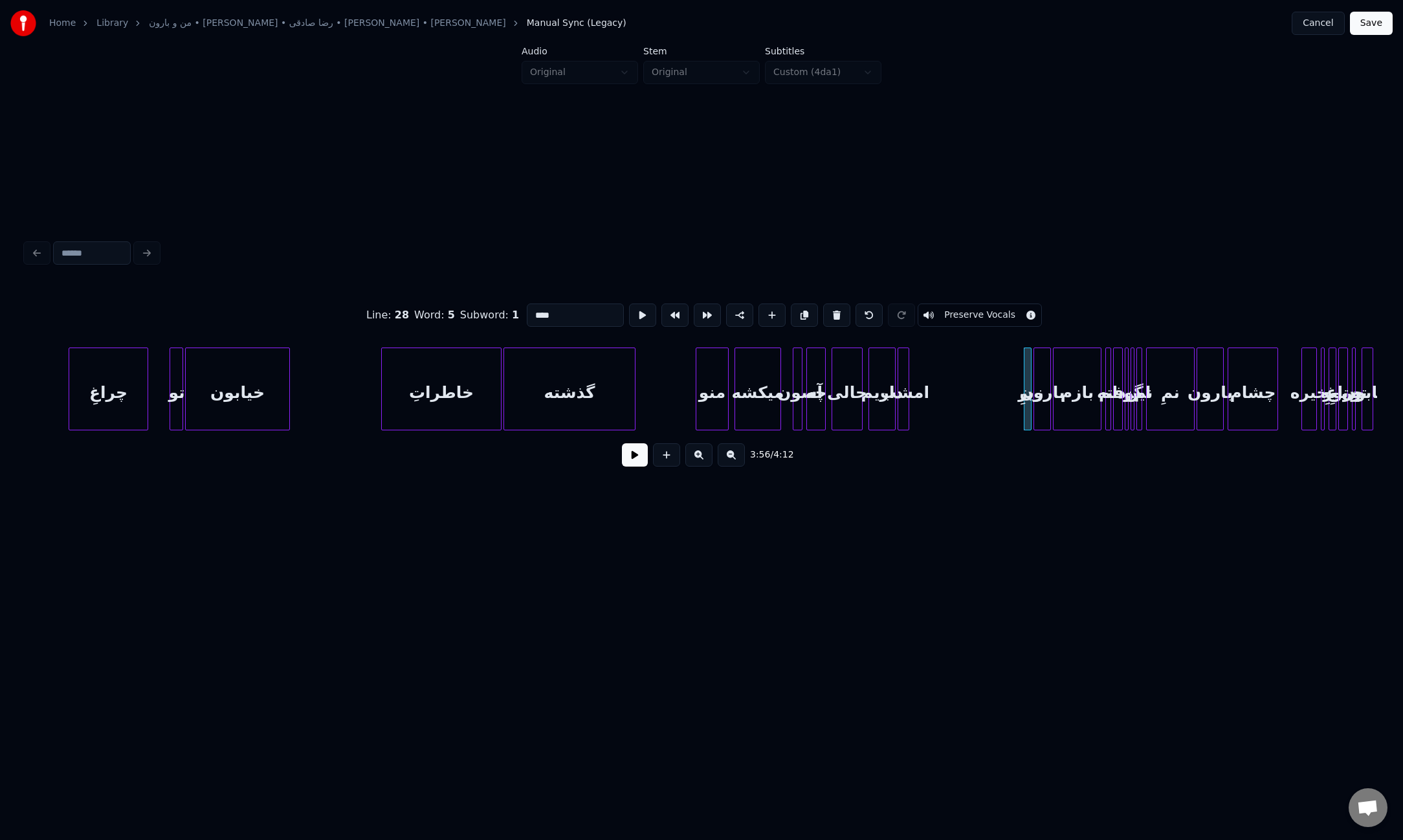
click at [829, 307] on button at bounding box center [836, 315] width 27 height 23
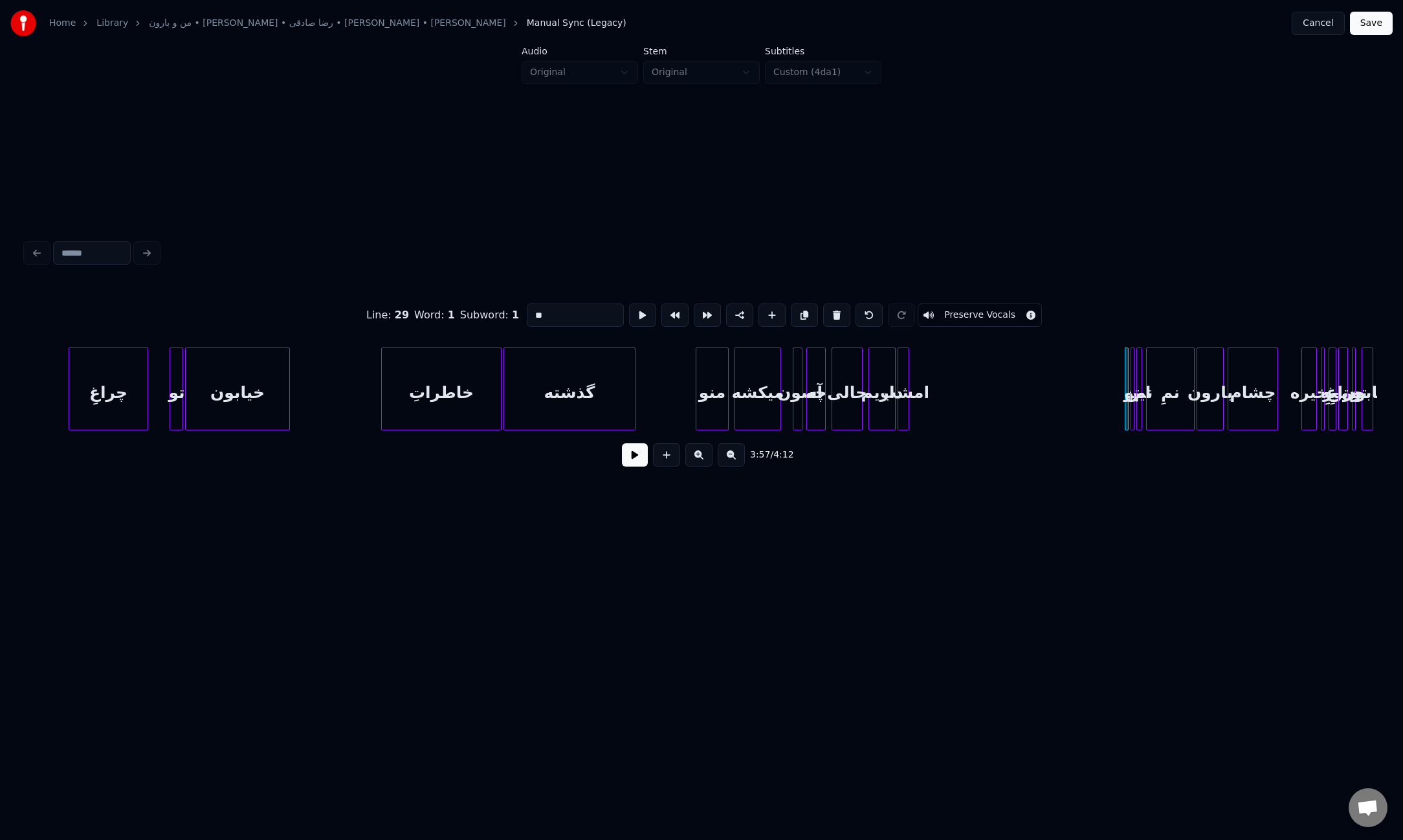
click at [829, 307] on button at bounding box center [836, 315] width 27 height 23
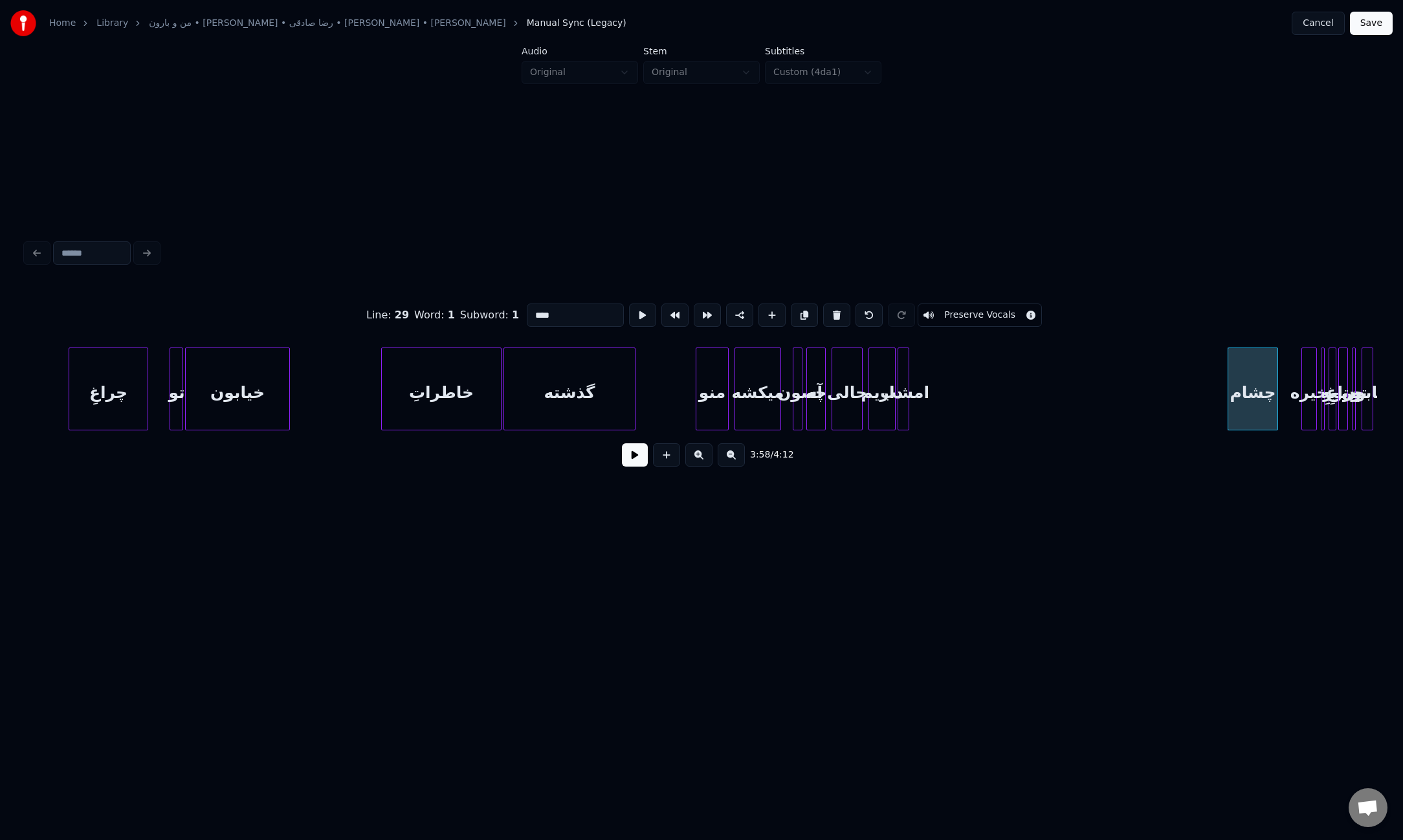
click at [829, 307] on button at bounding box center [836, 315] width 27 height 23
click at [830, 307] on button at bounding box center [836, 315] width 27 height 23
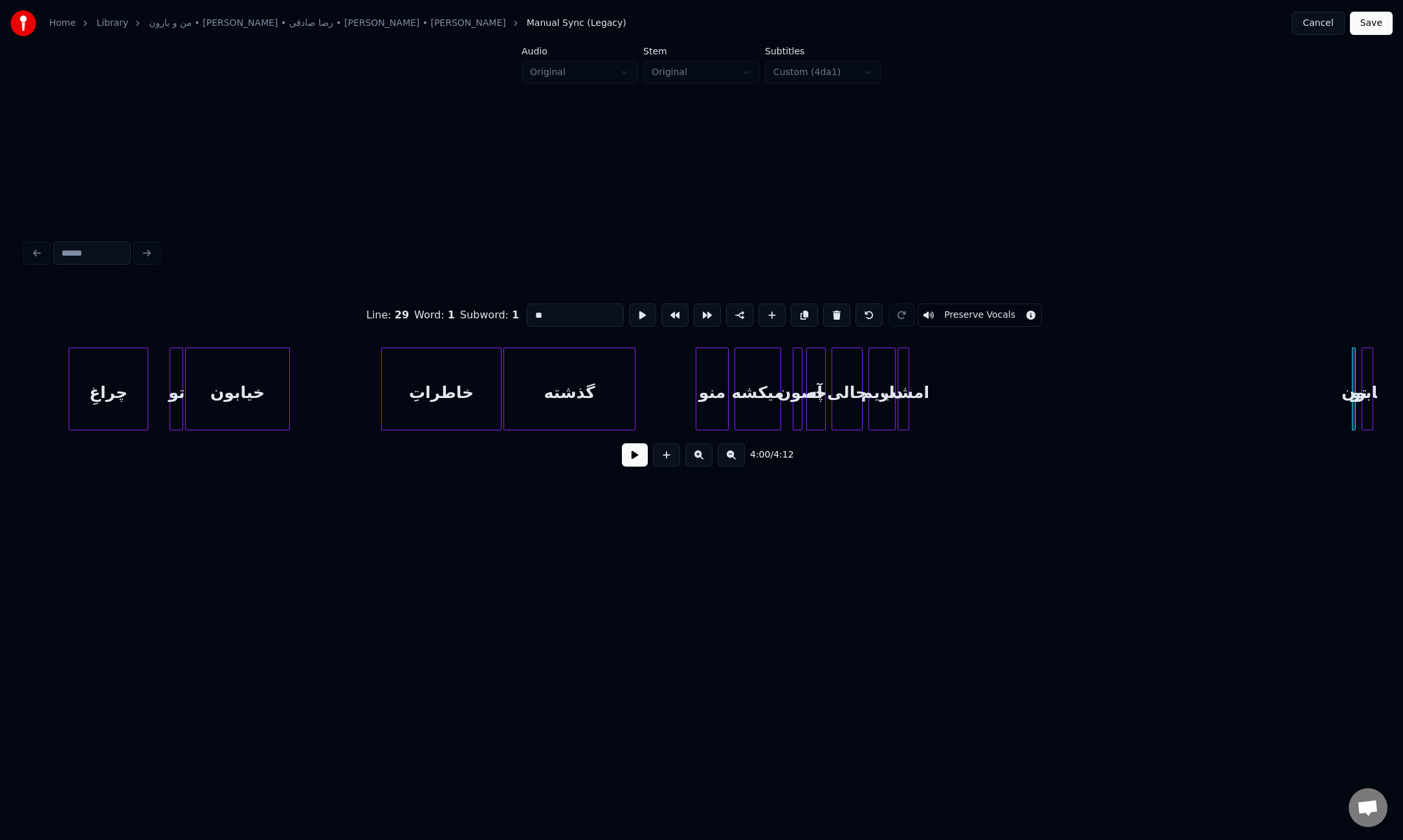
click at [830, 307] on button at bounding box center [836, 315] width 27 height 23
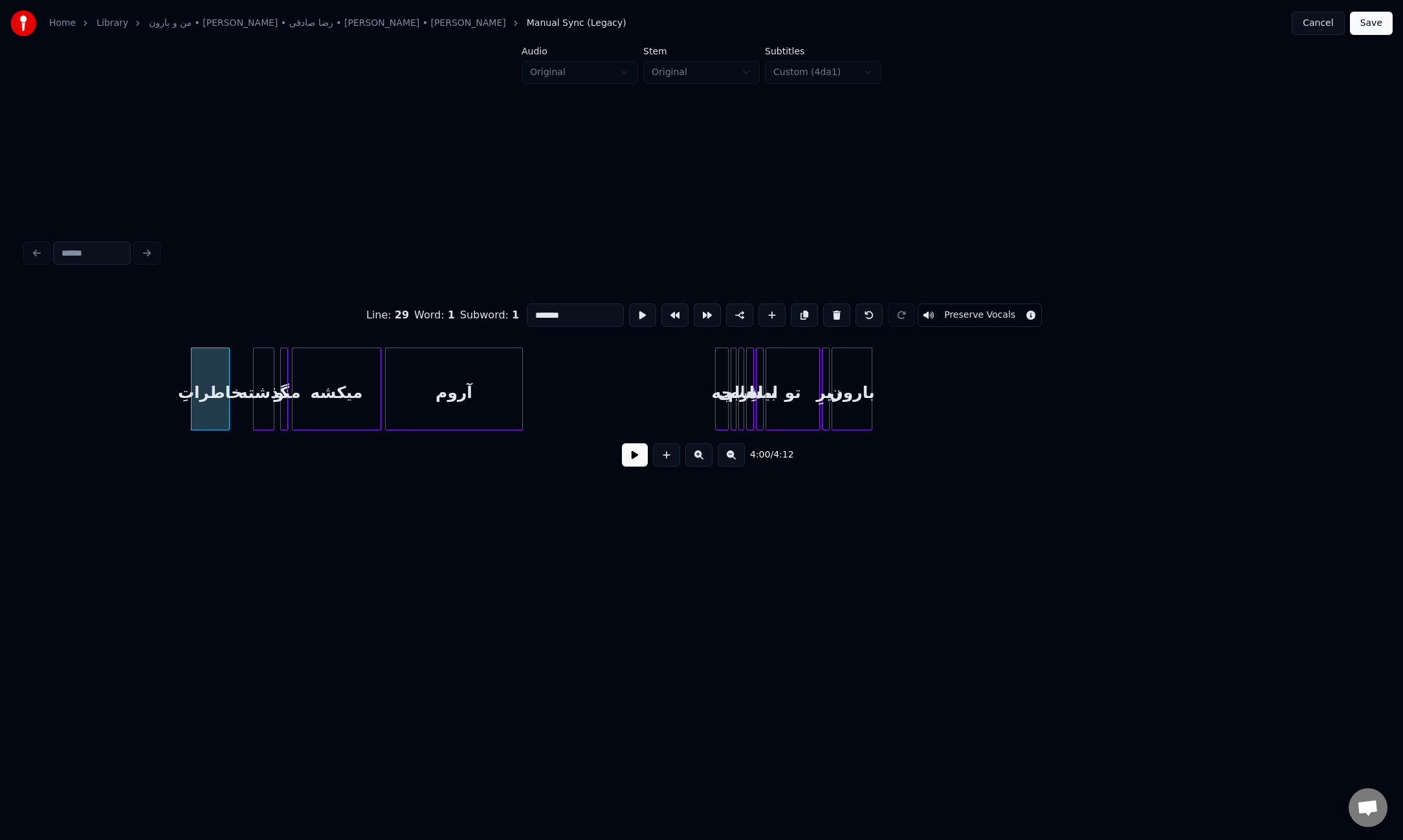
click at [830, 307] on button at bounding box center [836, 315] width 27 height 23
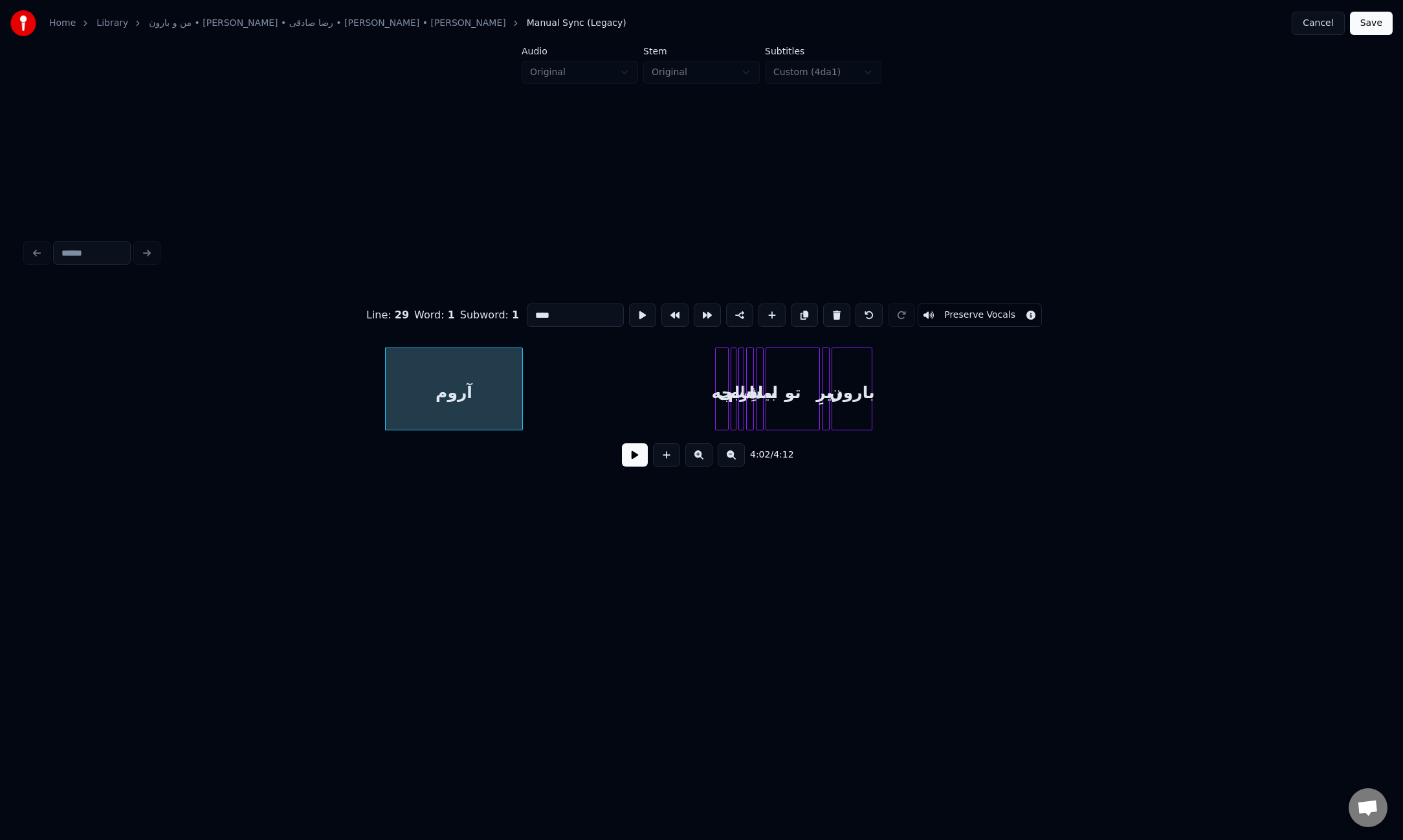
click at [830, 307] on button at bounding box center [836, 315] width 27 height 23
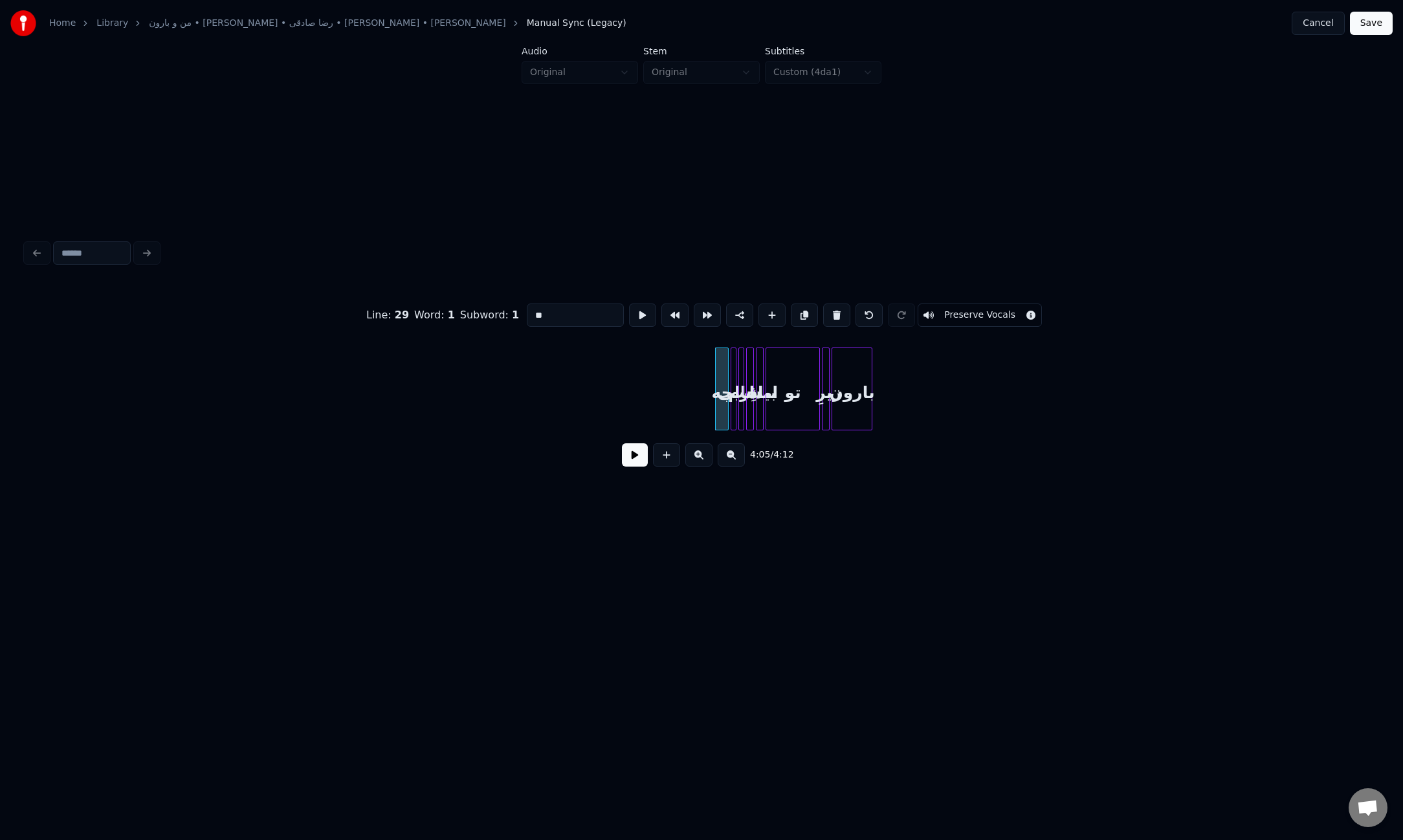
click at [830, 307] on button at bounding box center [836, 315] width 27 height 23
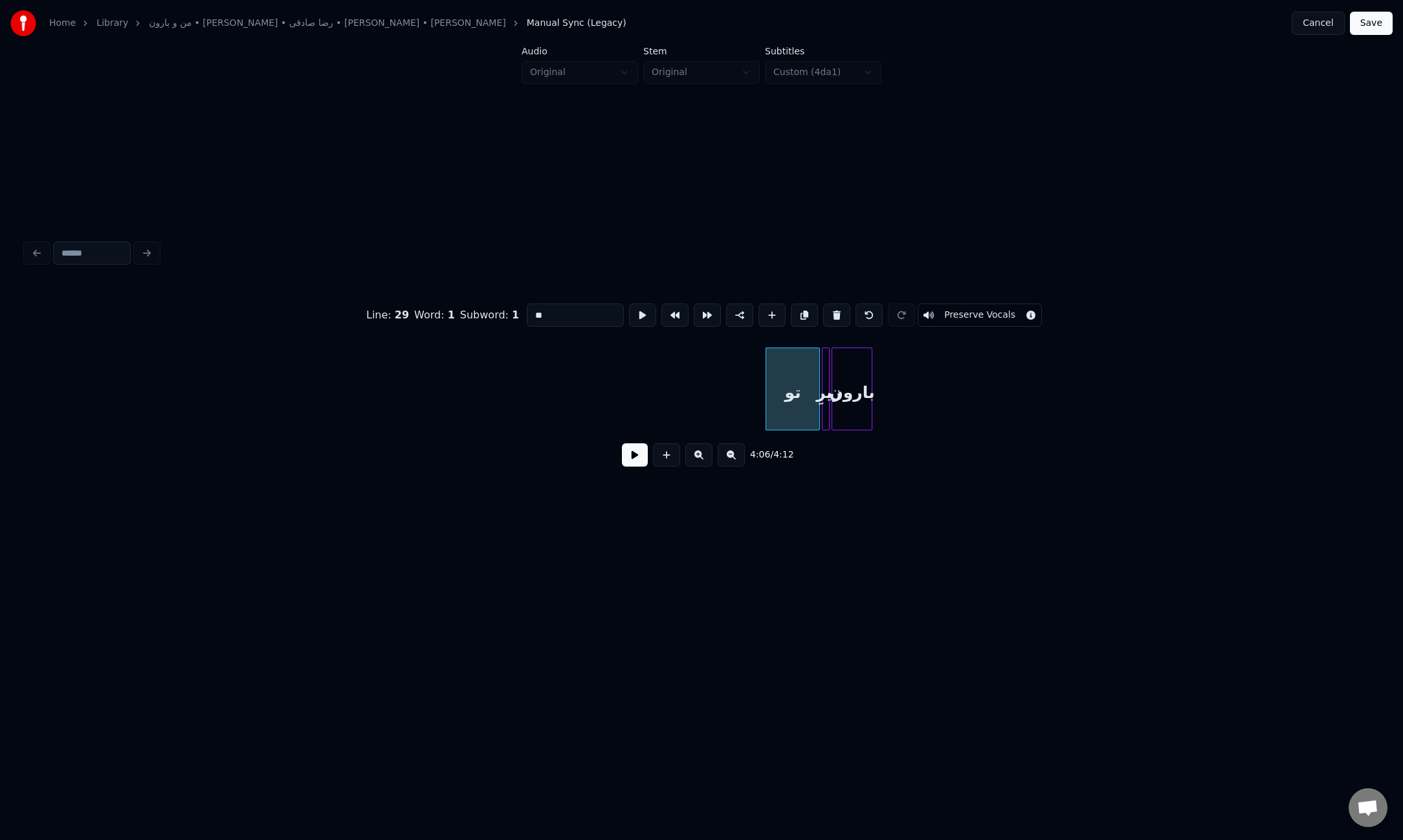
click at [830, 307] on button at bounding box center [836, 315] width 27 height 23
type input "****"
